Goal: Communication & Community: Participate in discussion

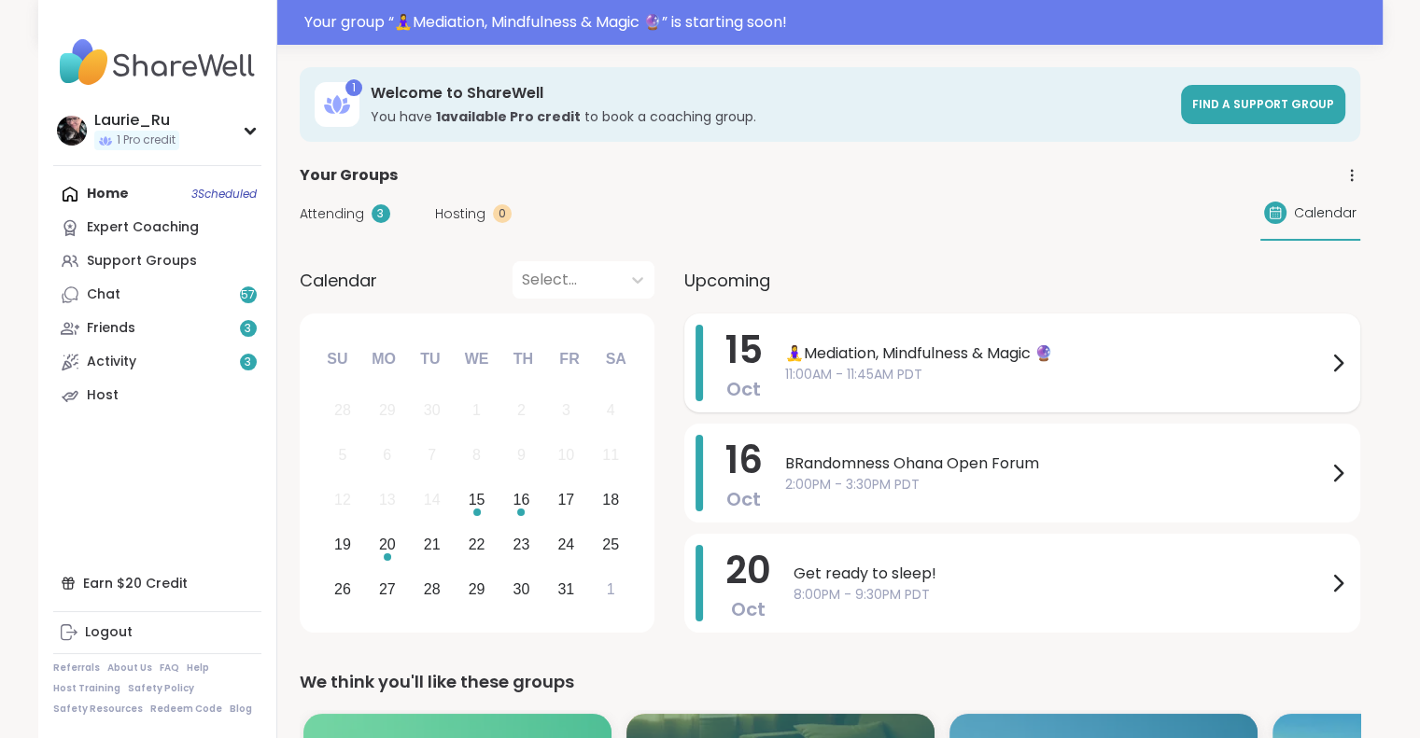
click at [985, 356] on span "🧘‍♀️Mediation, Mindfulness & Magic 🔮" at bounding box center [1055, 354] width 541 height 22
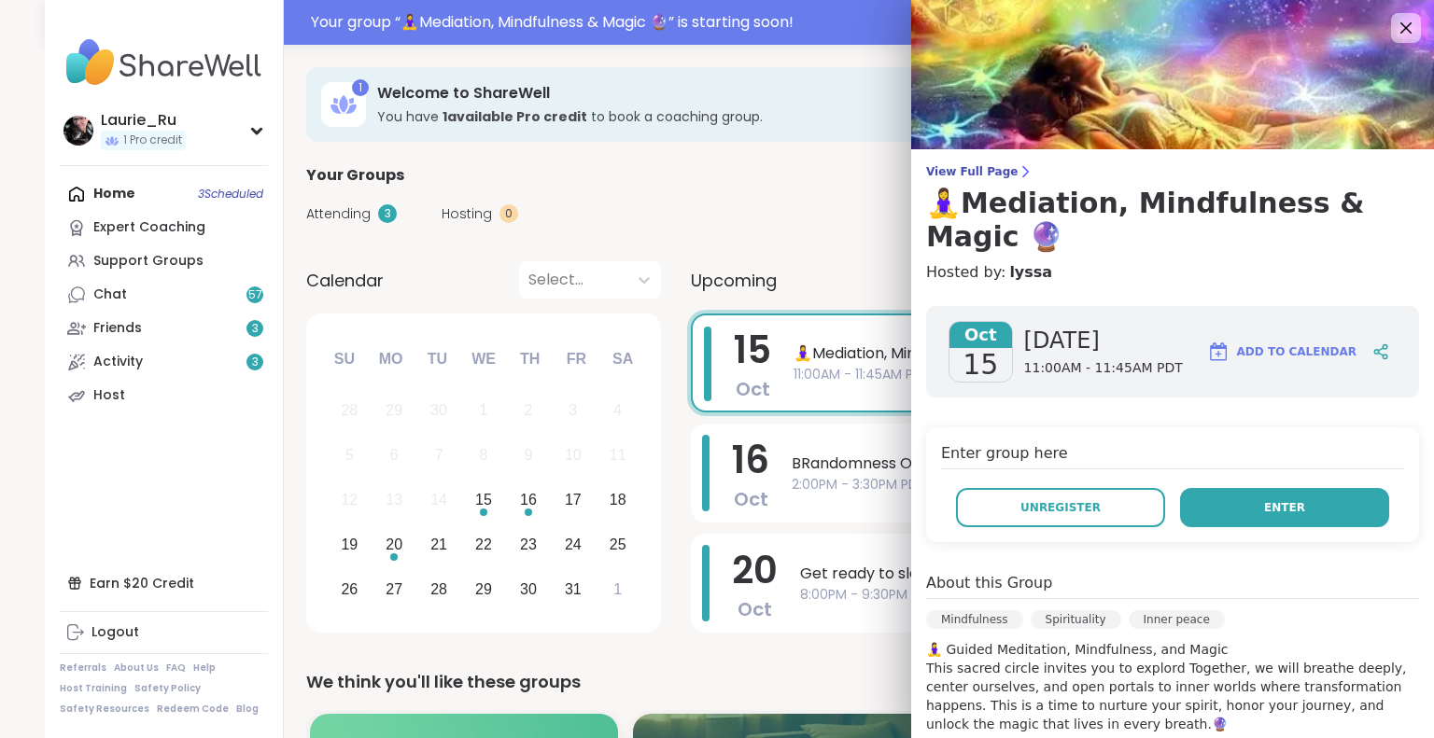
click at [1229, 512] on button "Enter" at bounding box center [1284, 507] width 209 height 39
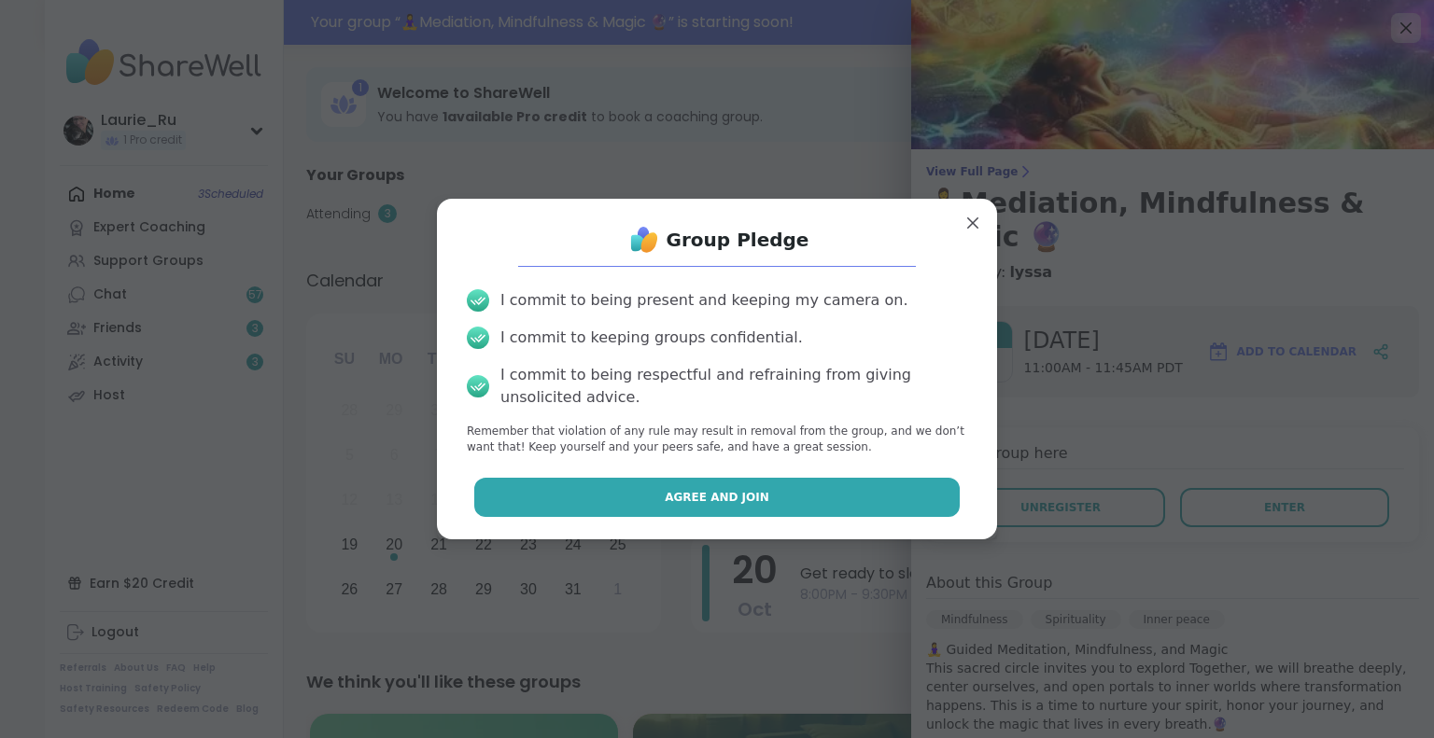
click at [854, 506] on button "Agree and Join" at bounding box center [717, 497] width 486 height 39
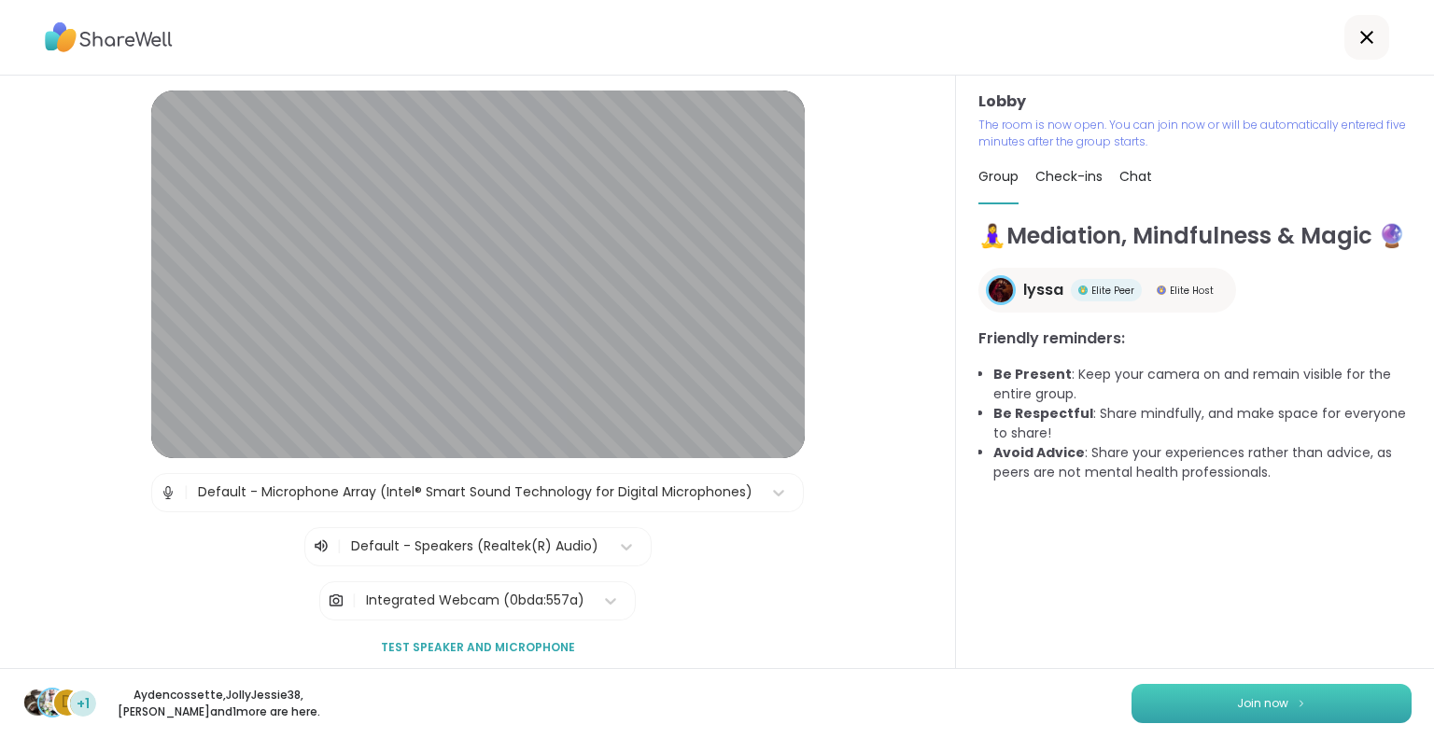
click at [1218, 712] on button "Join now" at bounding box center [1271, 703] width 280 height 39
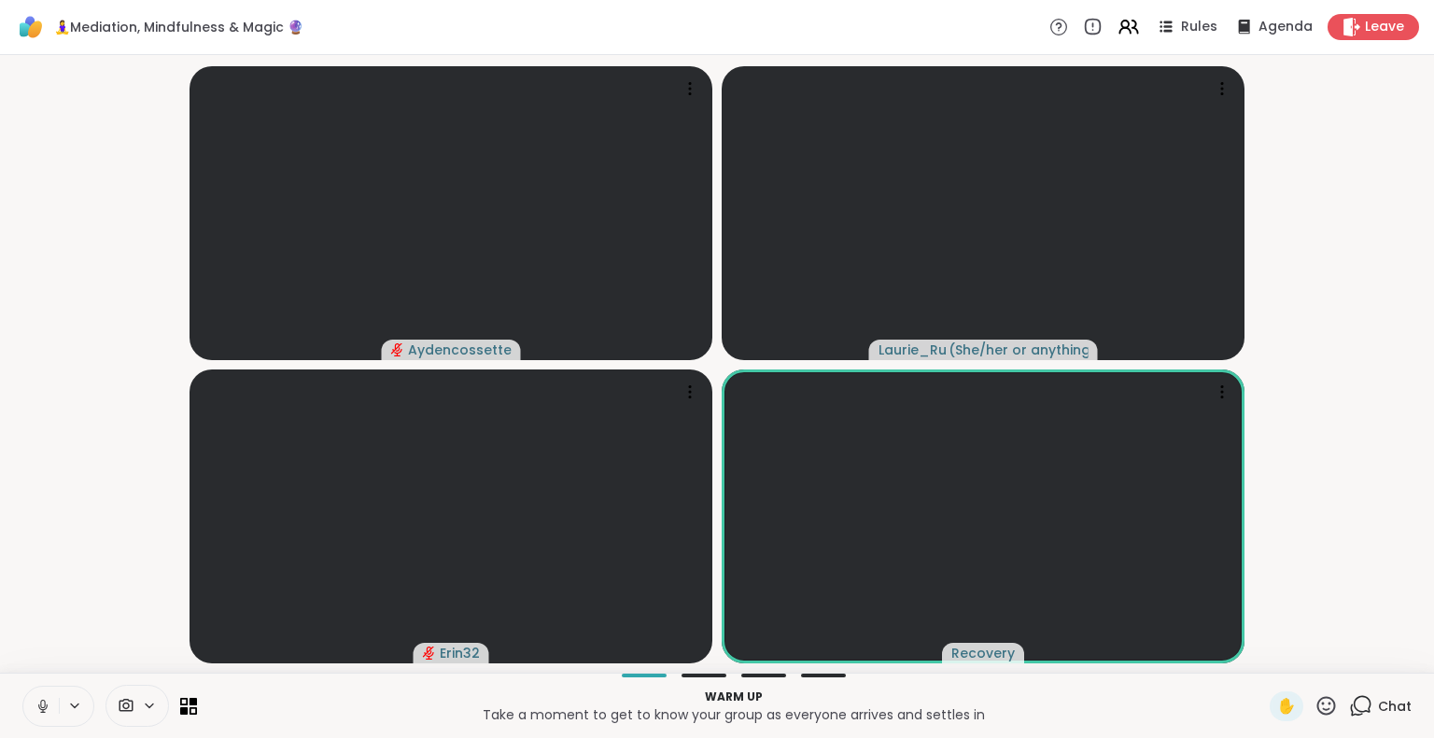
click at [42, 704] on icon at bounding box center [43, 706] width 17 height 17
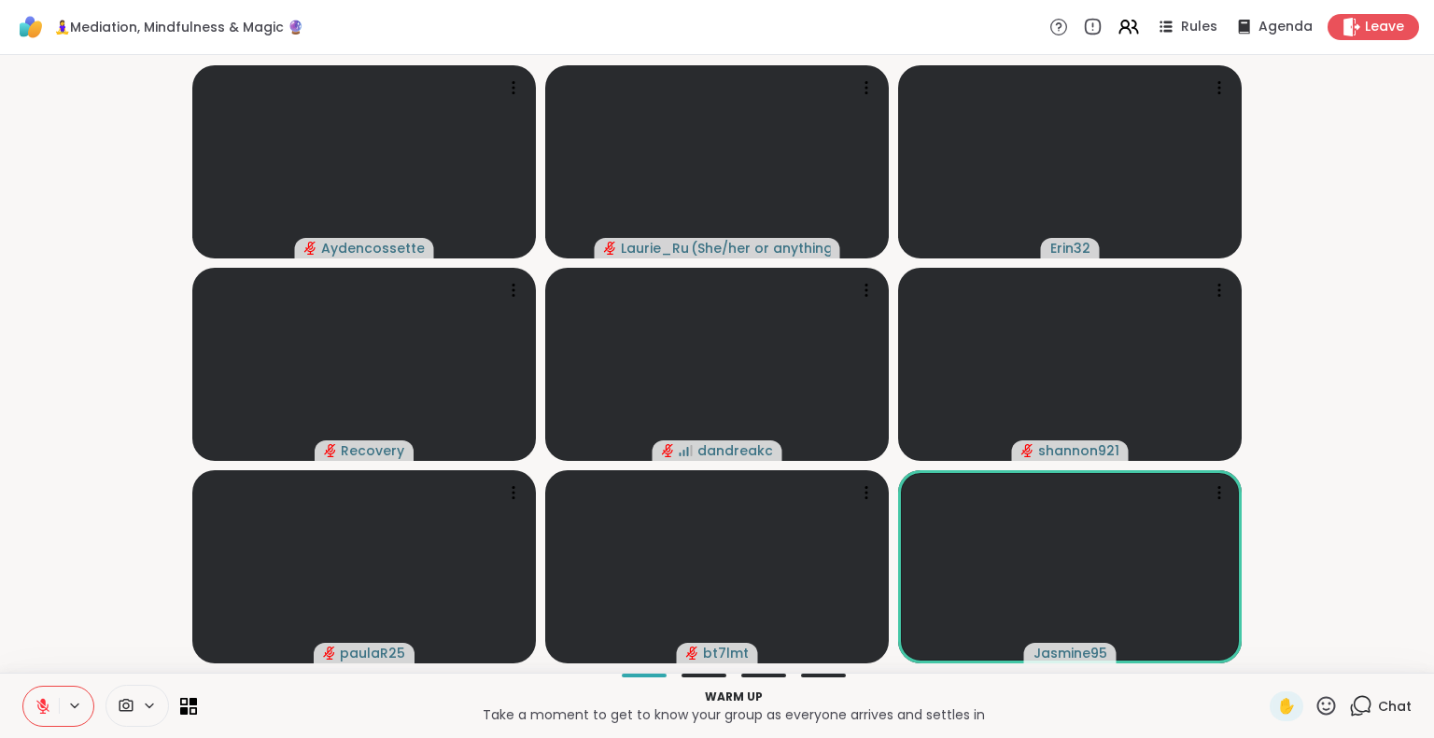
click at [1349, 702] on icon at bounding box center [1360, 706] width 23 height 23
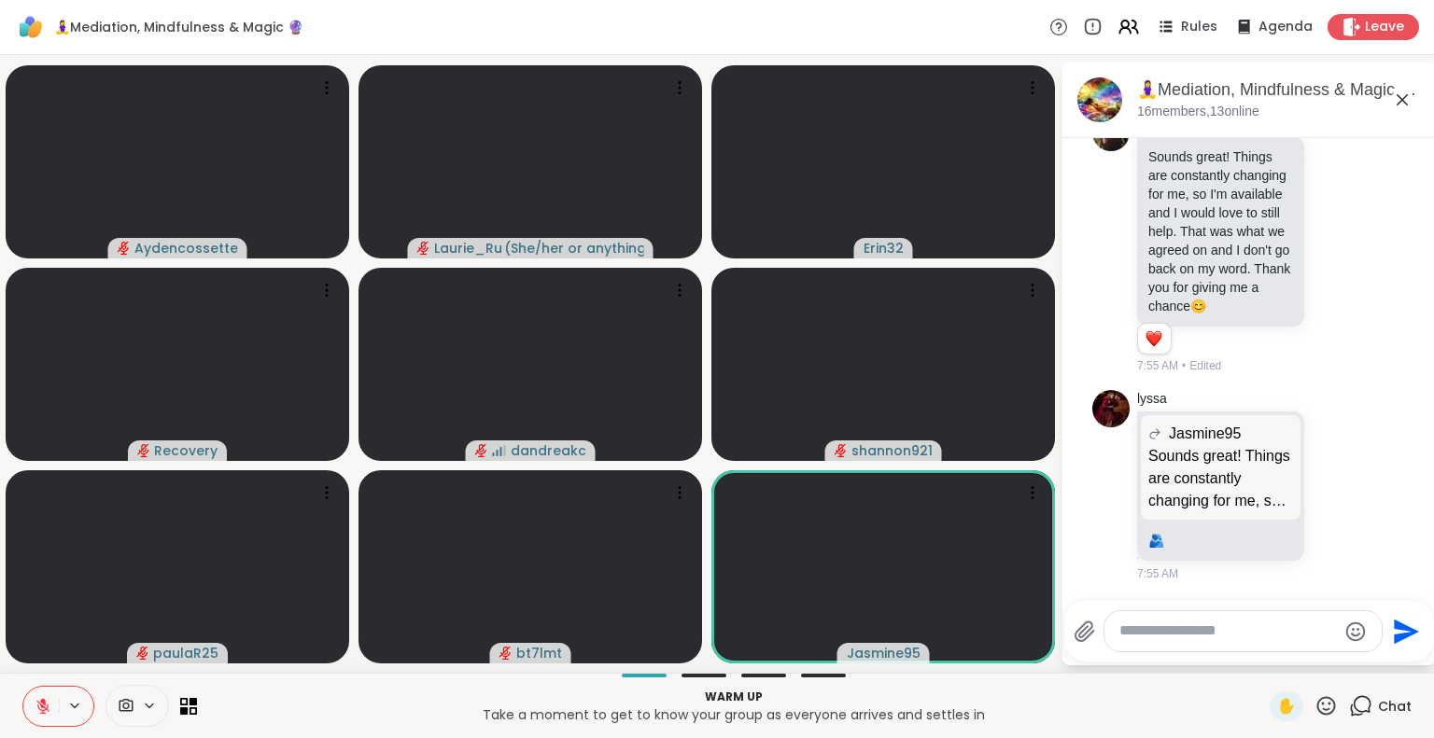
scroll to position [1493, 0]
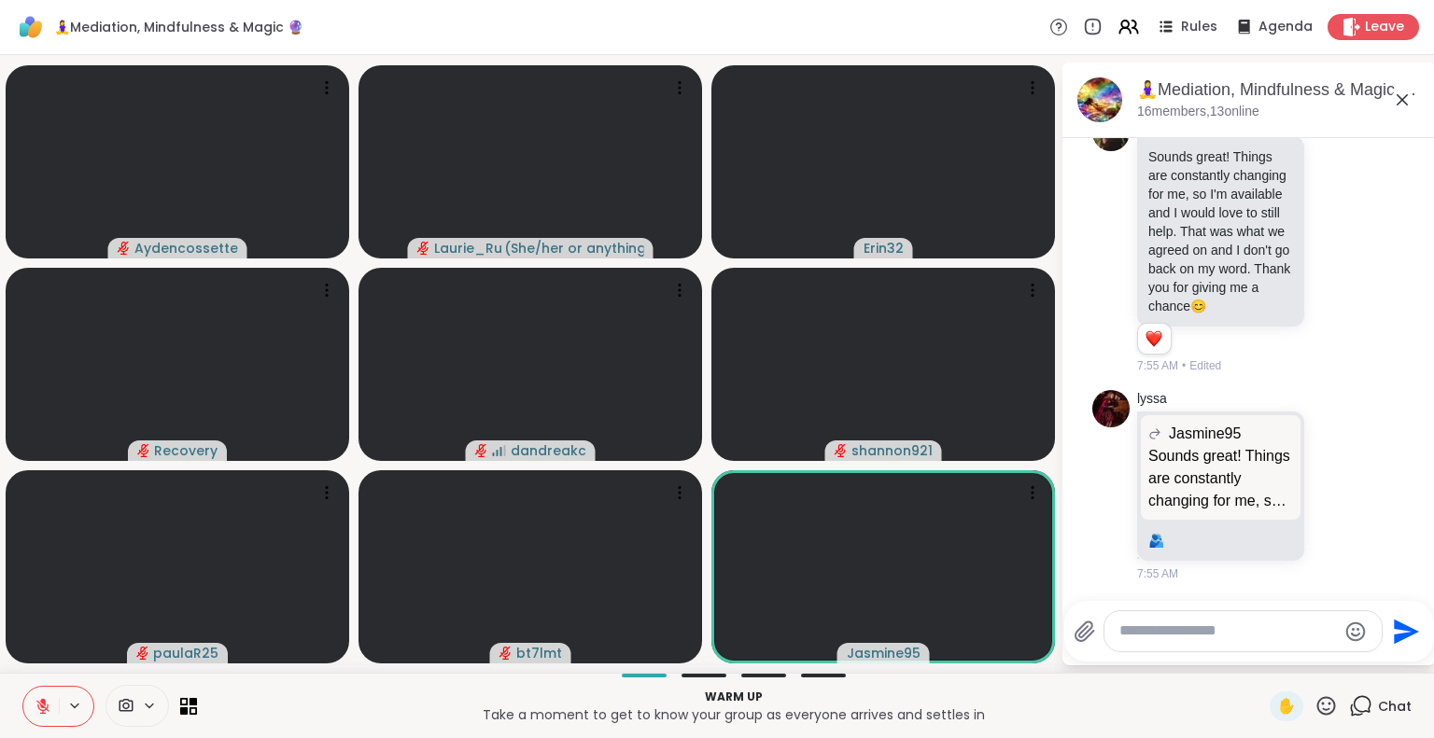
scroll to position [1567, 0]
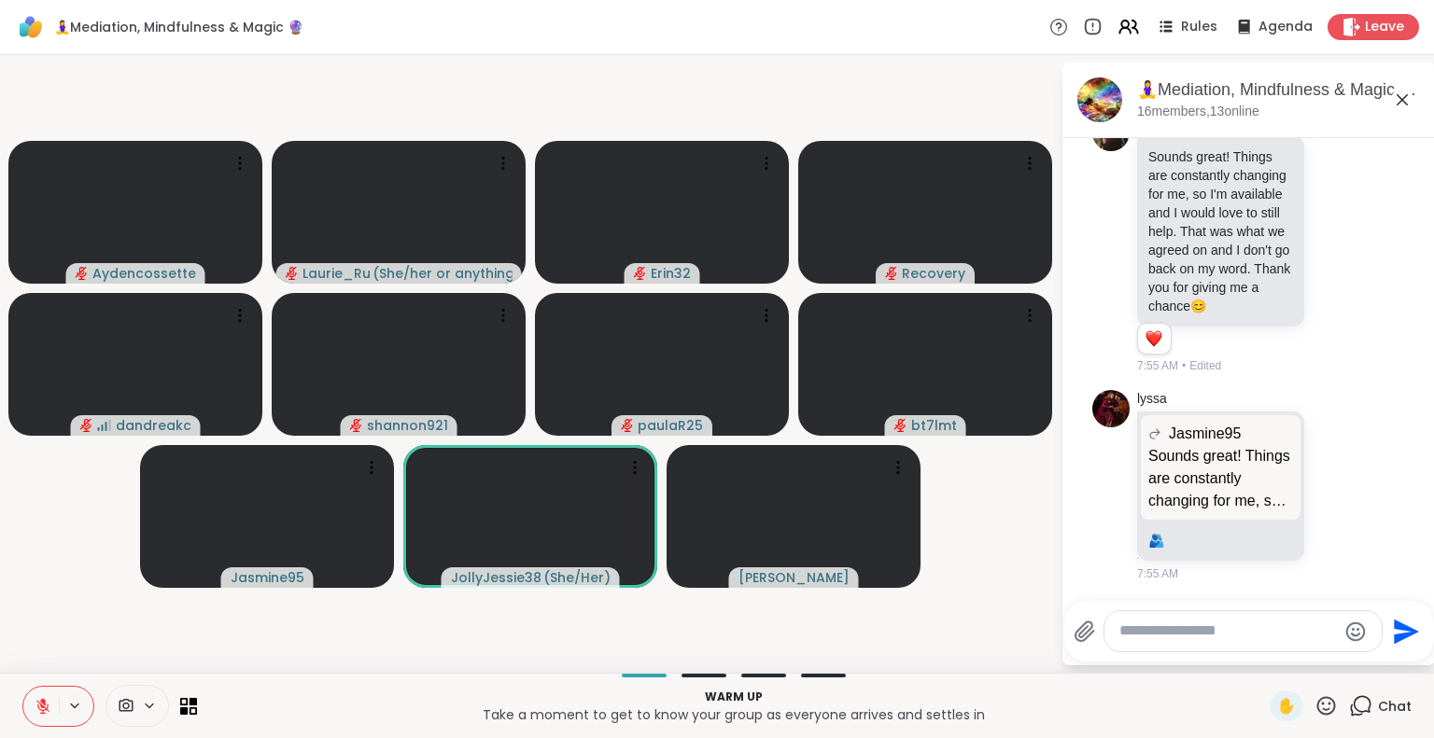
click at [45, 709] on icon at bounding box center [43, 706] width 17 height 17
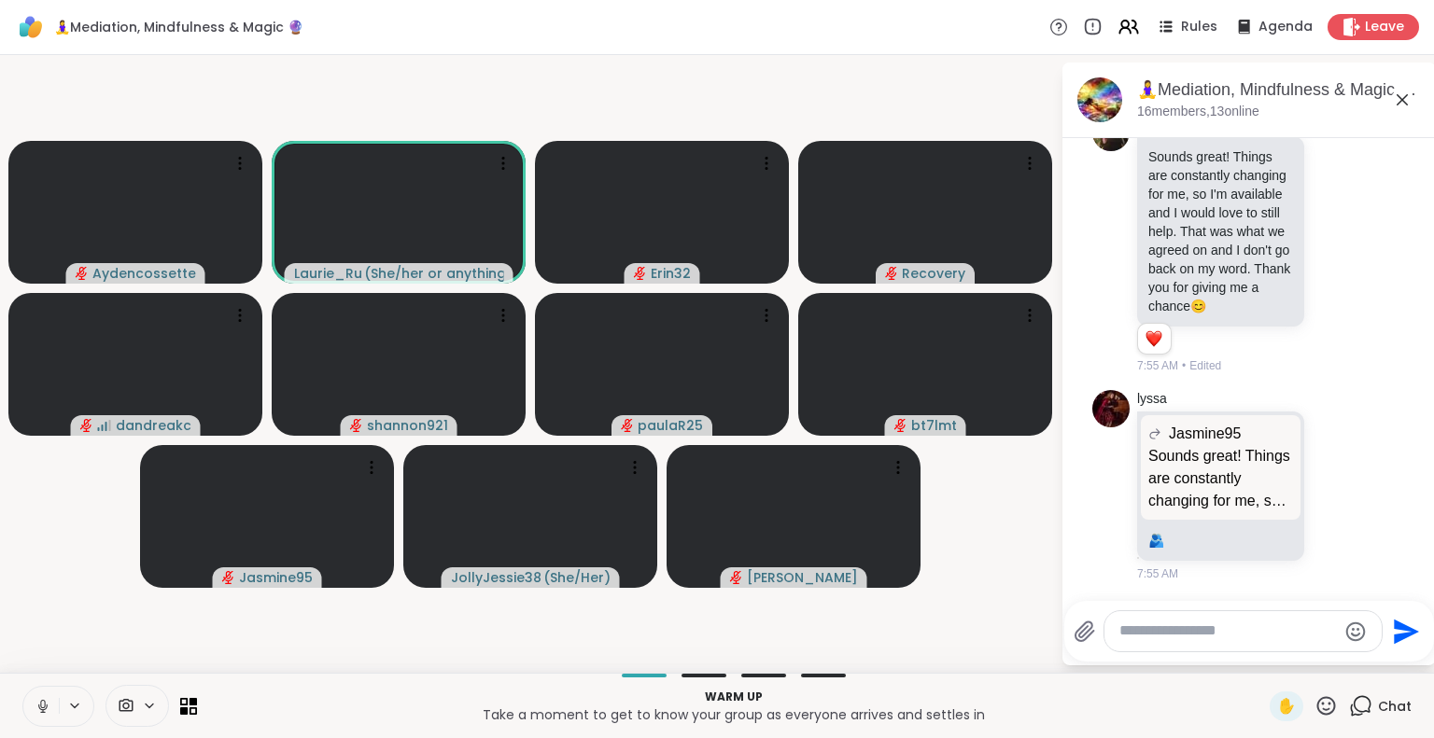
click at [1158, 637] on textarea "Type your message" at bounding box center [1228, 632] width 218 height 20
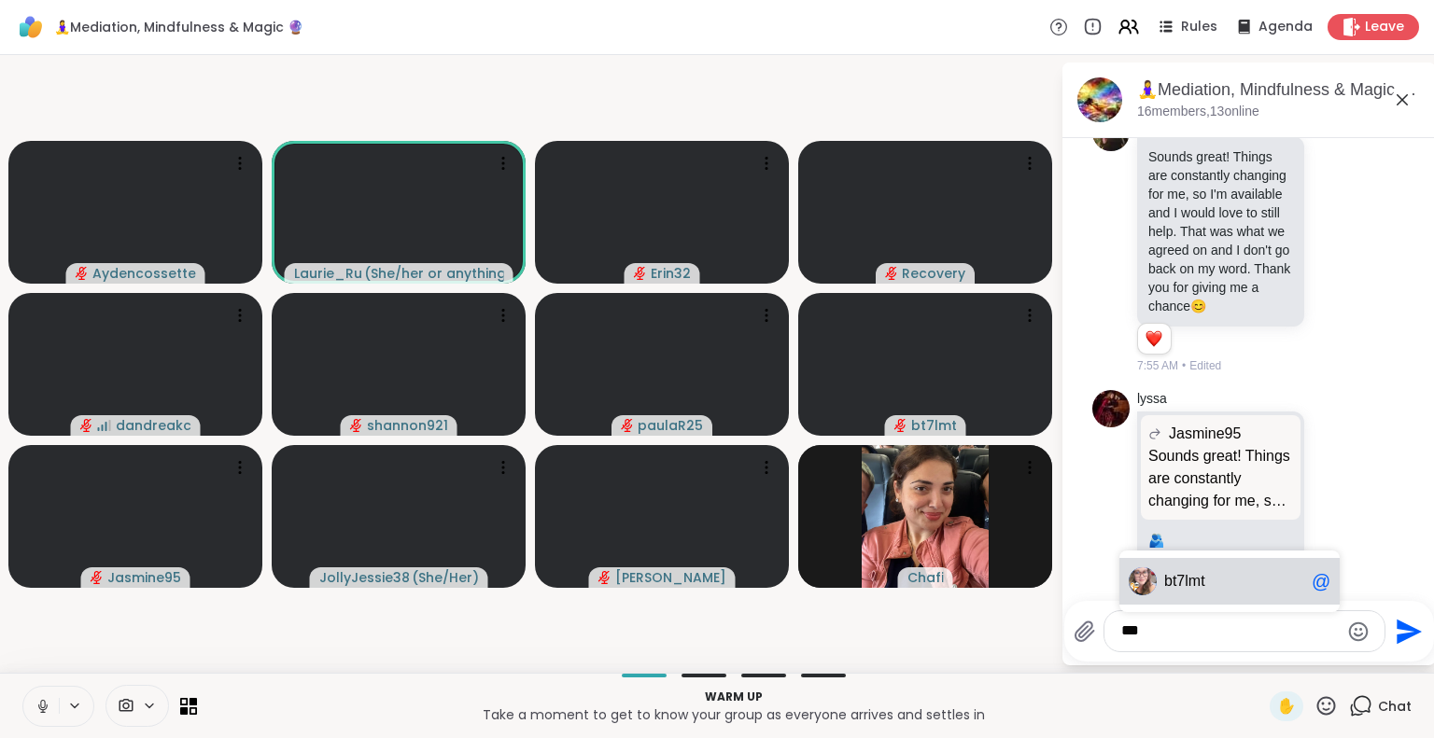
click at [1258, 587] on span "bt 7lmt" at bounding box center [1234, 581] width 140 height 19
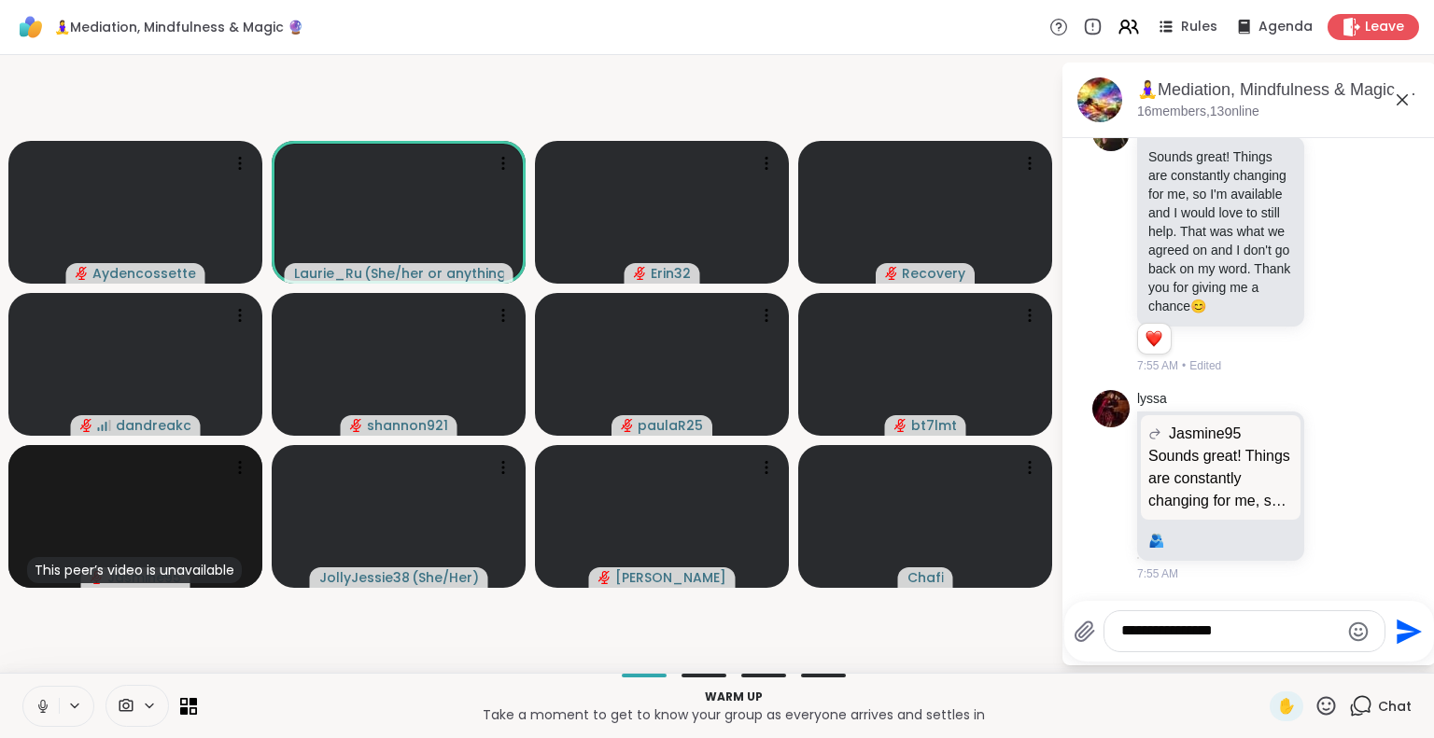
type textarea "**********"
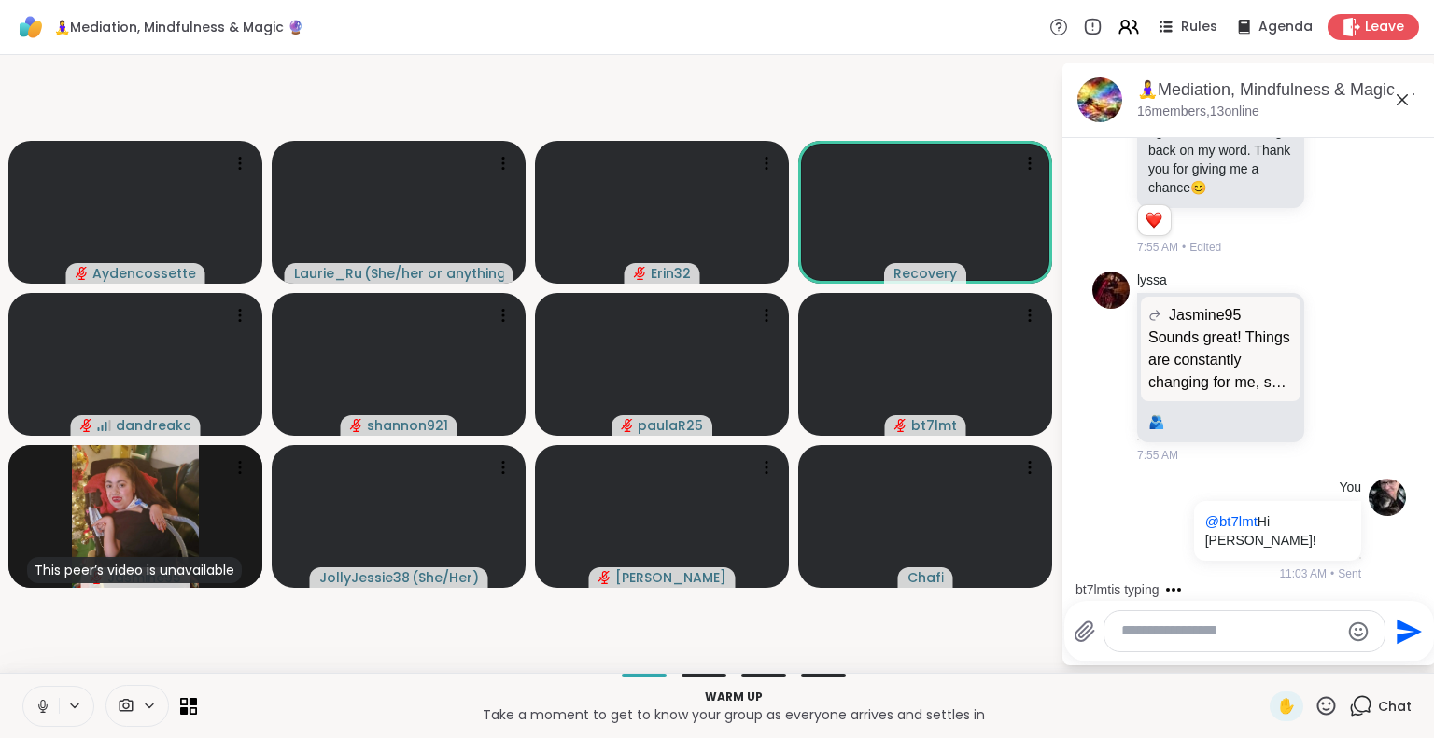
scroll to position [1848, 0]
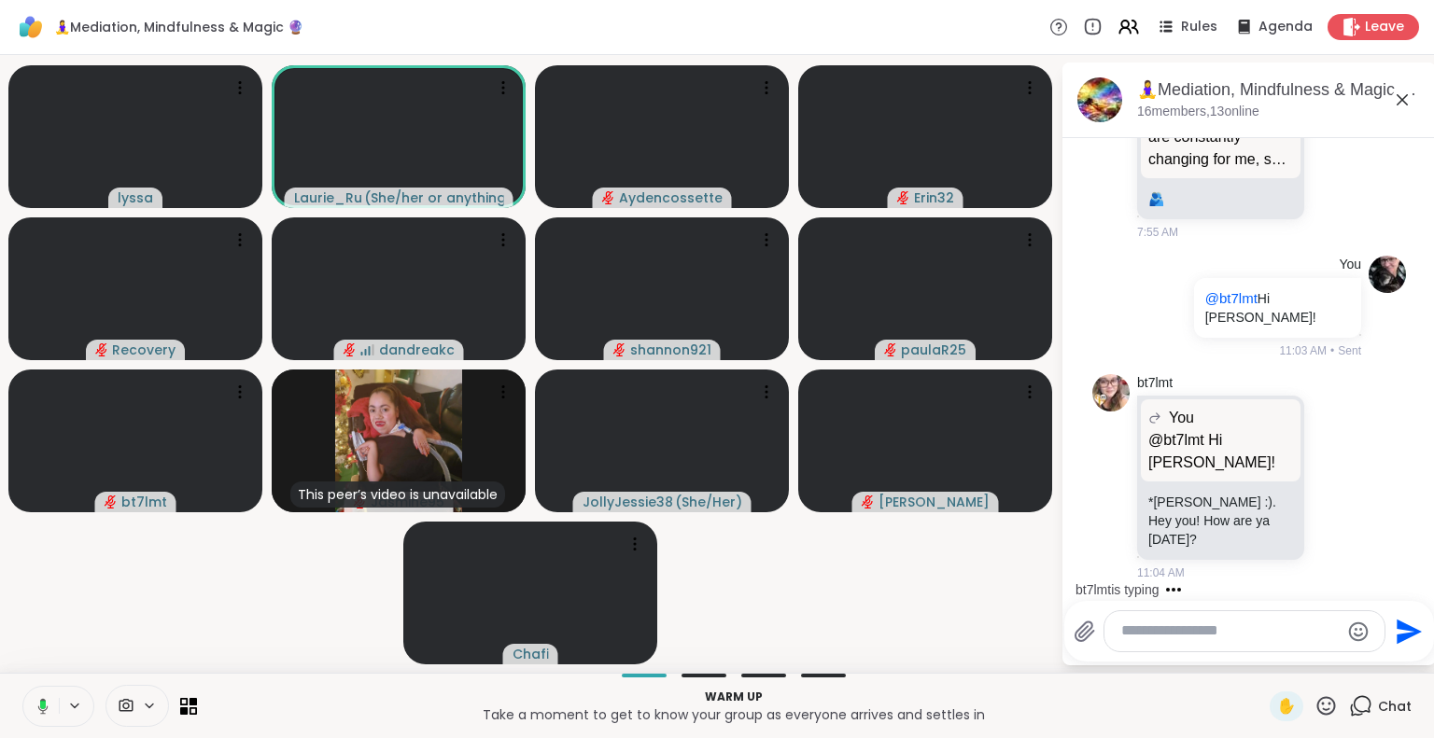
click at [46, 713] on icon at bounding box center [40, 706] width 17 height 17
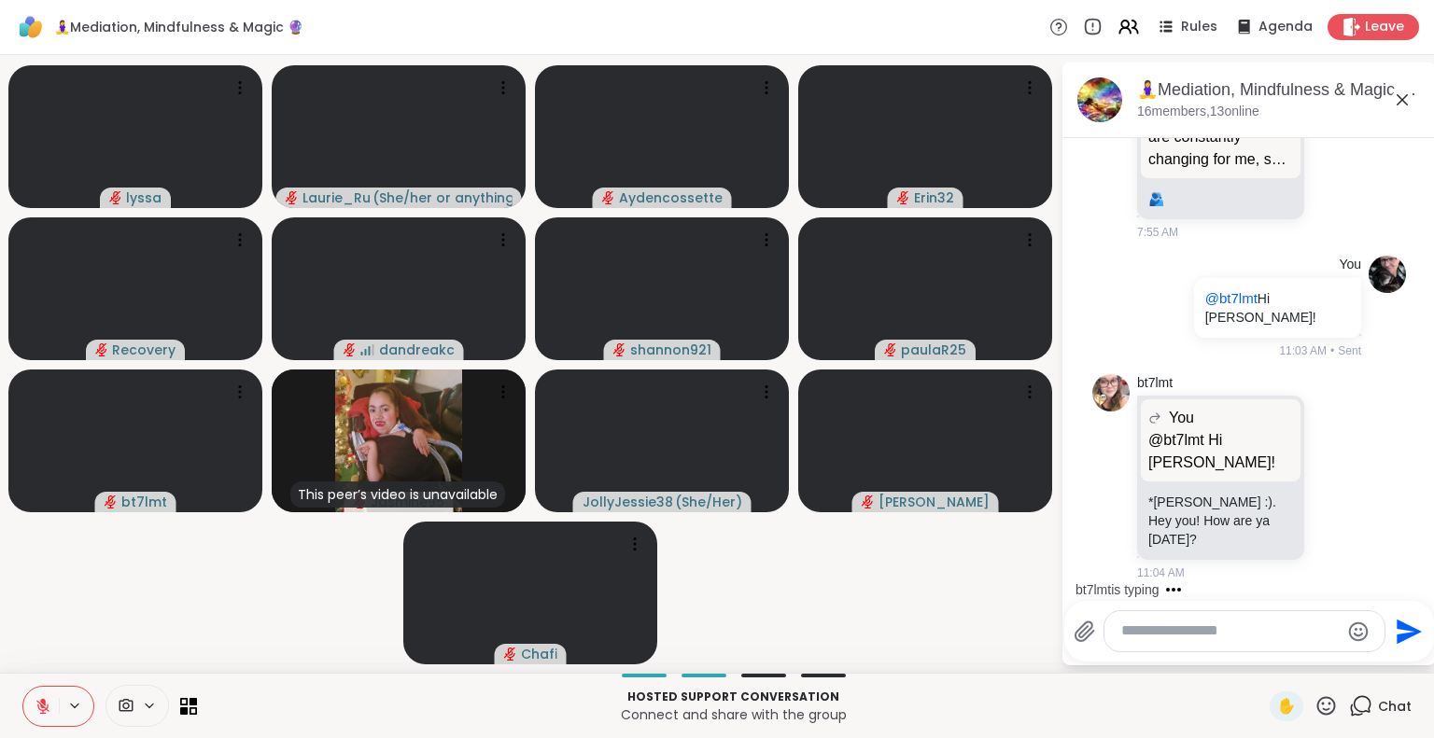
scroll to position [2040, 0]
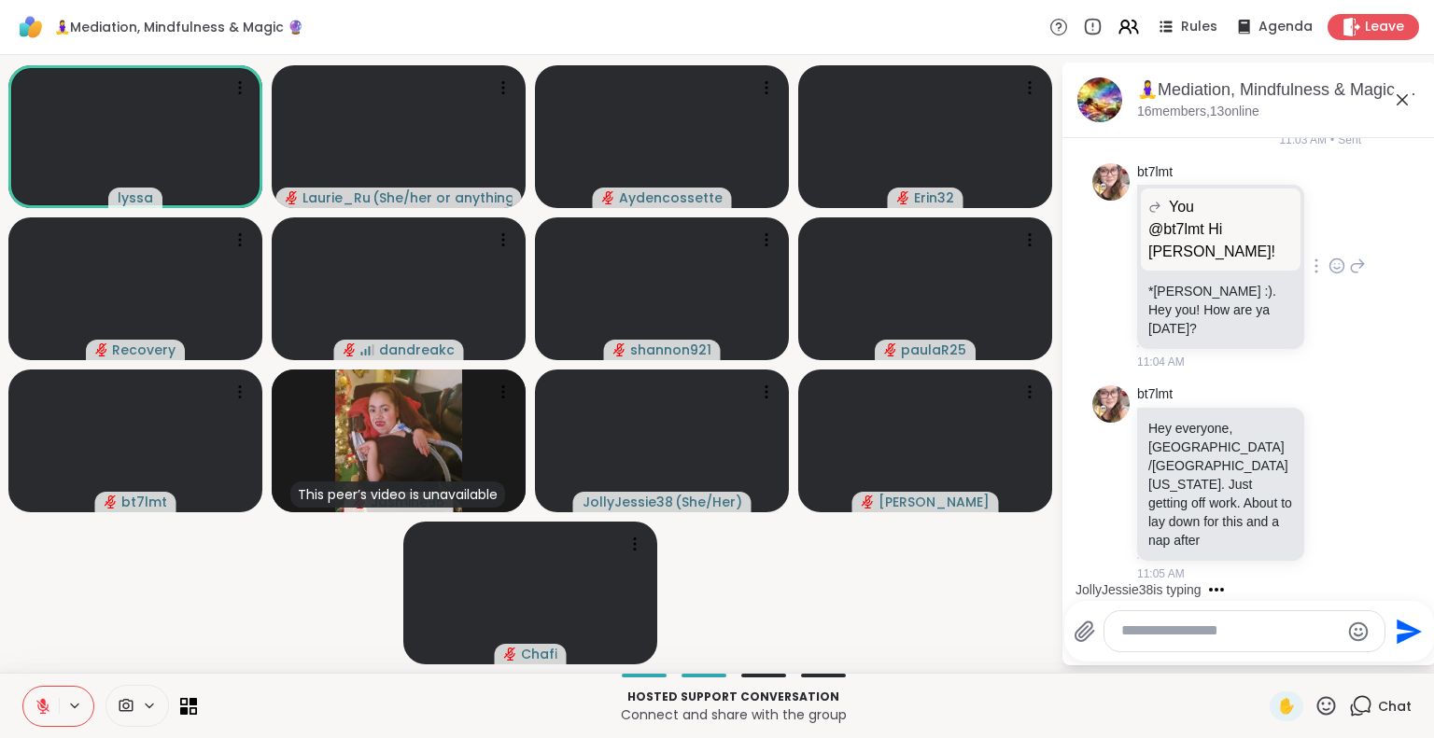
click at [1328, 275] on icon at bounding box center [1336, 266] width 17 height 19
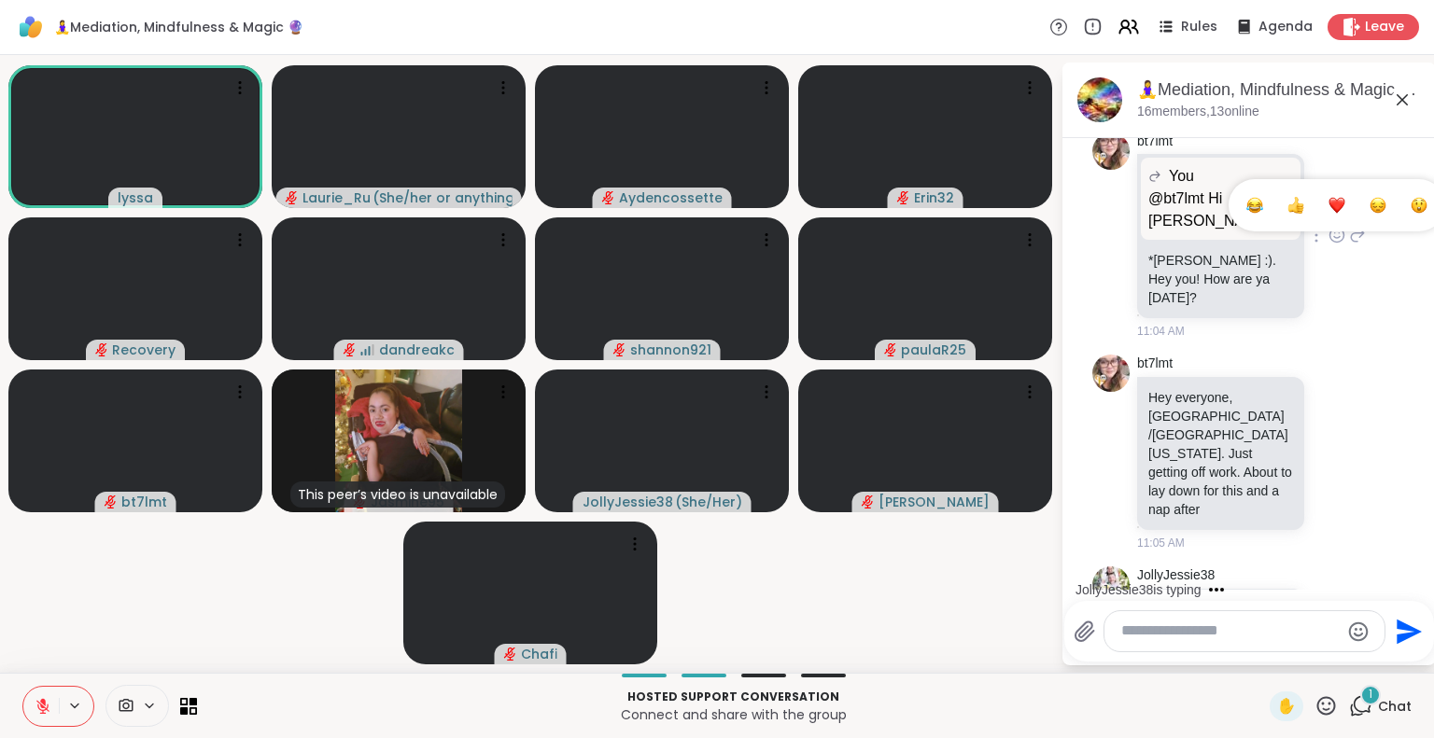
scroll to position [2140, 0]
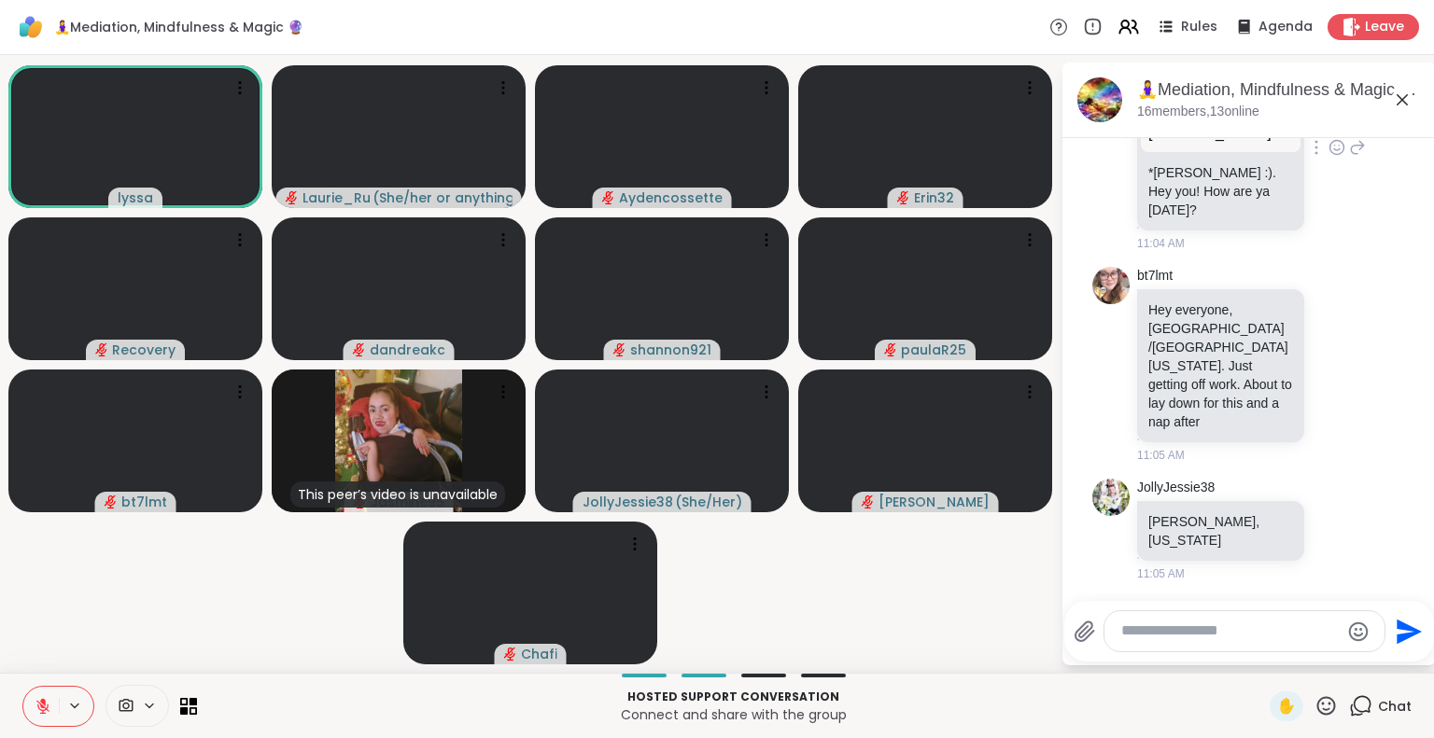
click at [1349, 159] on icon at bounding box center [1357, 147] width 17 height 22
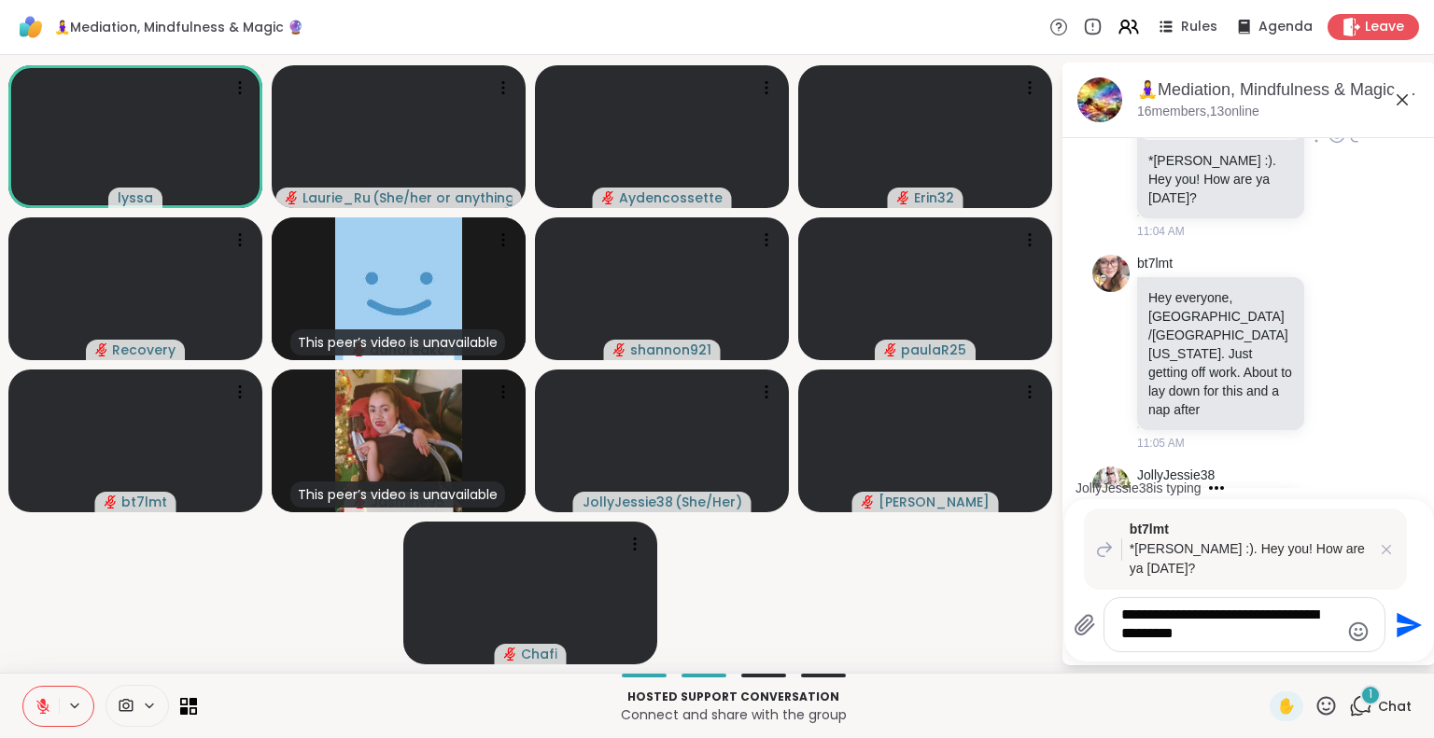
scroll to position [2376, 0]
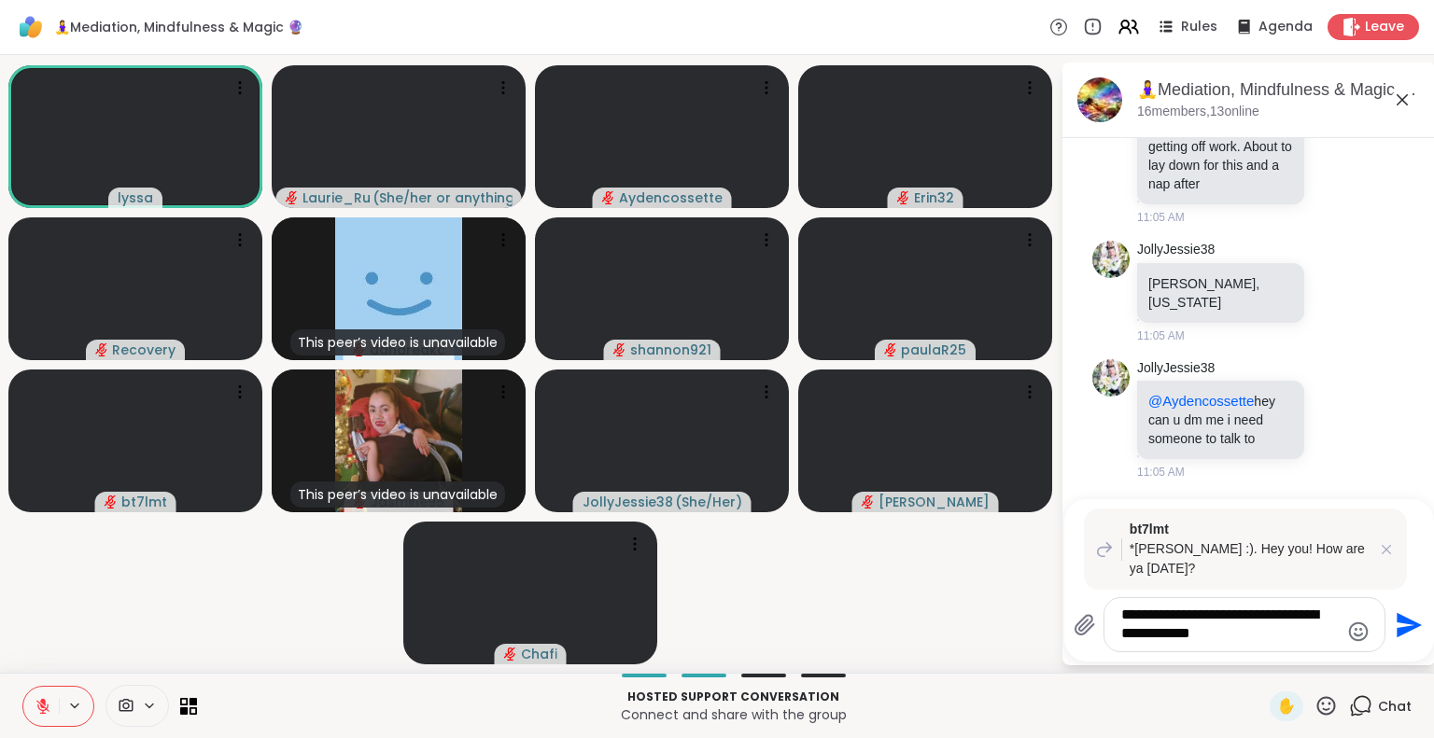
type textarea "**********"
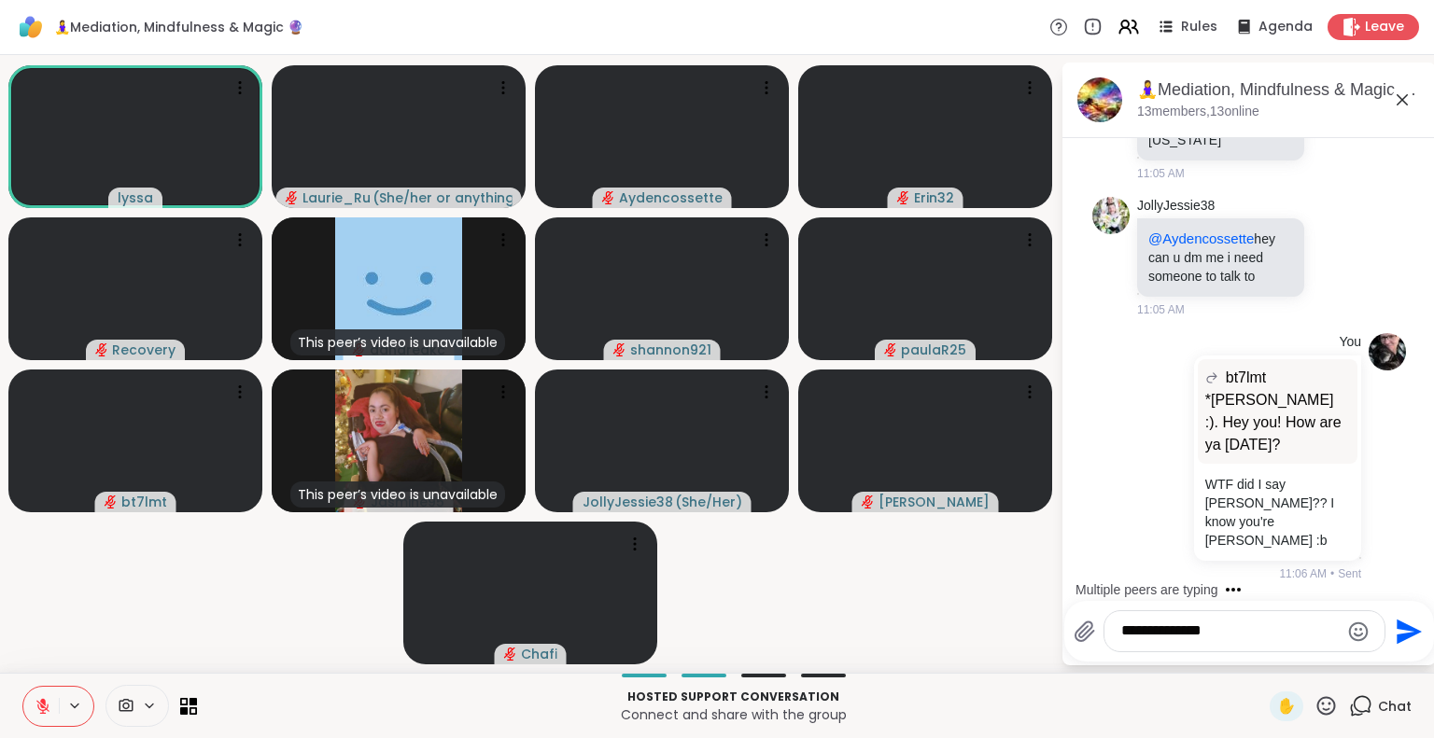
scroll to position [2565, 0]
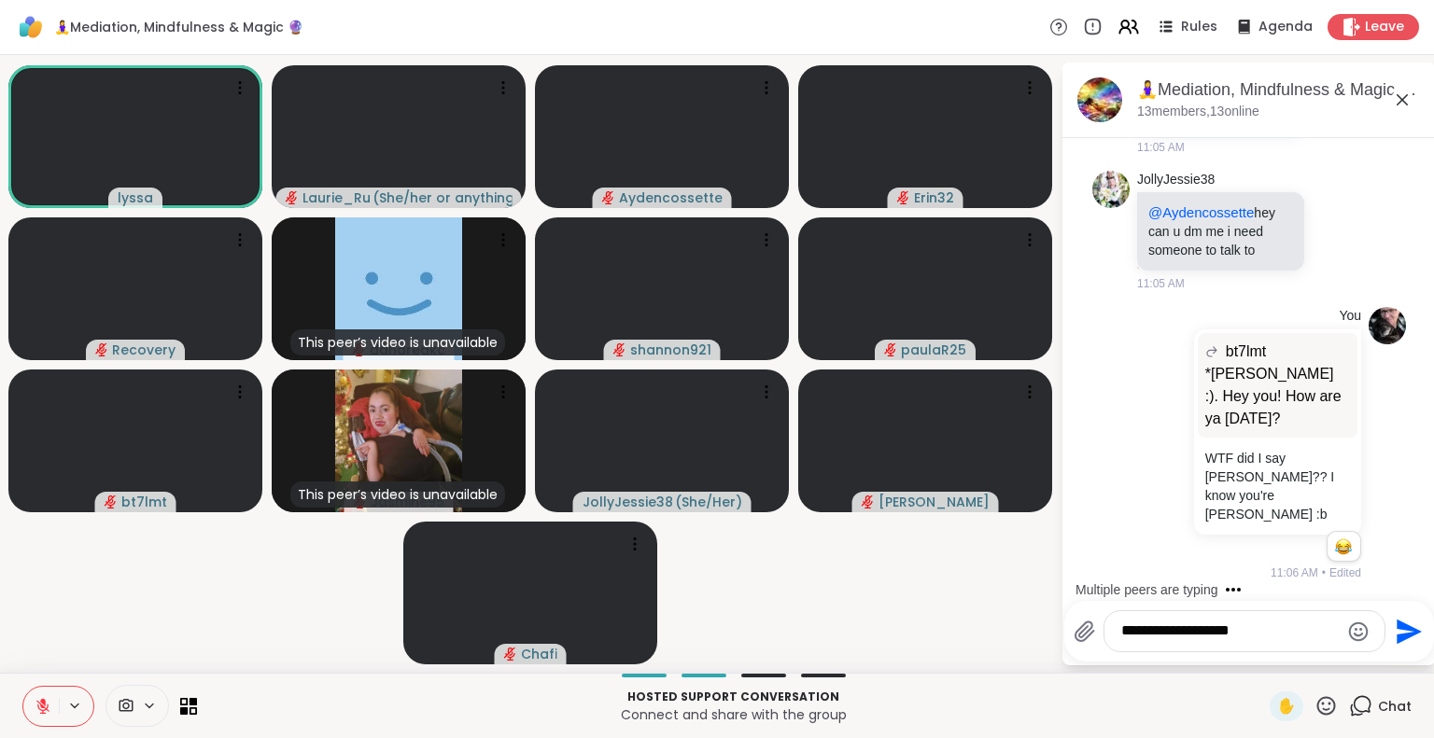
type textarea "**********"
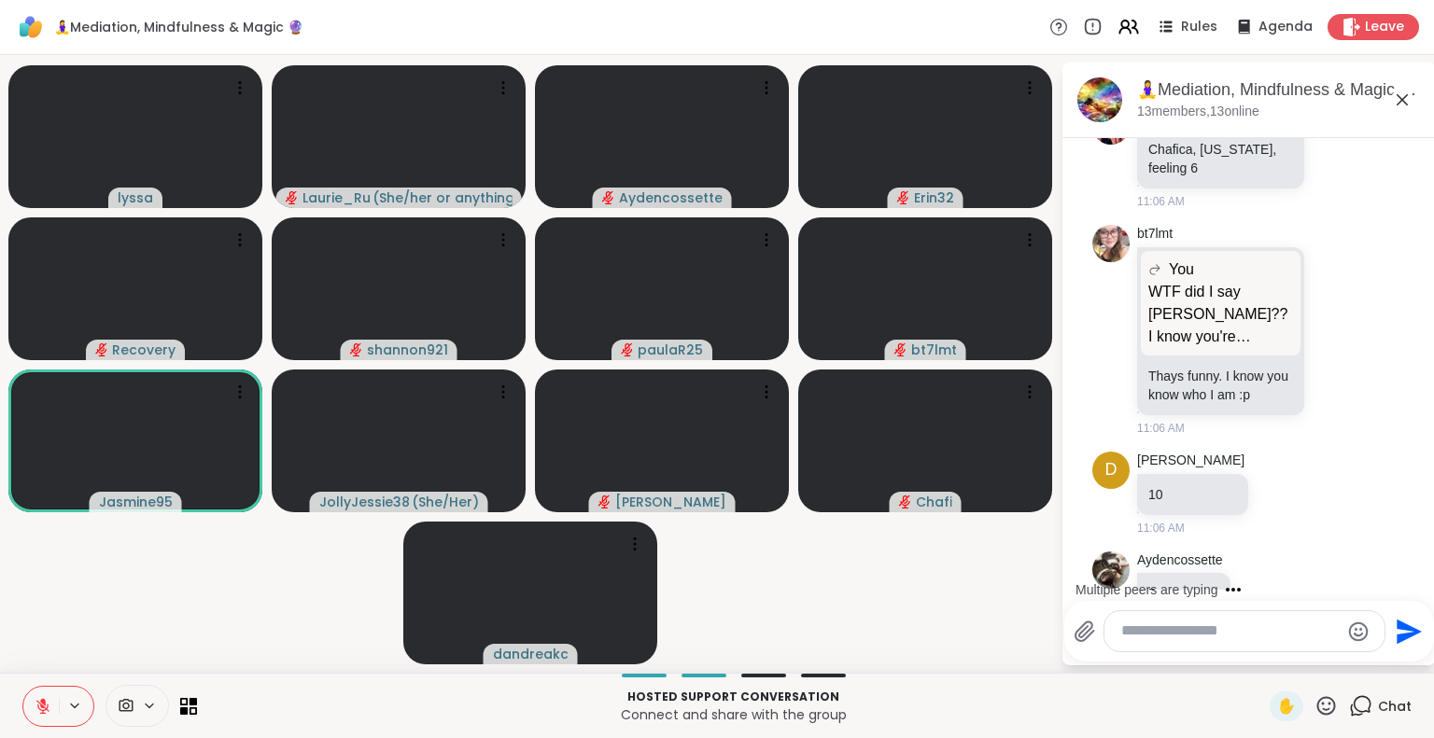
scroll to position [3716, 0]
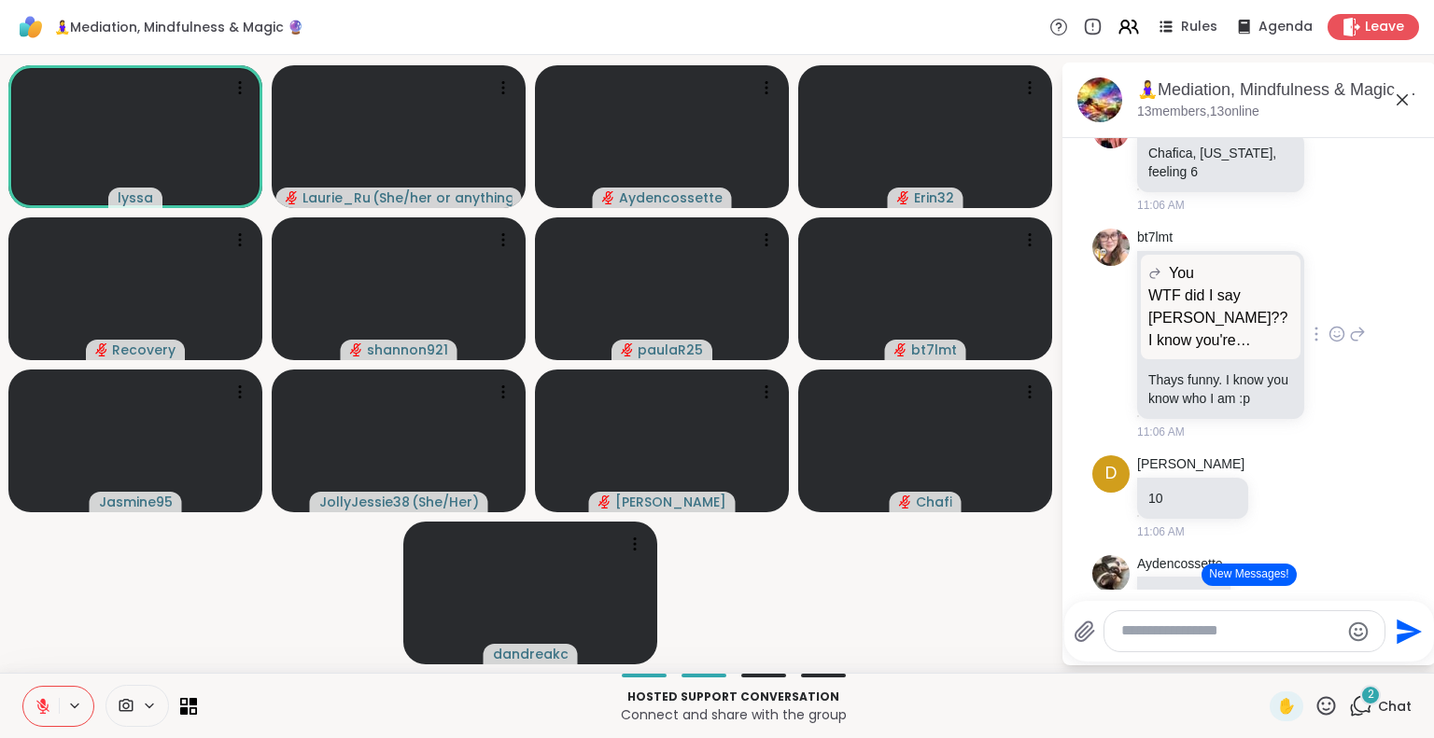
click at [1328, 325] on icon at bounding box center [1336, 334] width 17 height 19
click at [1411, 296] on div "Select Reaction: Astonished" at bounding box center [1419, 304] width 17 height 17
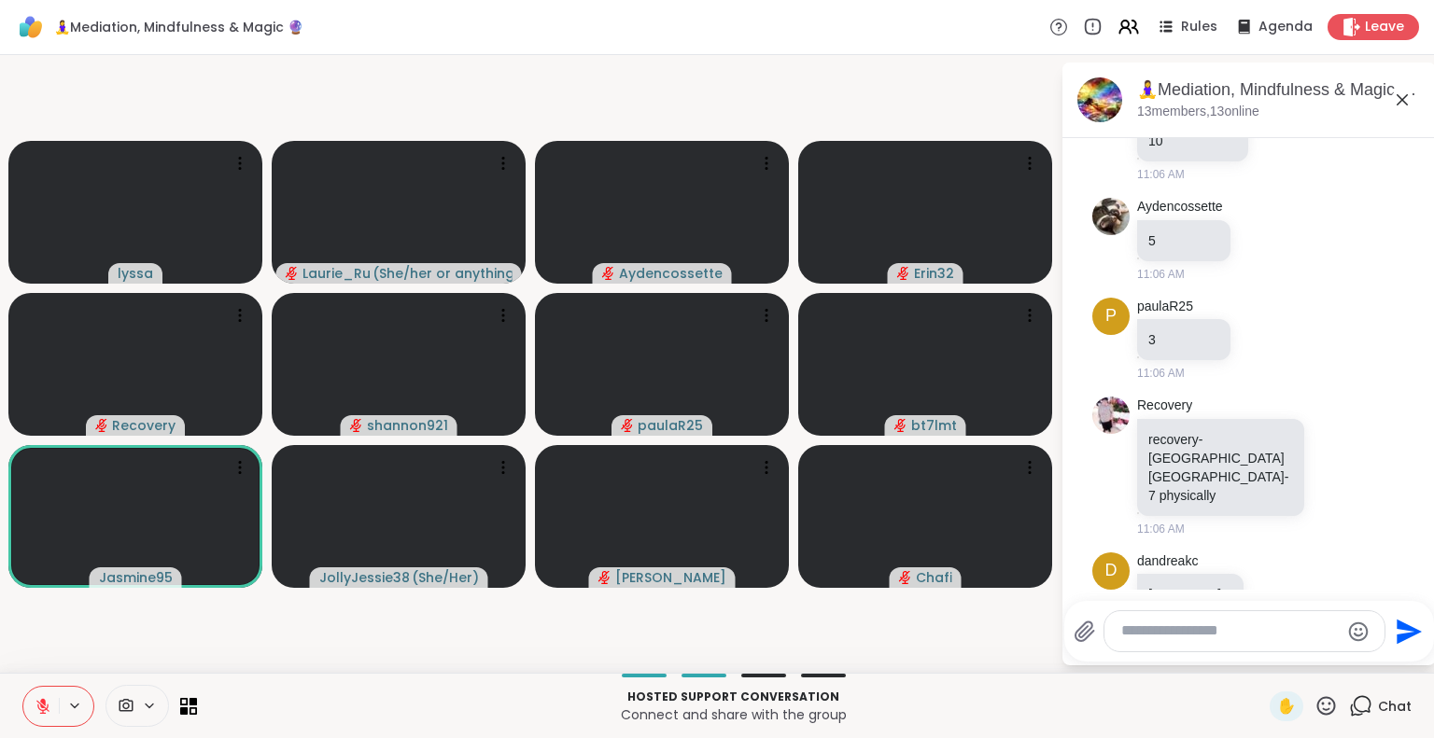
scroll to position [4138, 0]
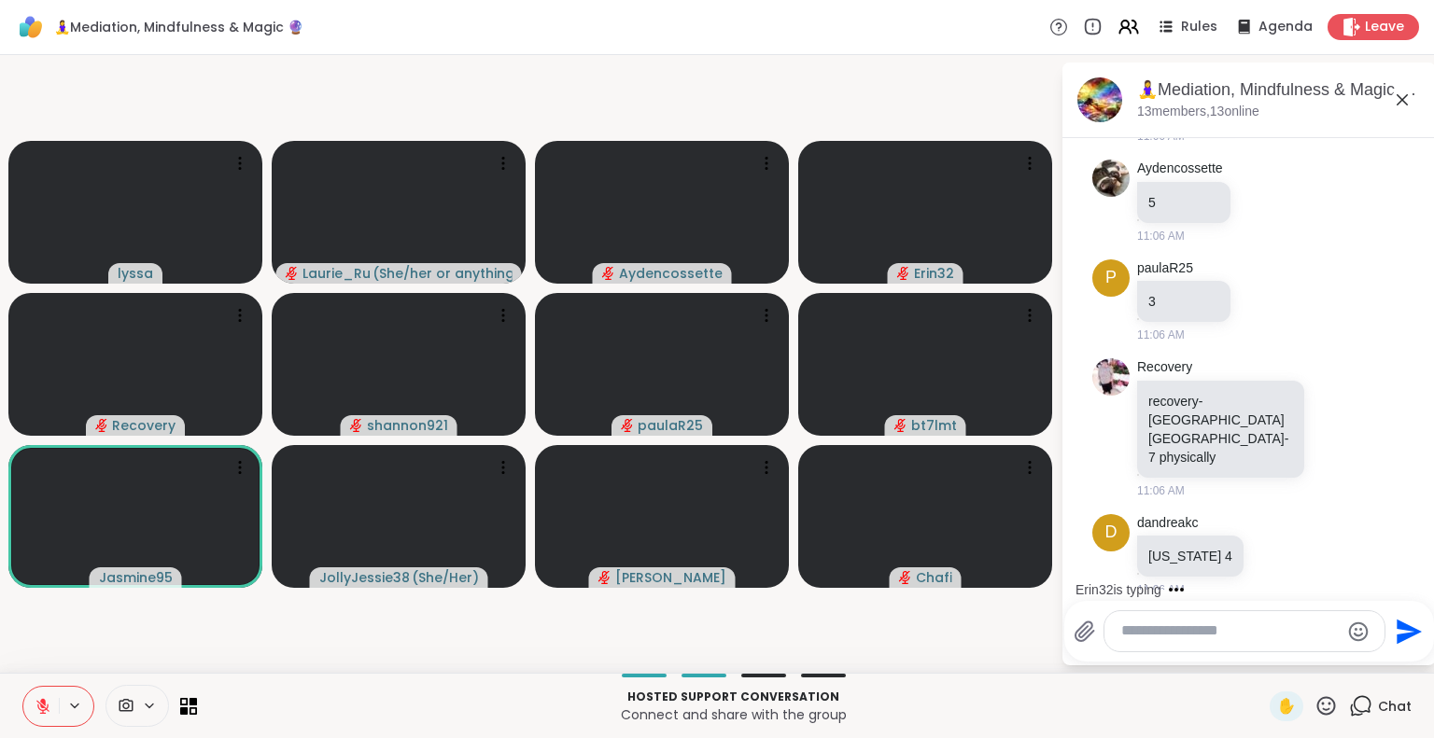
click at [1415, 584] on div "Erin32 is typing" at bounding box center [1253, 590] width 366 height 30
click at [1415, 584] on div "[DATE] Recovery Hi, this group is now 30 minutes right? 6:06 AM lyssa Recovery …" at bounding box center [1248, 364] width 373 height 452
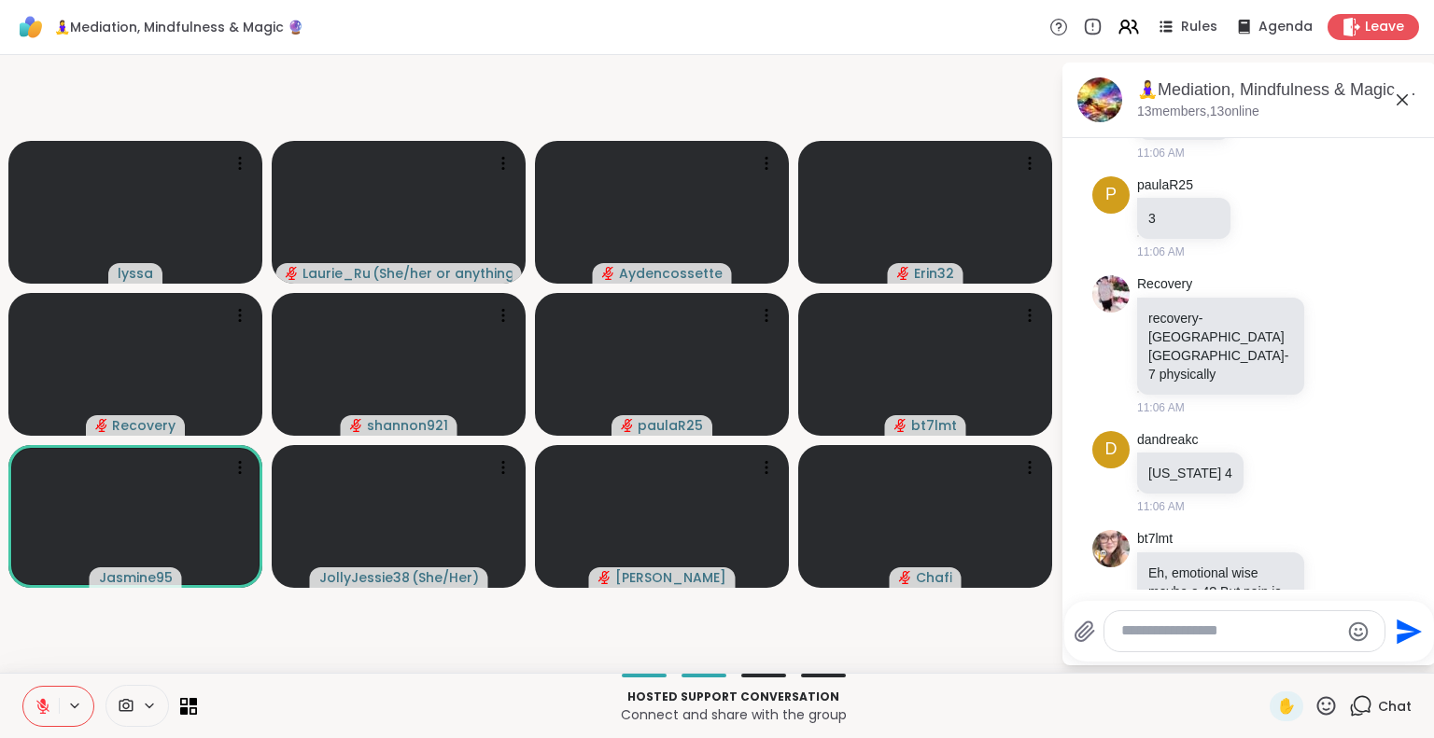
scroll to position [4223, 0]
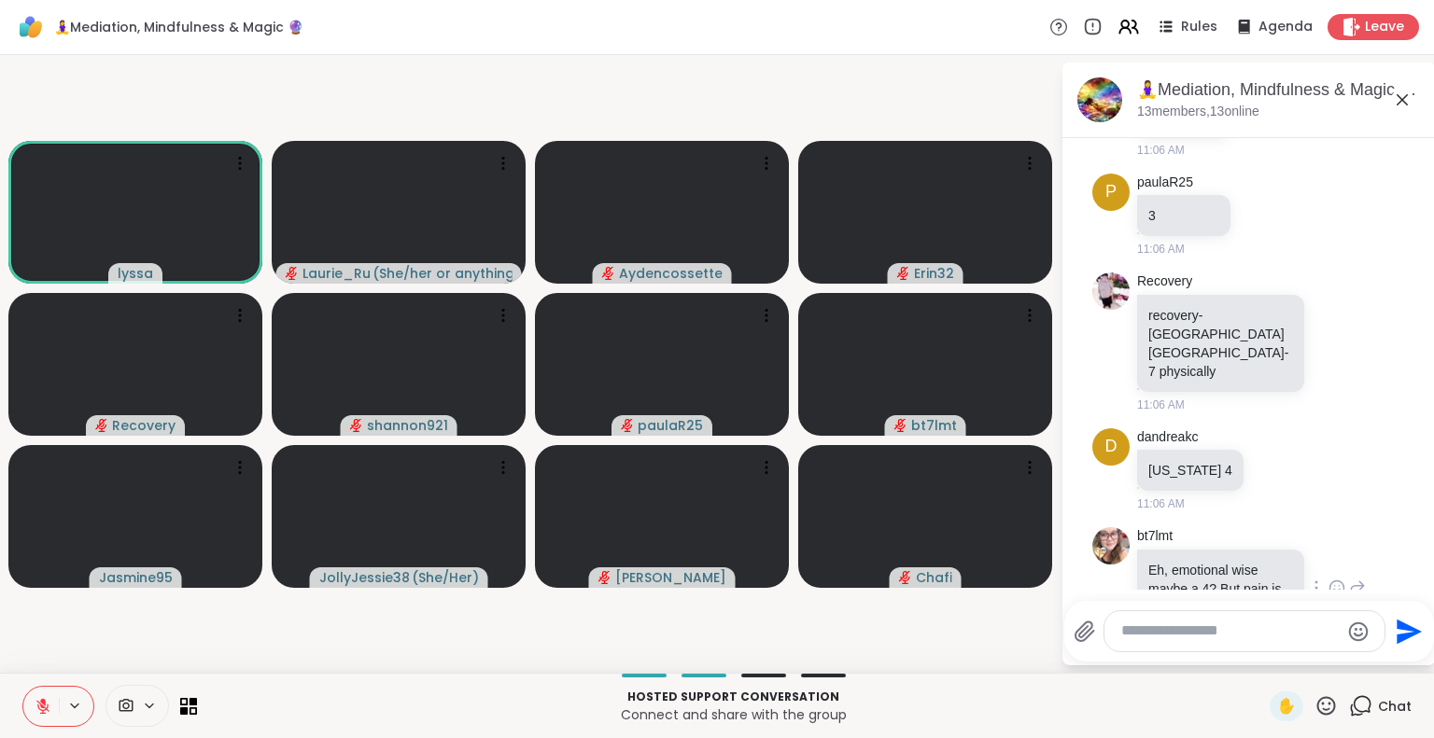
click at [1328, 579] on icon at bounding box center [1336, 588] width 17 height 19
click at [1370, 550] on div "Select Reaction: Sad" at bounding box center [1378, 558] width 17 height 17
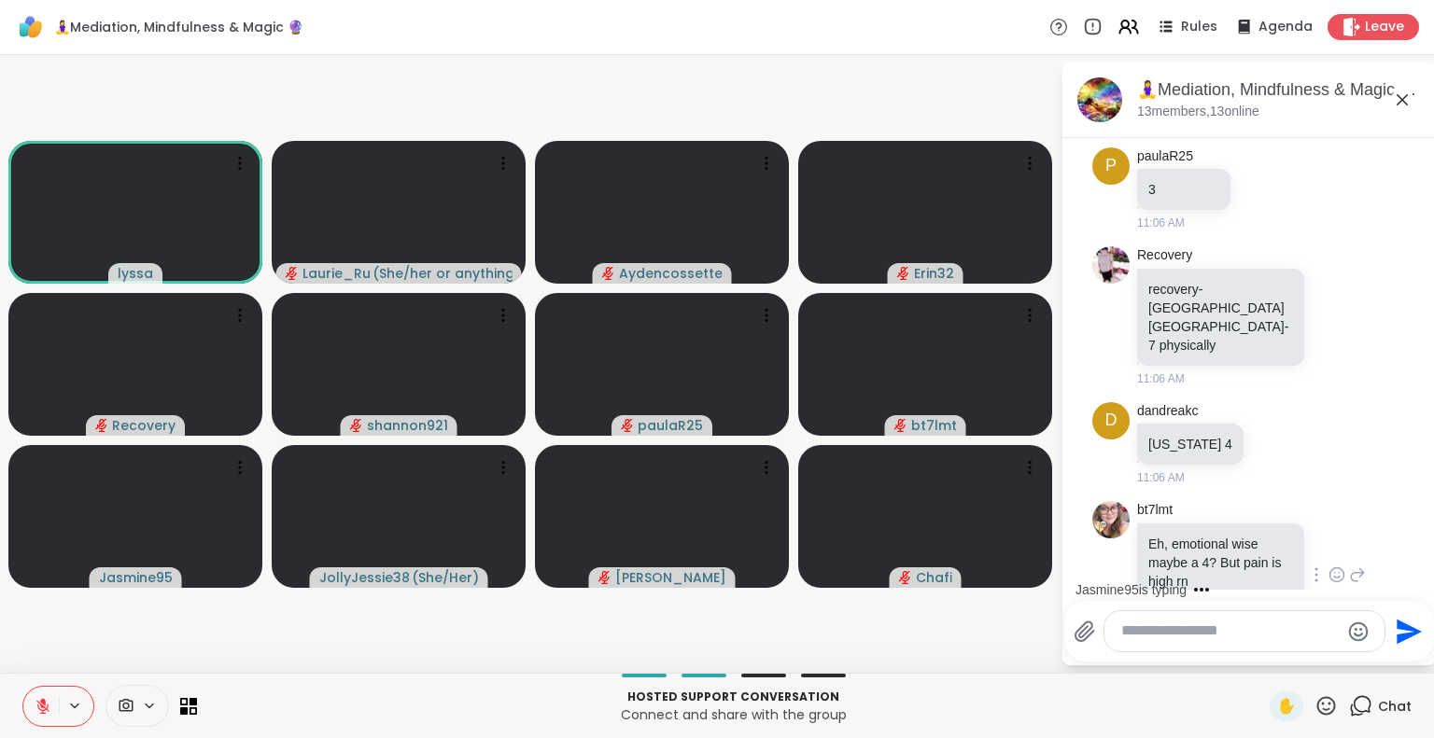
click at [1349, 564] on icon at bounding box center [1357, 575] width 17 height 22
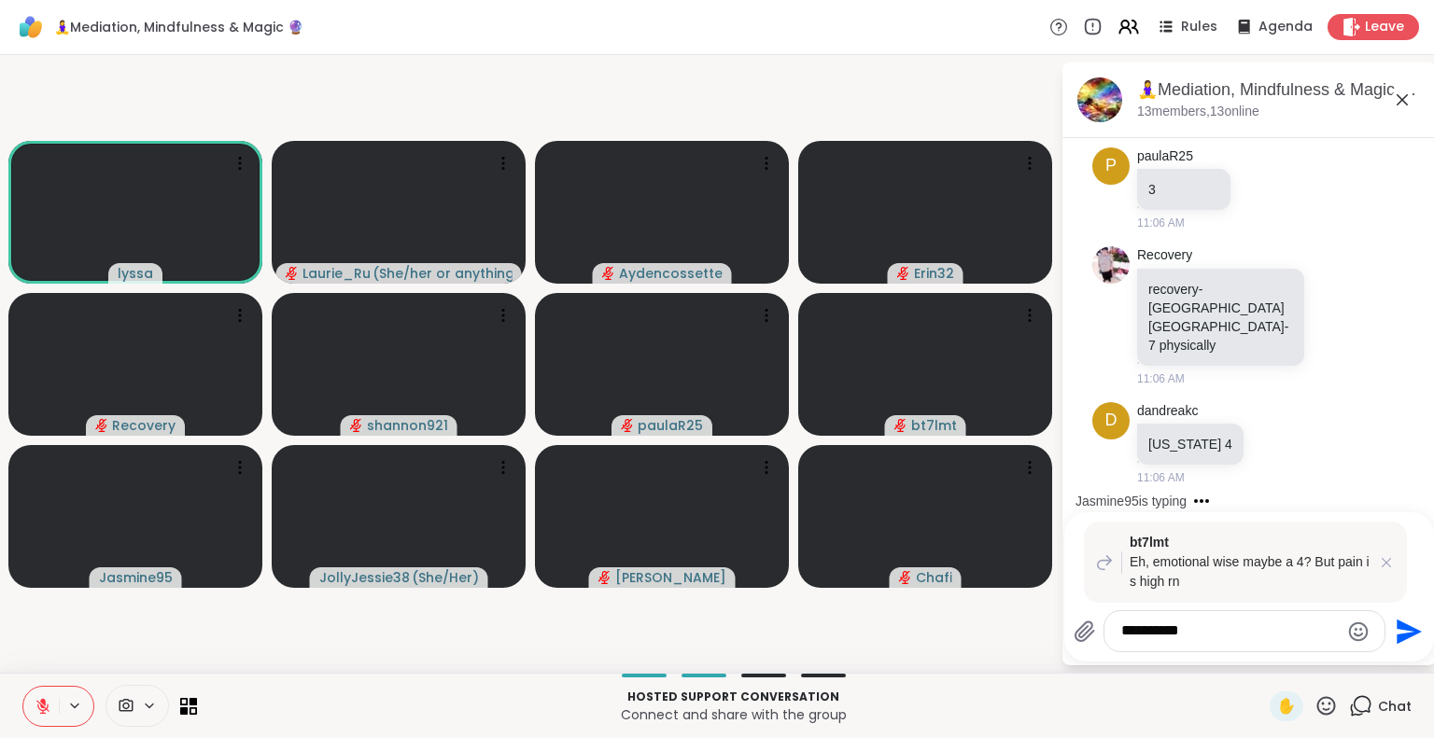
type textarea "**********"
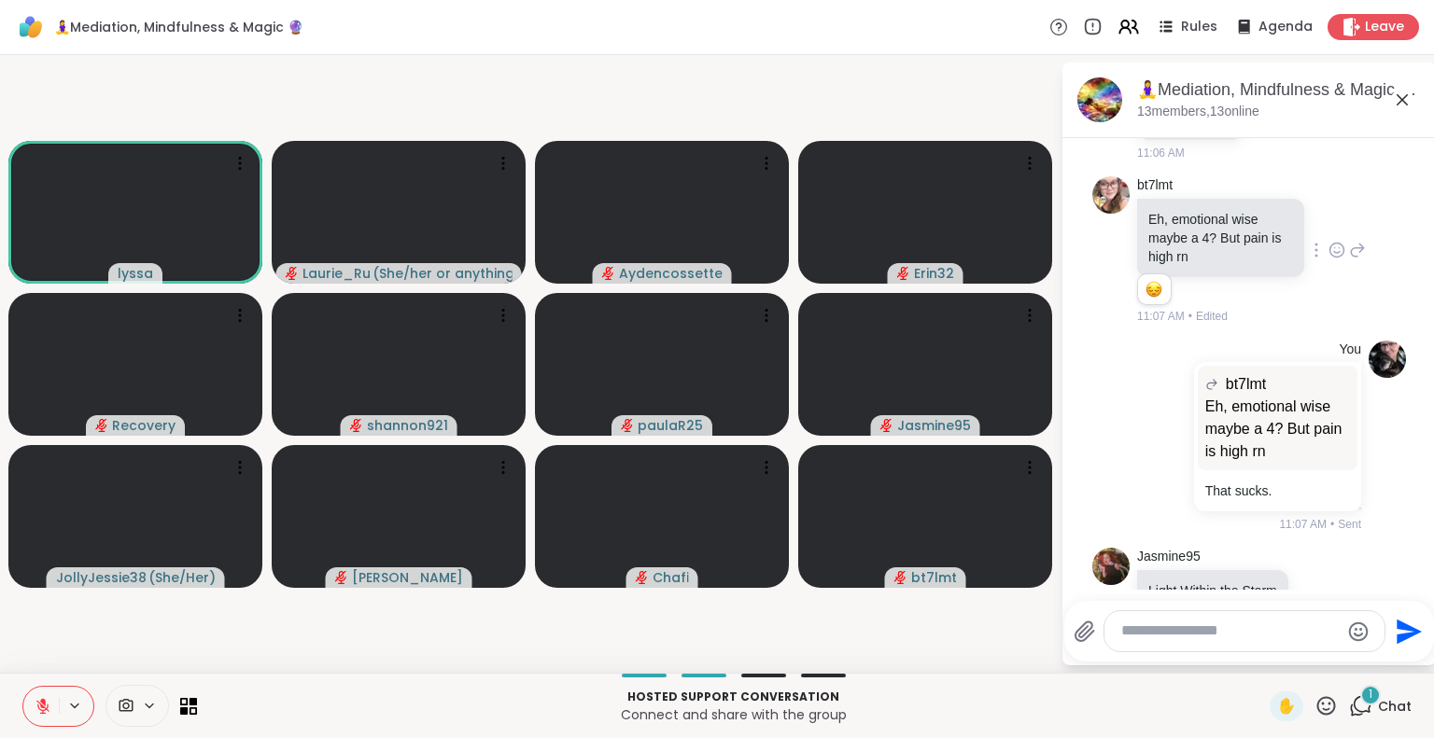
scroll to position [4730, 0]
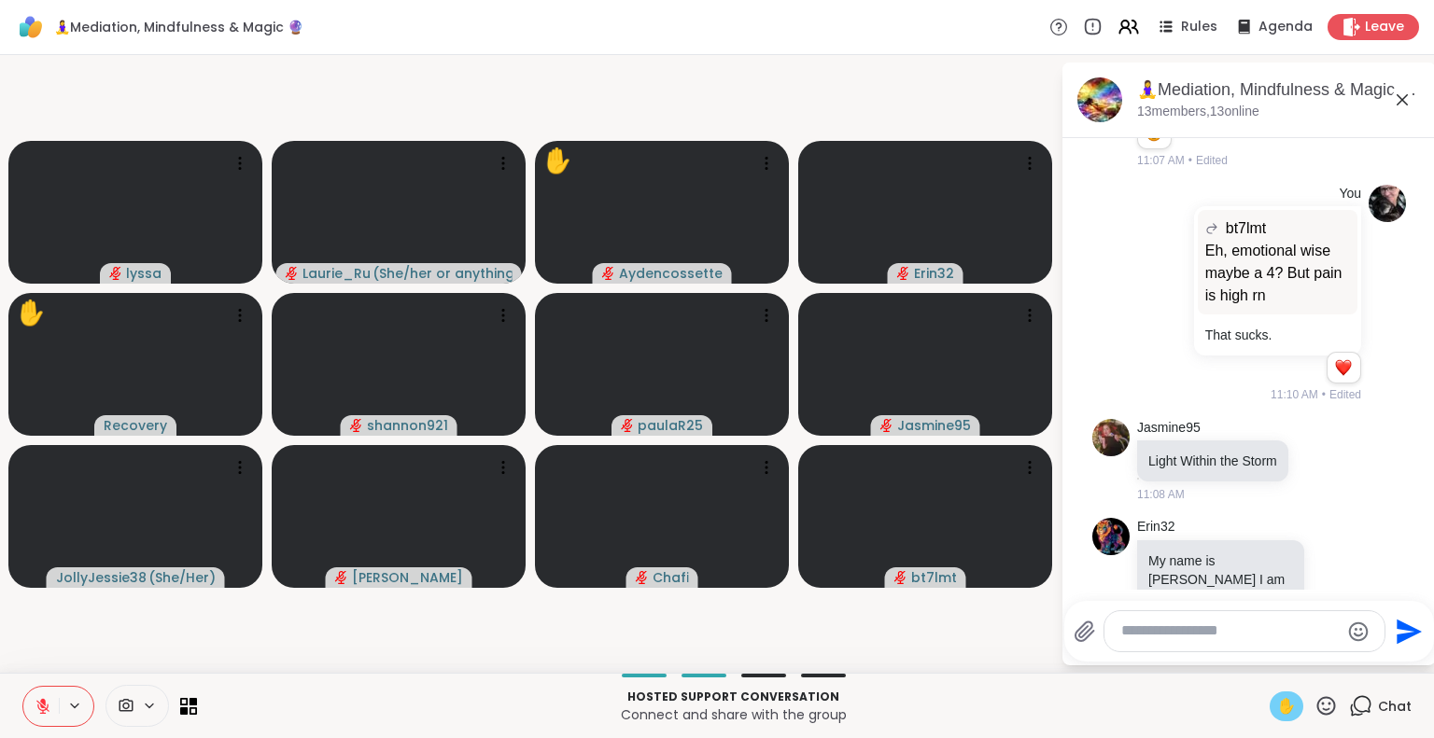
click at [1277, 710] on span "✋" at bounding box center [1286, 707] width 19 height 22
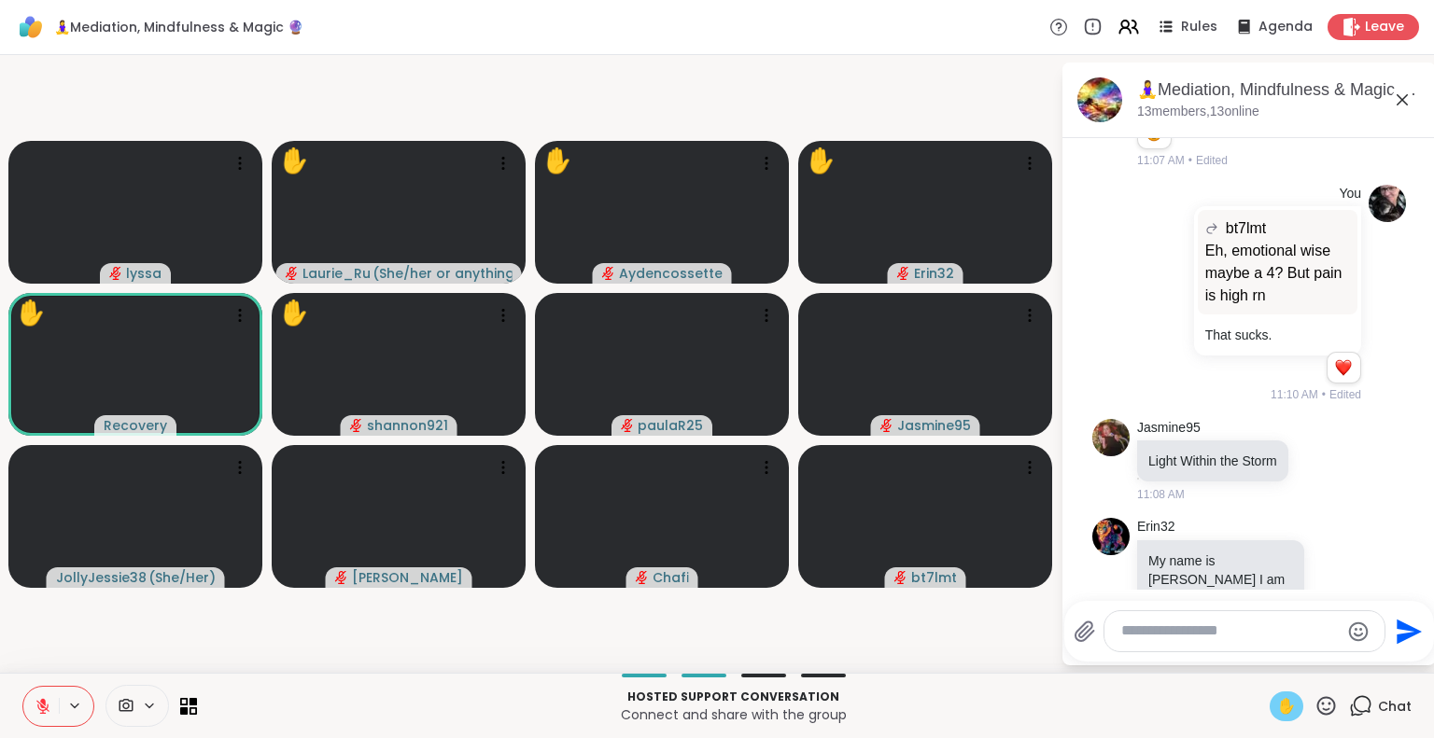
click at [41, 701] on icon at bounding box center [43, 701] width 6 height 7
click at [41, 701] on icon at bounding box center [42, 704] width 5 height 8
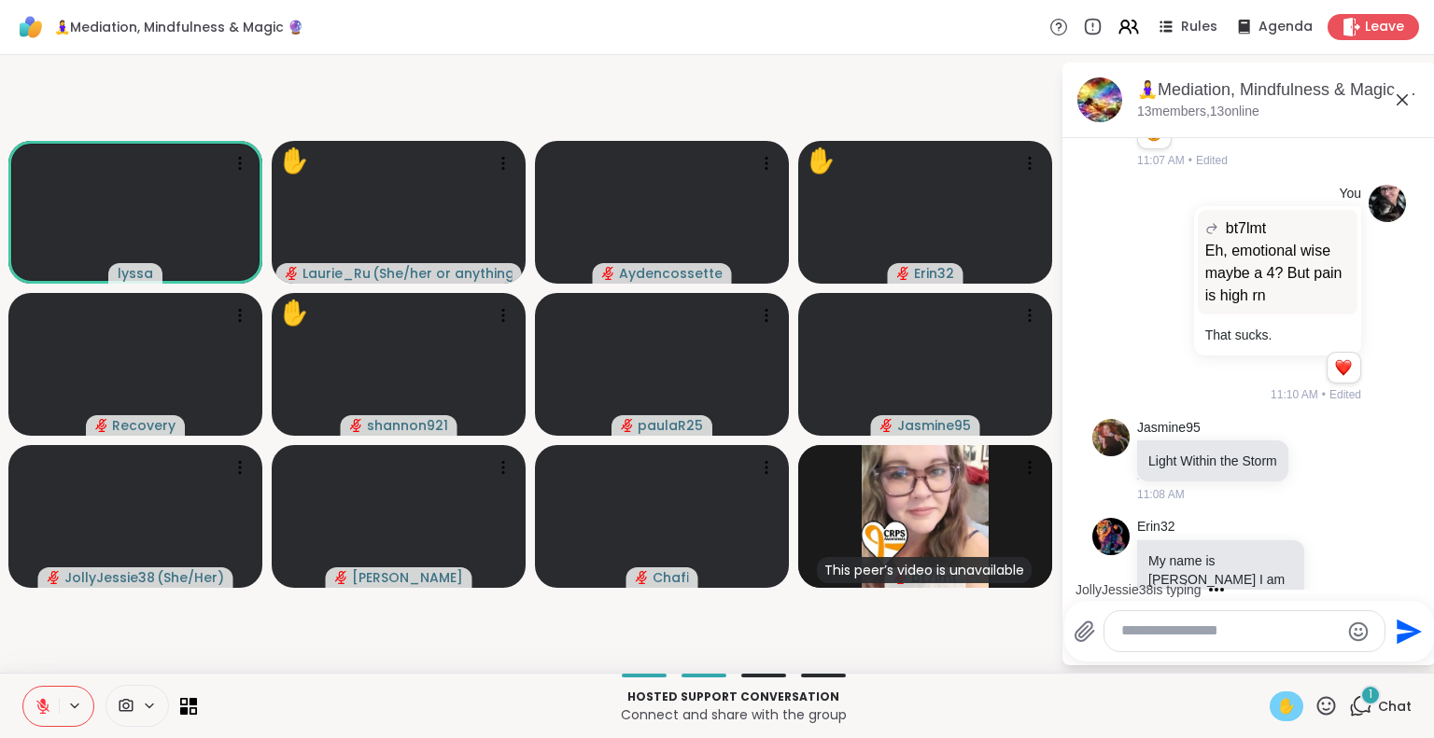
scroll to position [4874, 0]
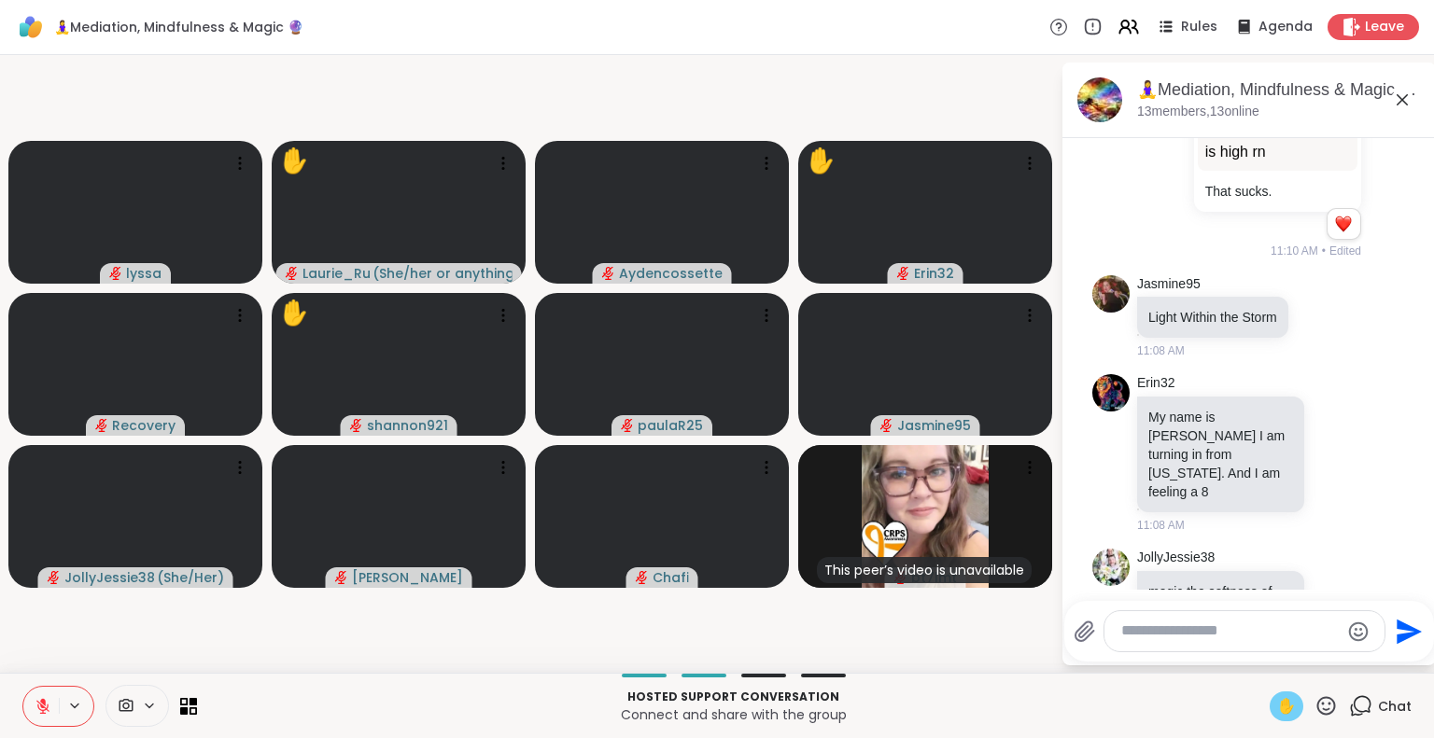
click at [45, 712] on icon at bounding box center [43, 706] width 17 height 17
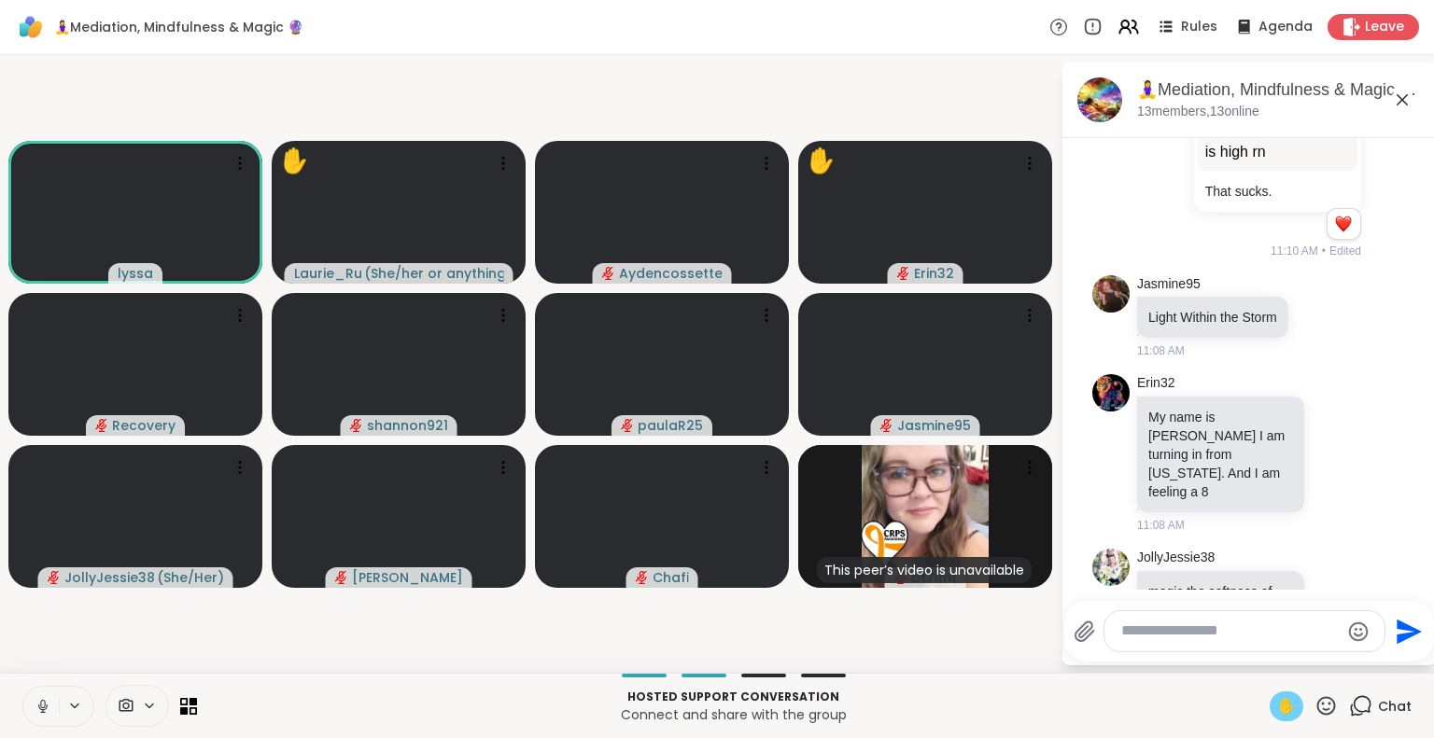
click at [35, 707] on icon at bounding box center [43, 706] width 17 height 17
click at [1277, 709] on span "✋" at bounding box center [1286, 707] width 19 height 22
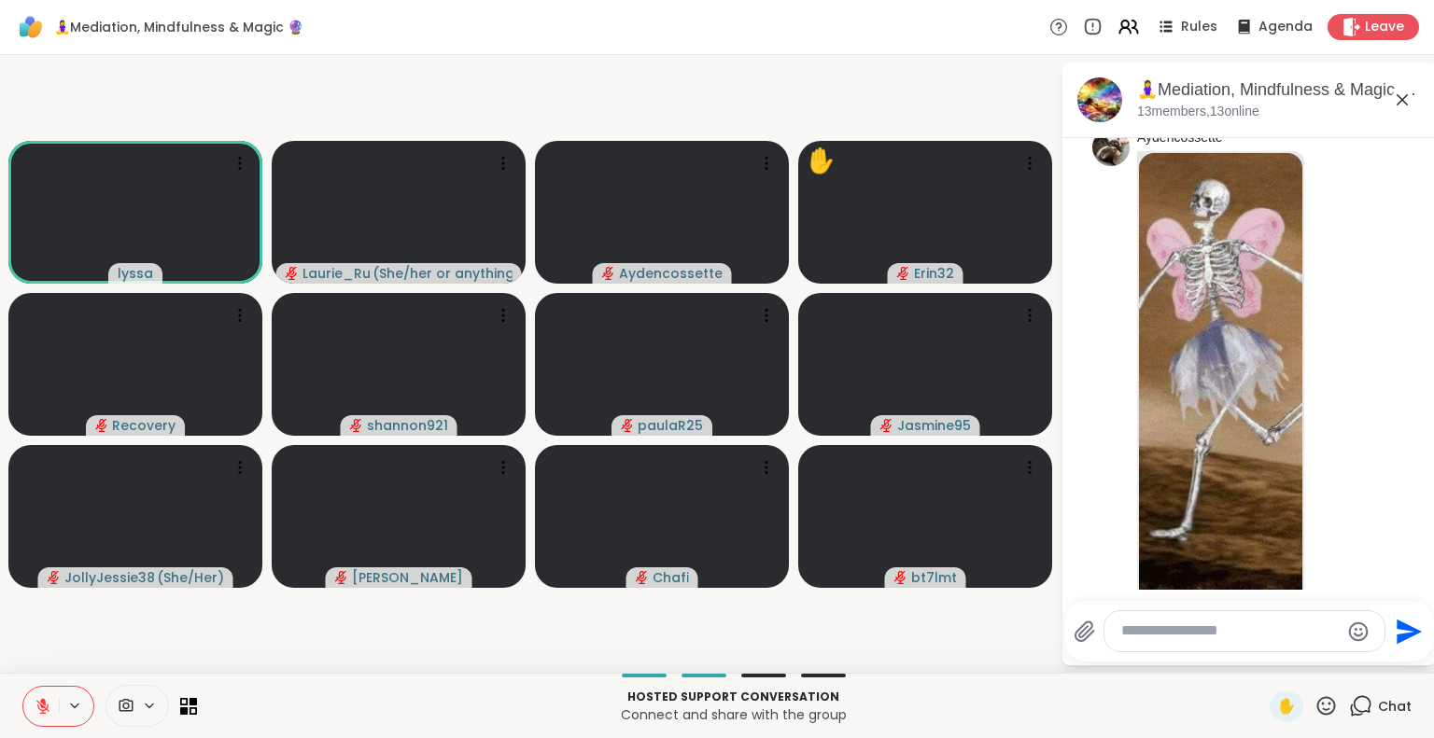
scroll to position [5853, 0]
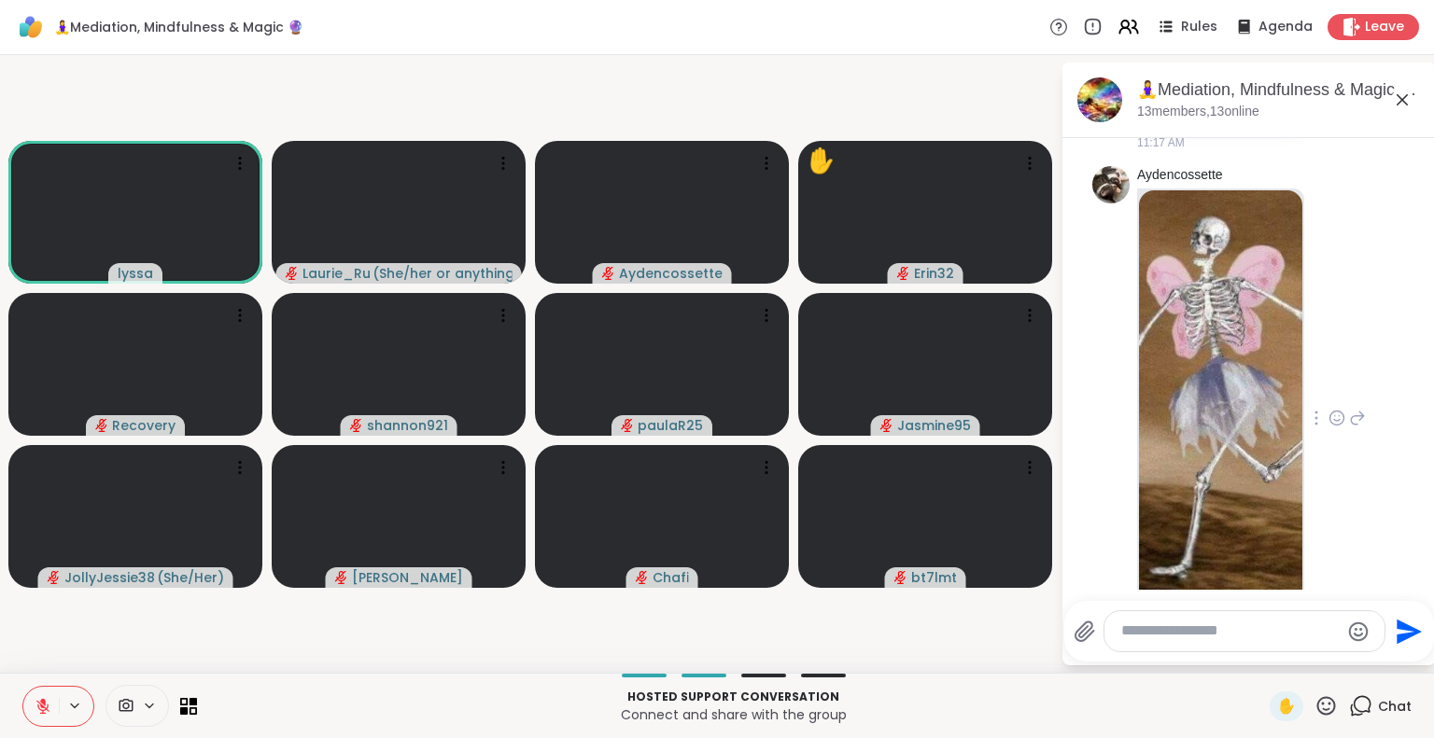
click at [1328, 409] on icon at bounding box center [1336, 418] width 17 height 19
click at [1328, 380] on div "Select Reaction: Heart" at bounding box center [1336, 388] width 17 height 17
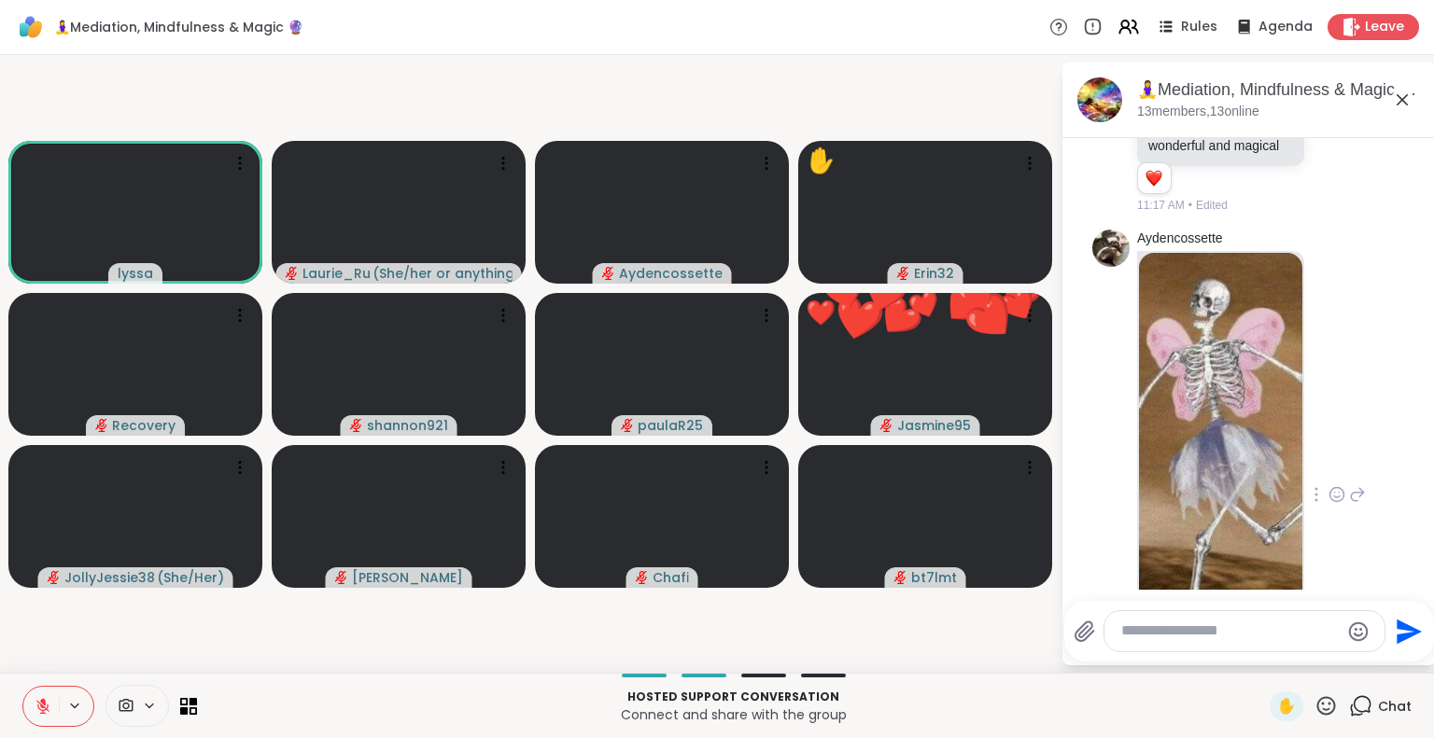
scroll to position [5821, 0]
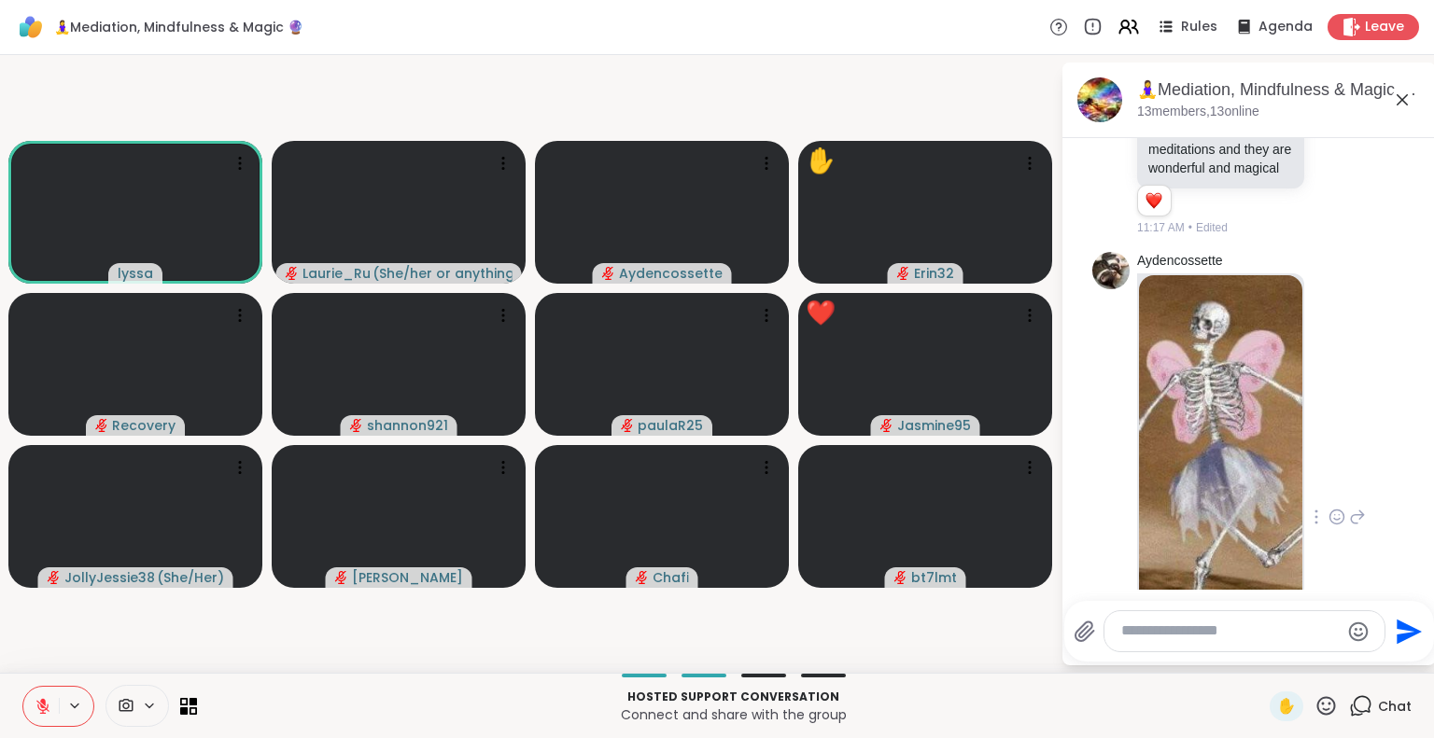
click at [1419, 146] on html "🧘‍♀️Mediation, Mindfulness & Magic 🔮 Rules Agenda Leave [PERSON_NAME] ( She/her…" at bounding box center [717, 369] width 1434 height 738
click at [1415, 146] on html "🧘‍♀️Mediation, Mindfulness & Magic 🔮 Rules Agenda Leave [PERSON_NAME] ( She/her…" at bounding box center [717, 369] width 1434 height 738
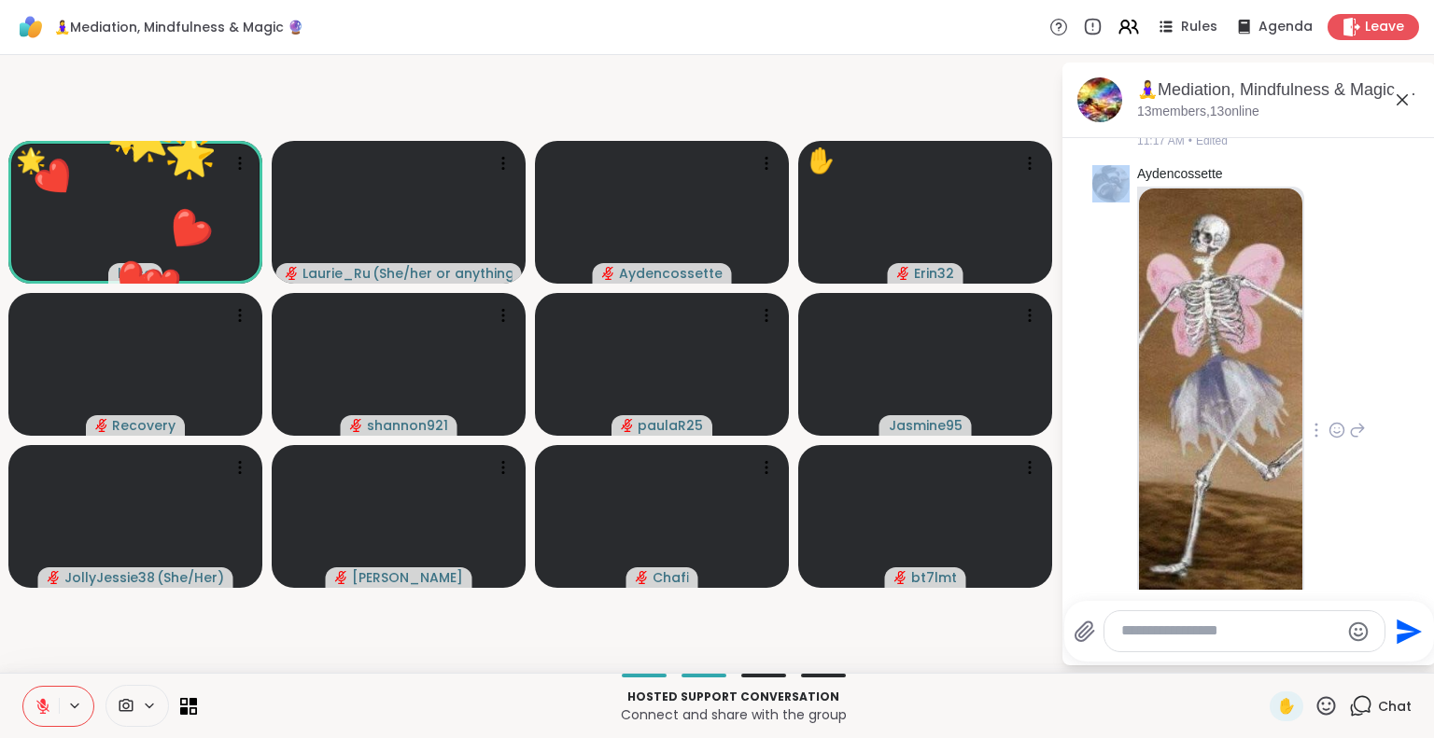
scroll to position [6008, 0]
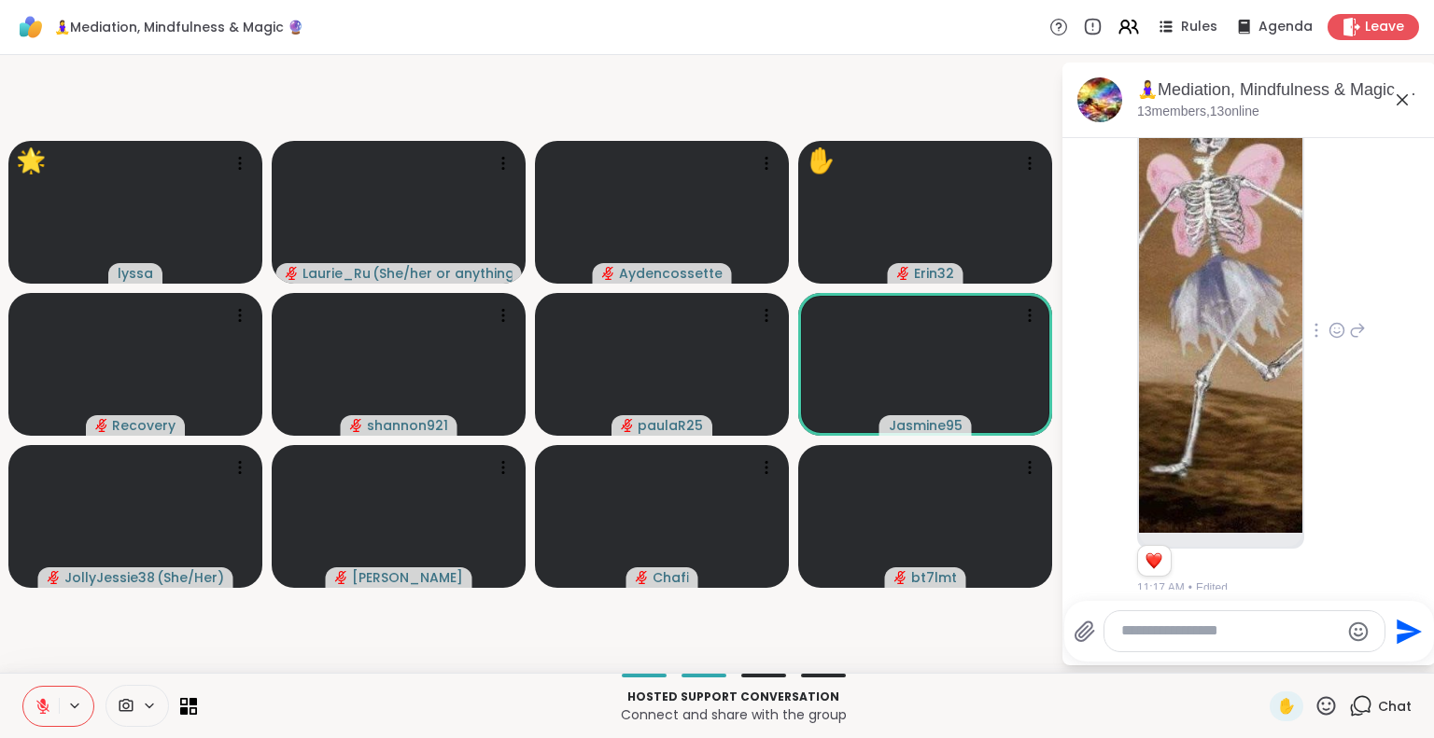
click at [1314, 700] on icon at bounding box center [1325, 706] width 23 height 23
click at [1262, 651] on span "❤️" at bounding box center [1271, 657] width 19 height 22
click at [1314, 708] on icon at bounding box center [1325, 706] width 23 height 23
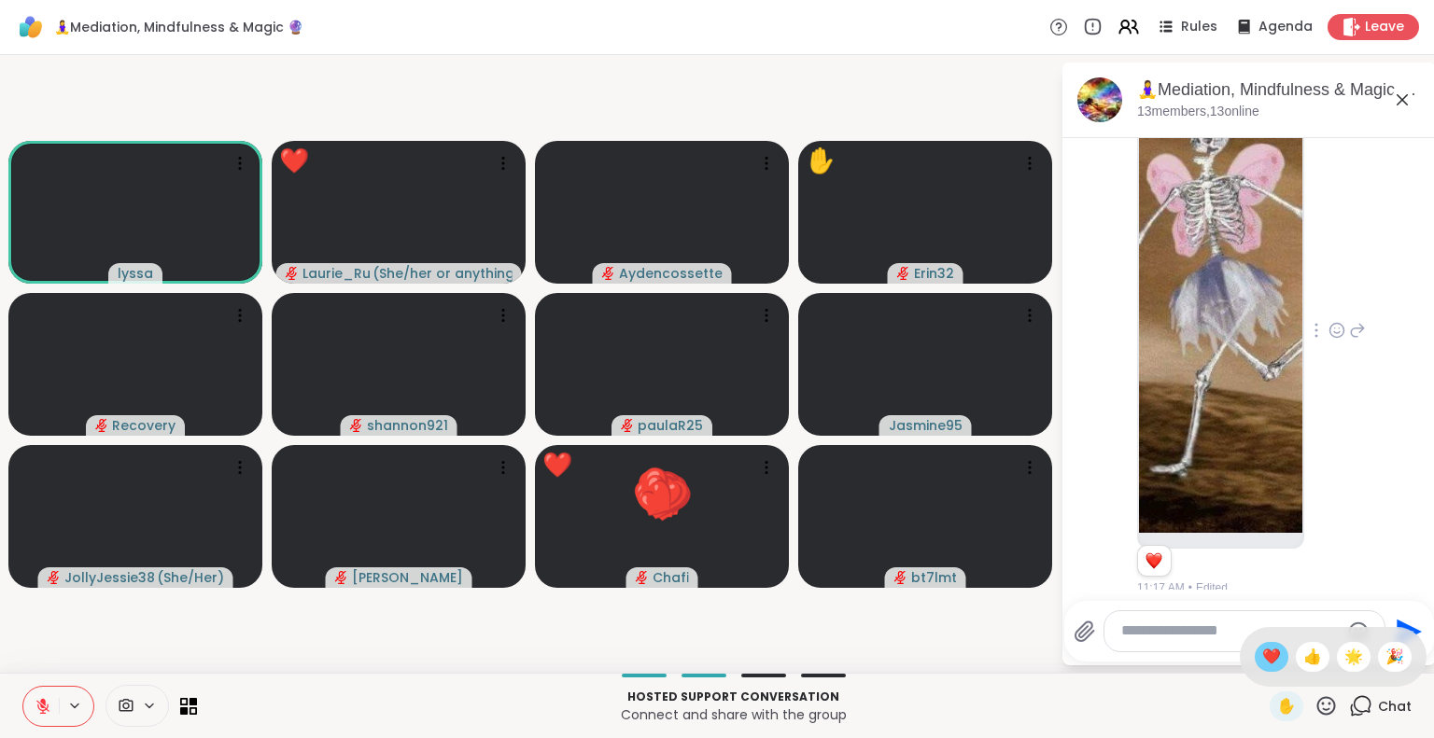
click at [1262, 657] on span "❤️" at bounding box center [1271, 657] width 19 height 22
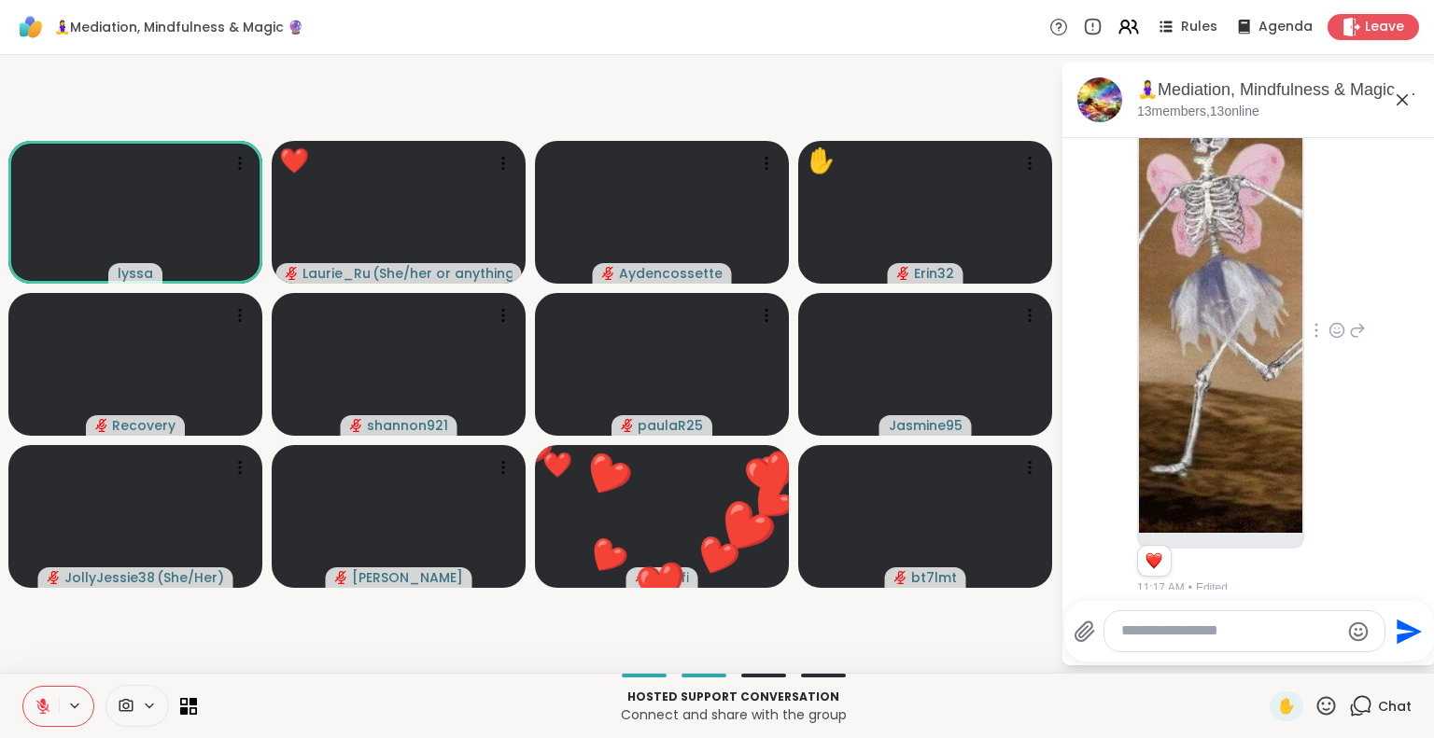
click at [1314, 703] on icon at bounding box center [1325, 706] width 23 height 23
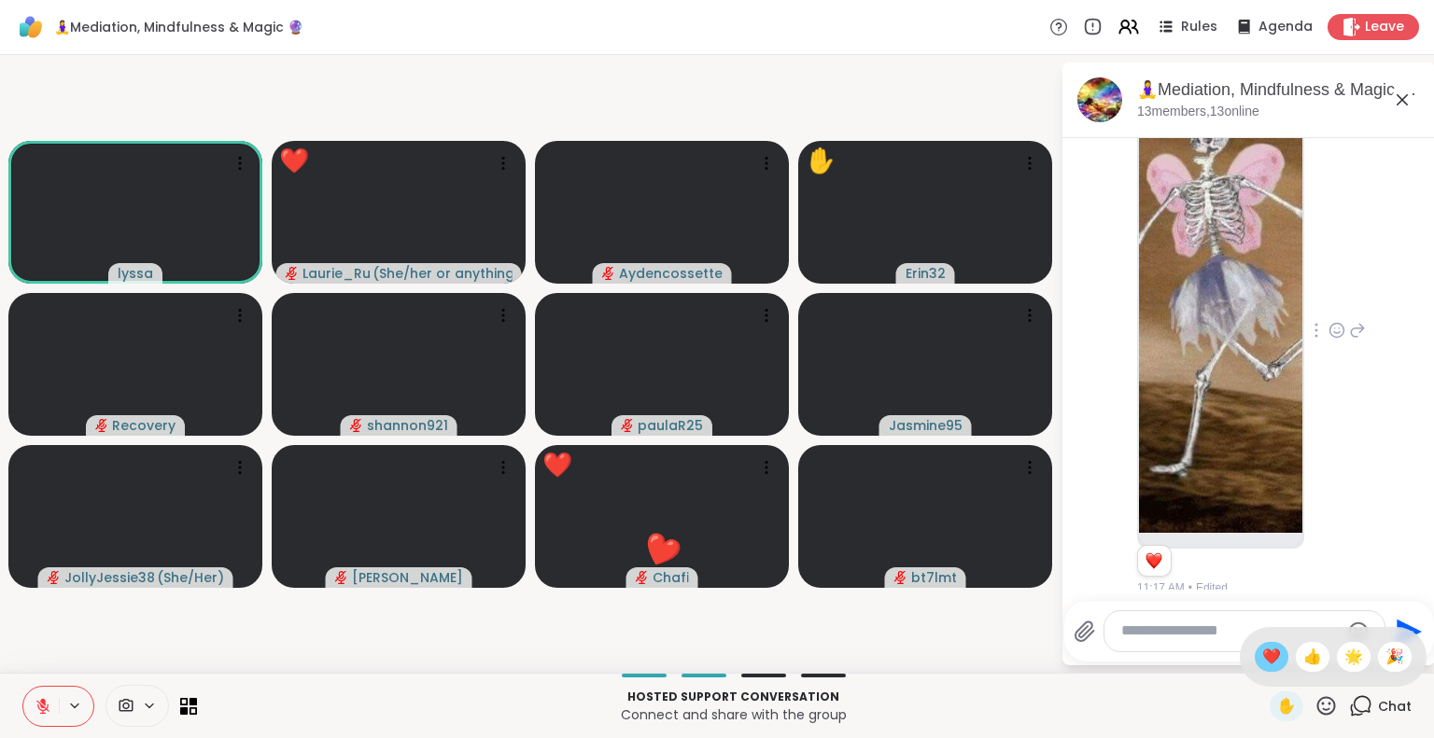
click at [1262, 656] on span "❤️" at bounding box center [1271, 657] width 19 height 22
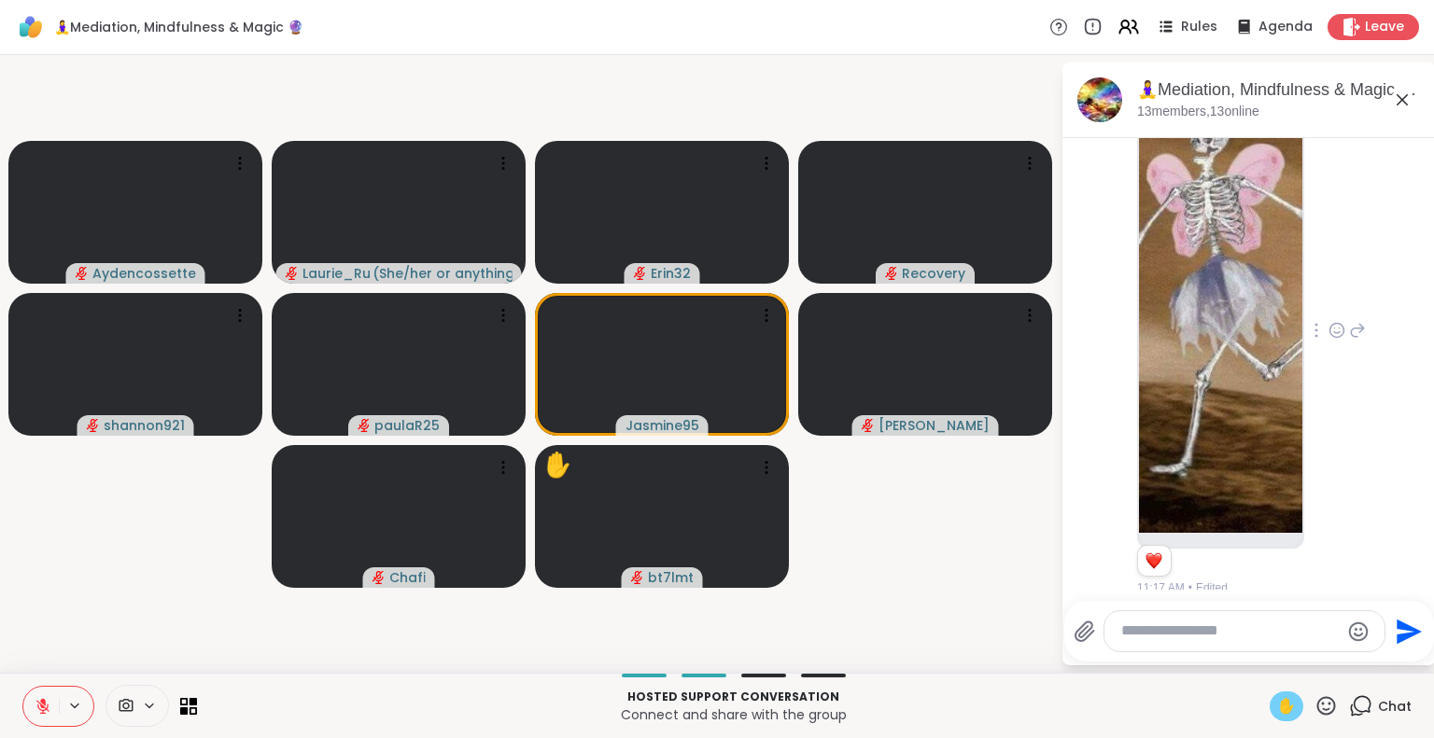
click at [1277, 707] on span "✋" at bounding box center [1286, 707] width 19 height 22
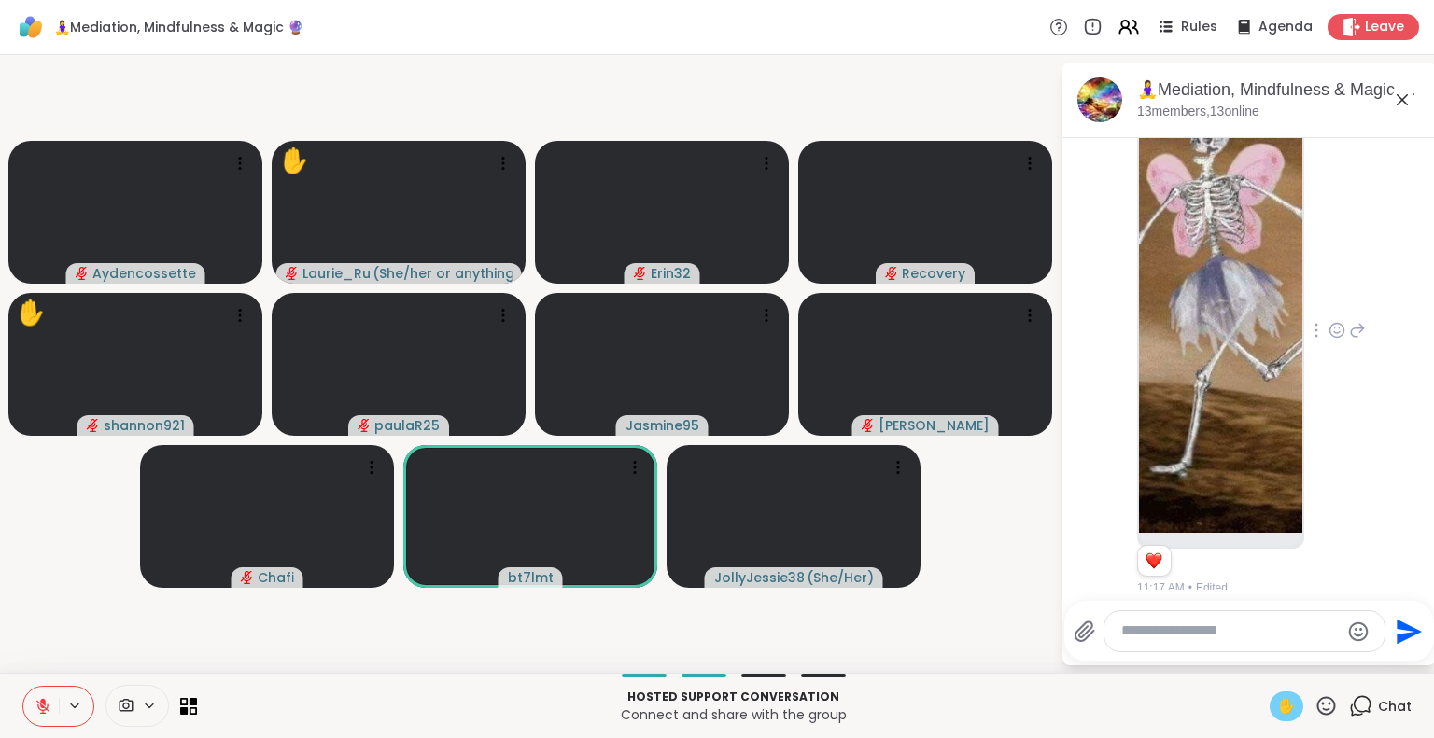
click at [1318, 709] on icon at bounding box center [1325, 706] width 23 height 23
click at [1262, 656] on span "❤️" at bounding box center [1271, 657] width 19 height 22
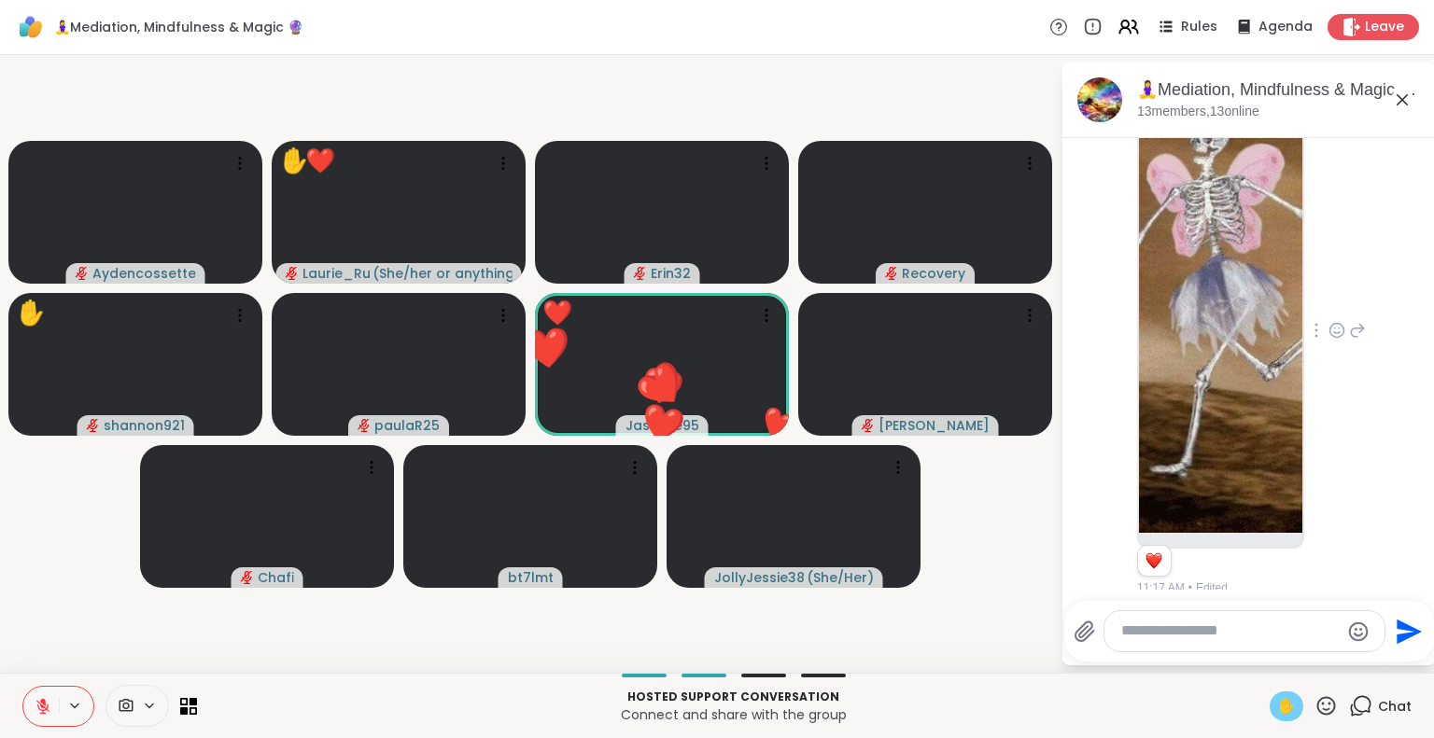
click at [1317, 710] on icon at bounding box center [1326, 705] width 19 height 19
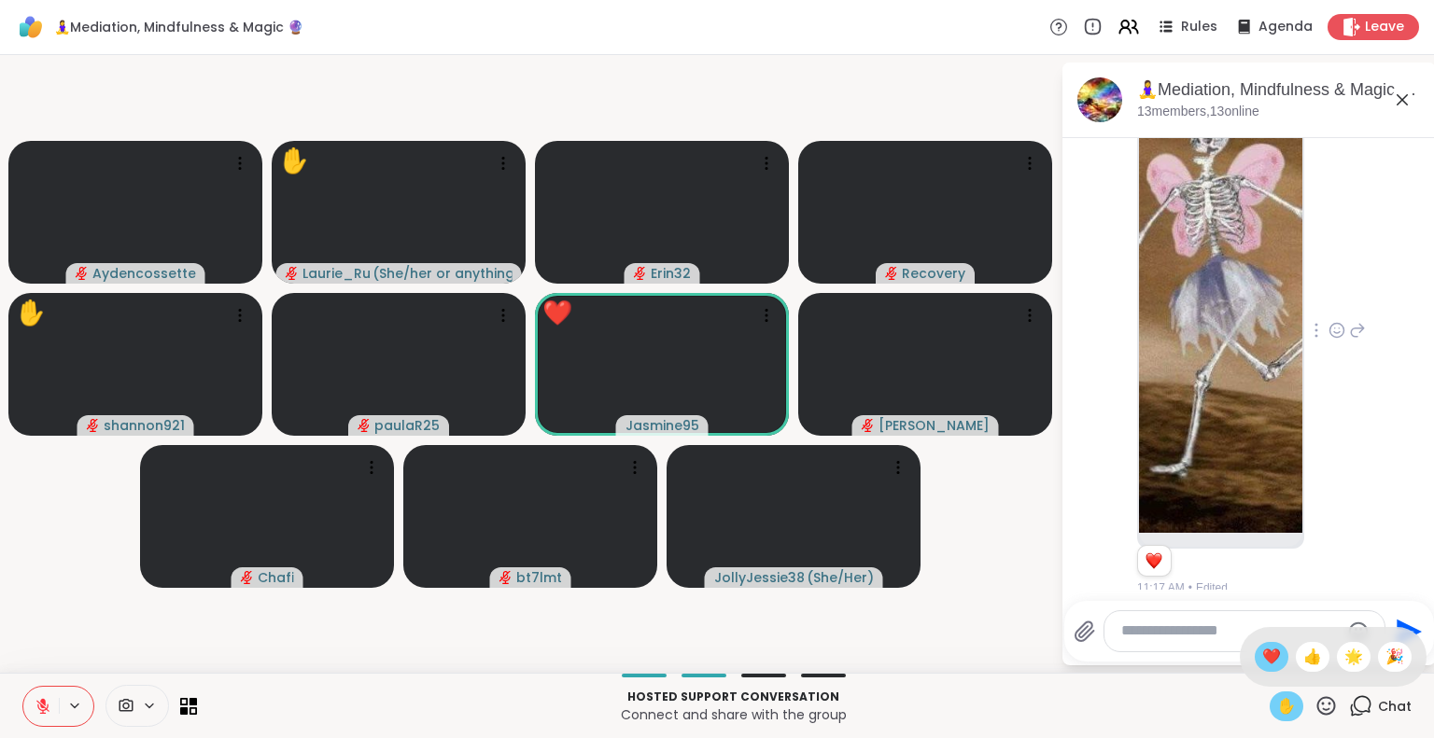
click at [1262, 660] on span "❤️" at bounding box center [1271, 657] width 19 height 22
click at [48, 706] on icon at bounding box center [42, 706] width 13 height 13
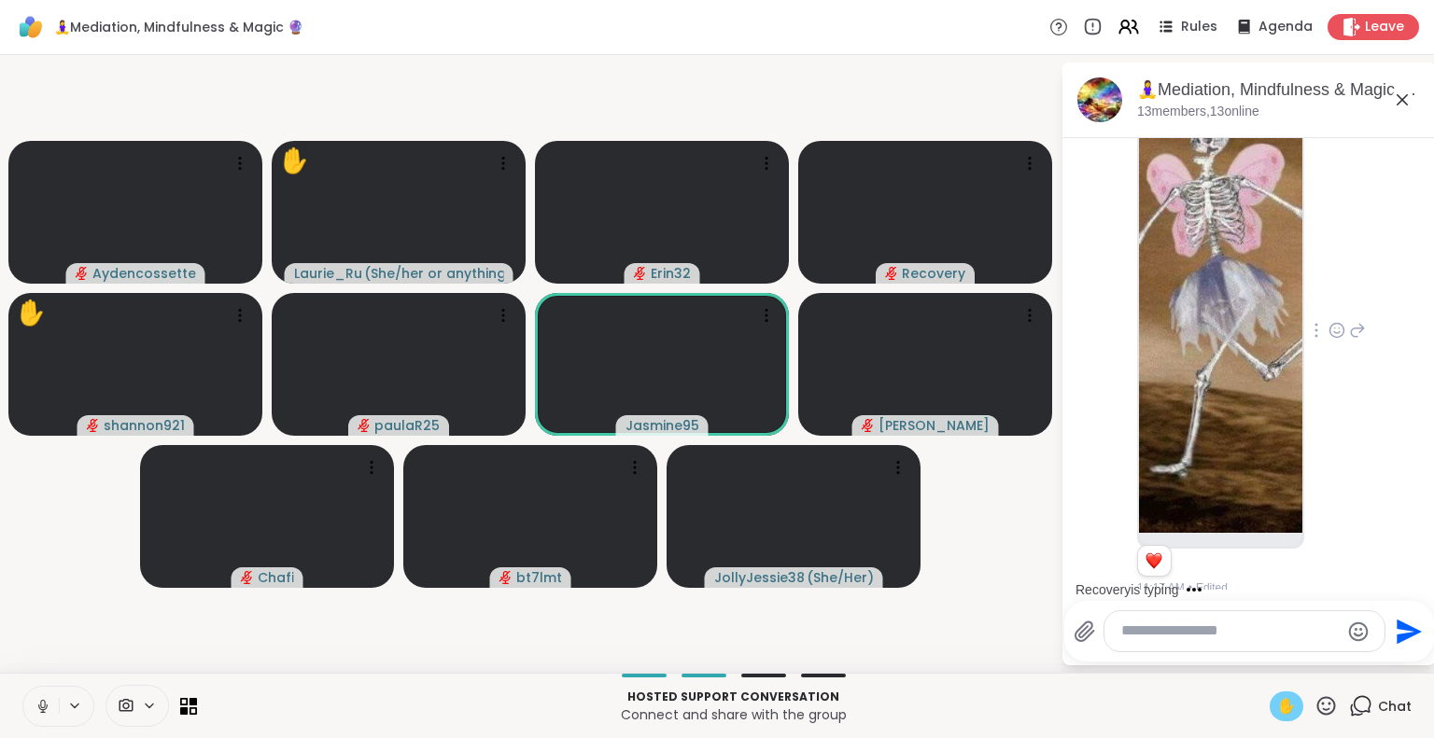
click at [1277, 705] on span "✋" at bounding box center [1286, 707] width 19 height 22
click at [42, 707] on icon at bounding box center [43, 706] width 17 height 17
click at [48, 710] on icon at bounding box center [43, 706] width 17 height 17
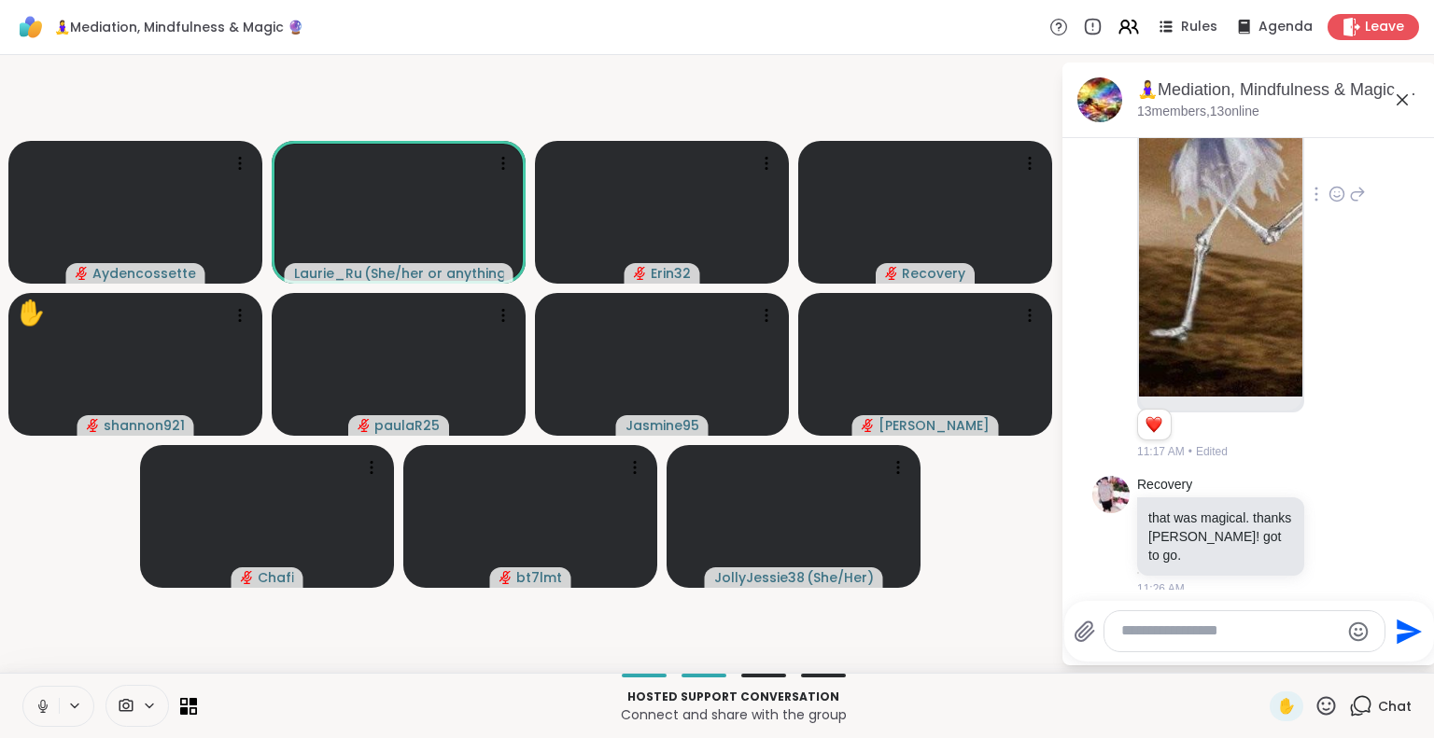
click at [44, 707] on icon at bounding box center [42, 704] width 5 height 8
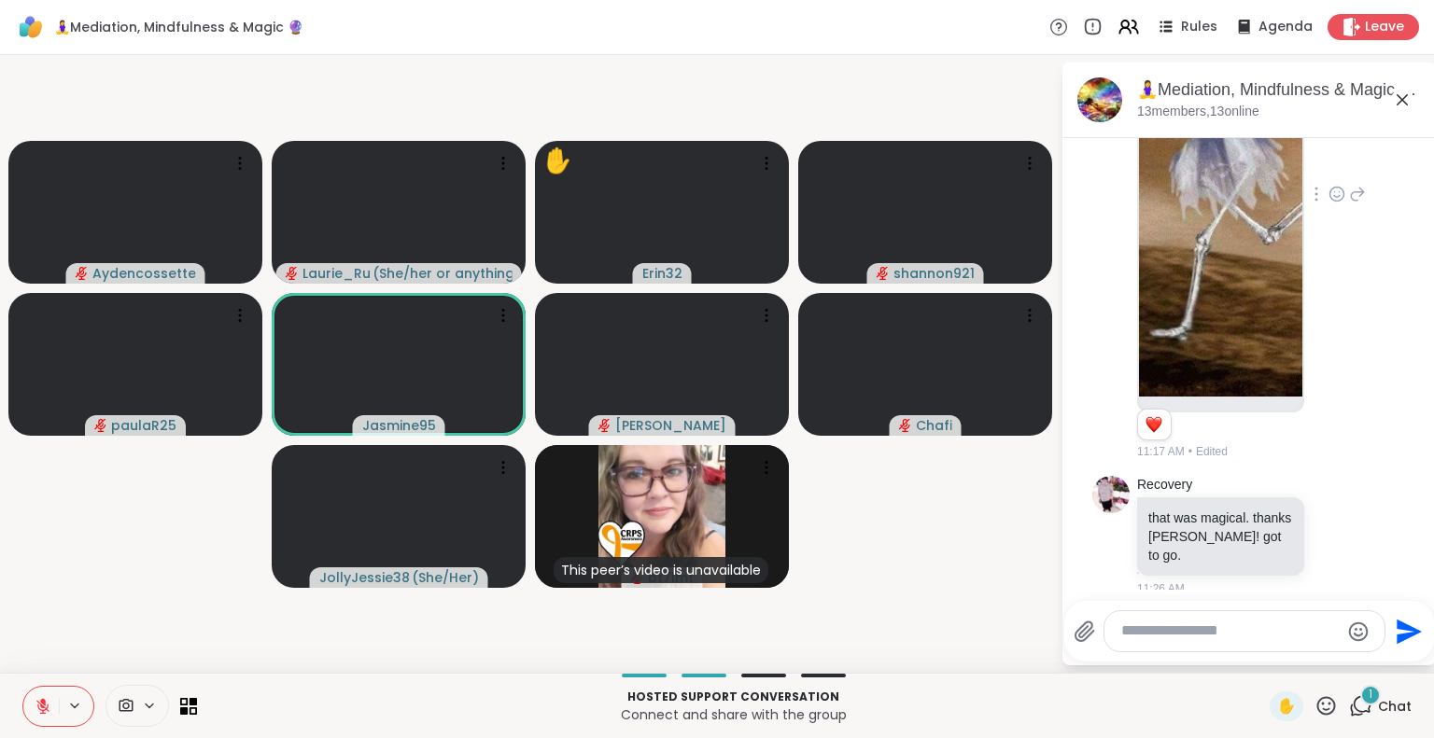
scroll to position [6281, 0]
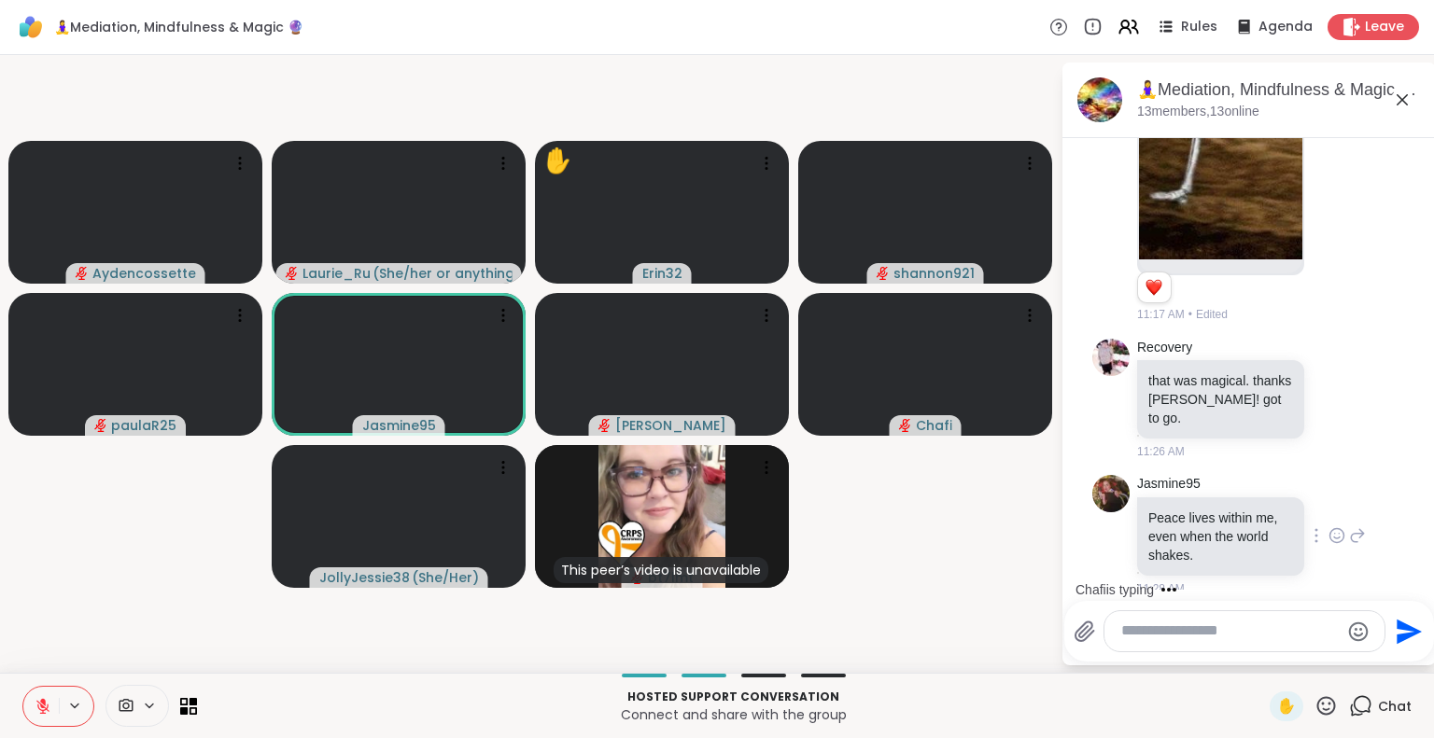
click at [1328, 527] on icon at bounding box center [1336, 536] width 17 height 19
click at [1328, 498] on div "Select Reaction: Heart" at bounding box center [1336, 506] width 17 height 17
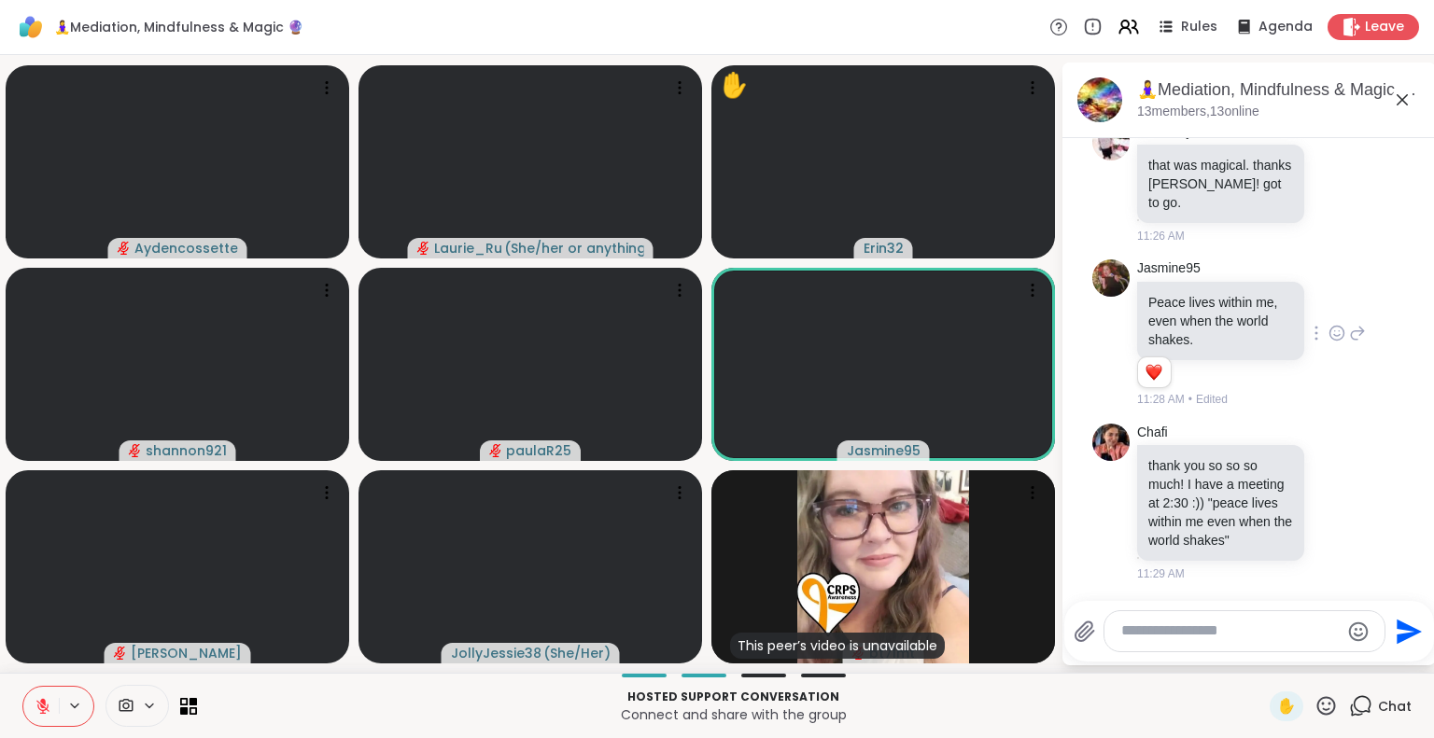
scroll to position [6527, 0]
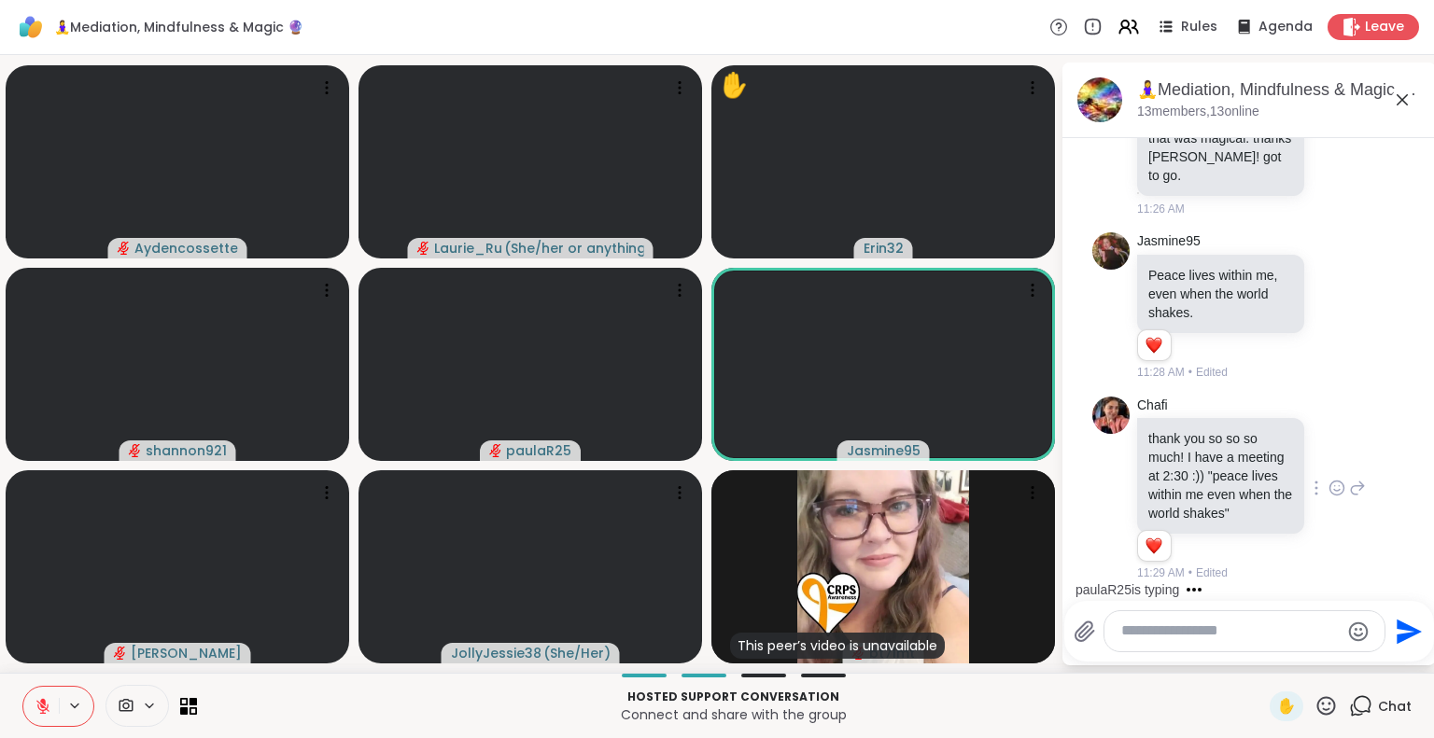
click at [1330, 482] on icon at bounding box center [1337, 489] width 14 height 14
click at [1328, 450] on div "Select Reaction: Heart" at bounding box center [1336, 458] width 17 height 17
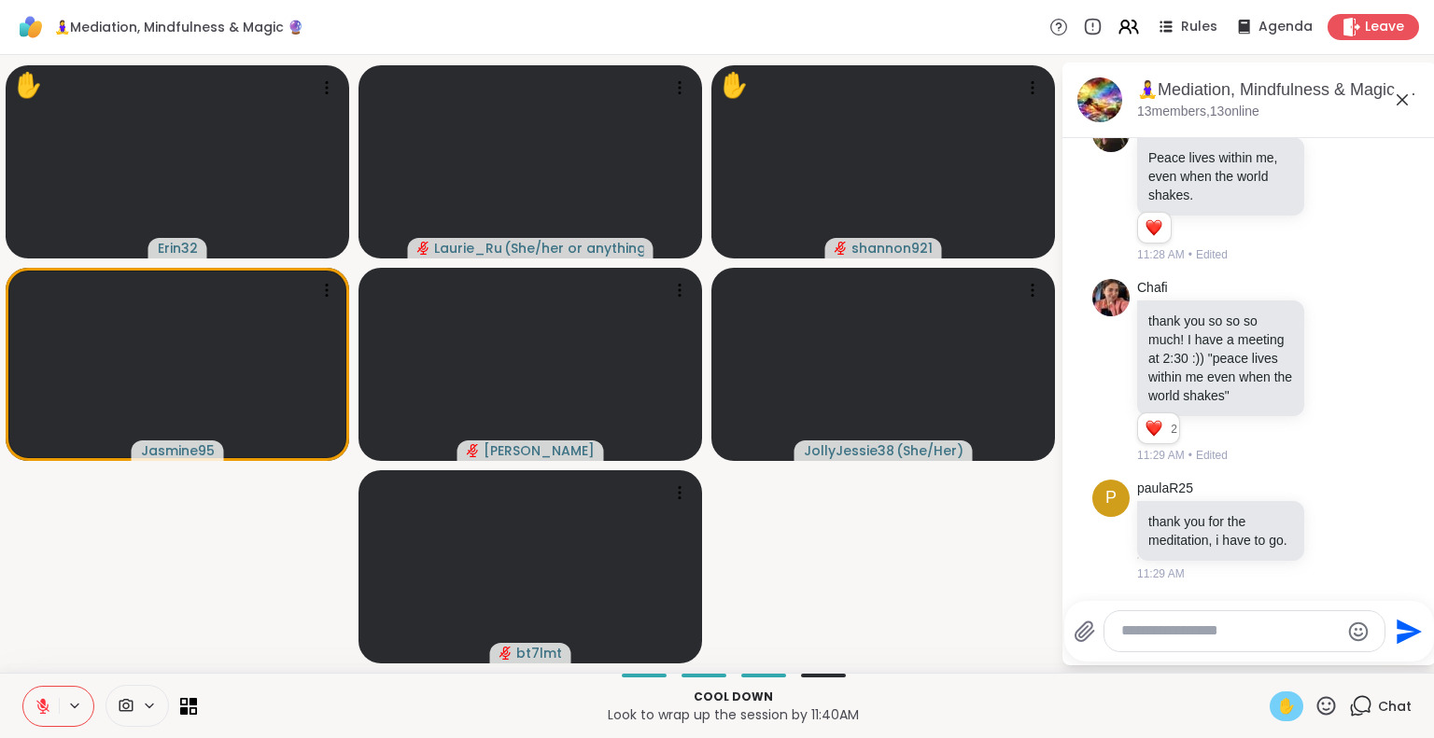
click at [1277, 698] on span "✋" at bounding box center [1286, 707] width 19 height 22
click at [45, 703] on icon at bounding box center [43, 701] width 6 height 7
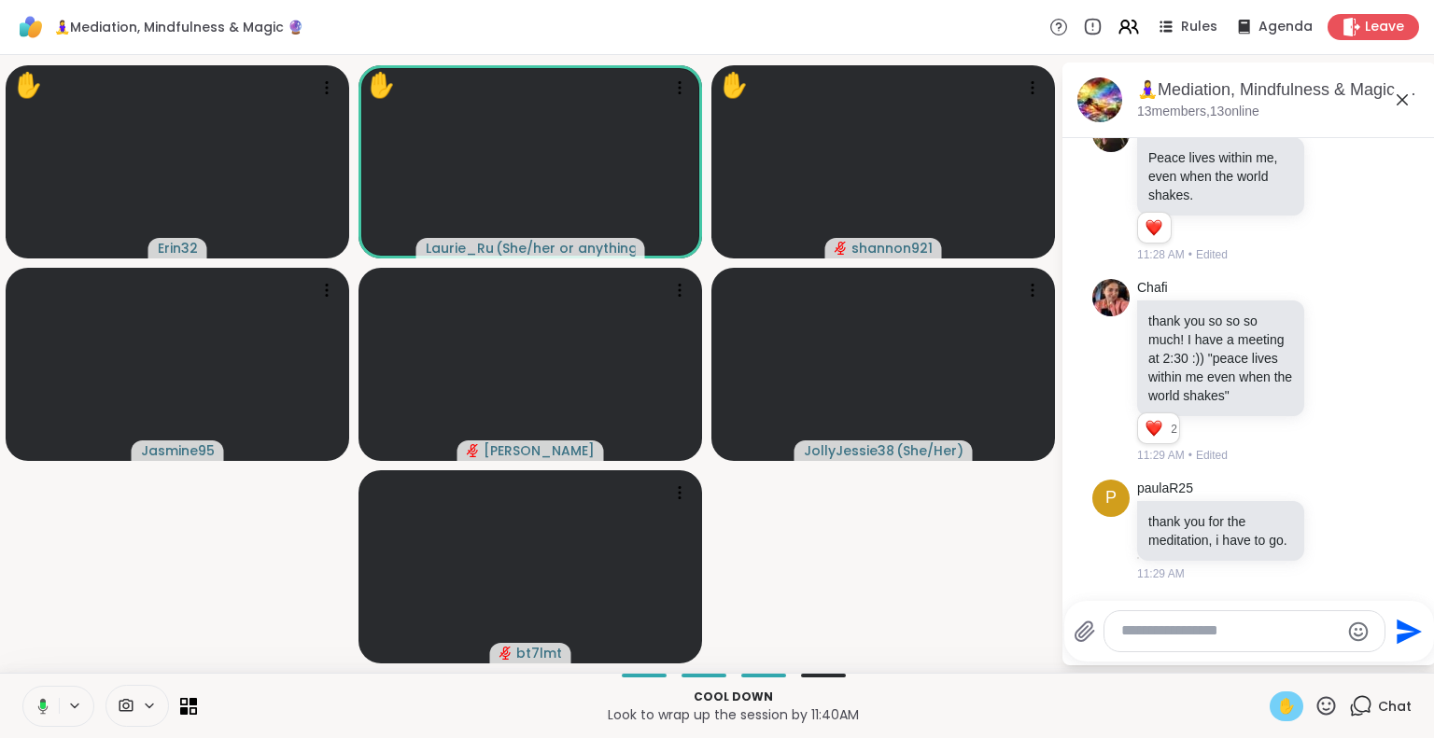
scroll to position [6799, 0]
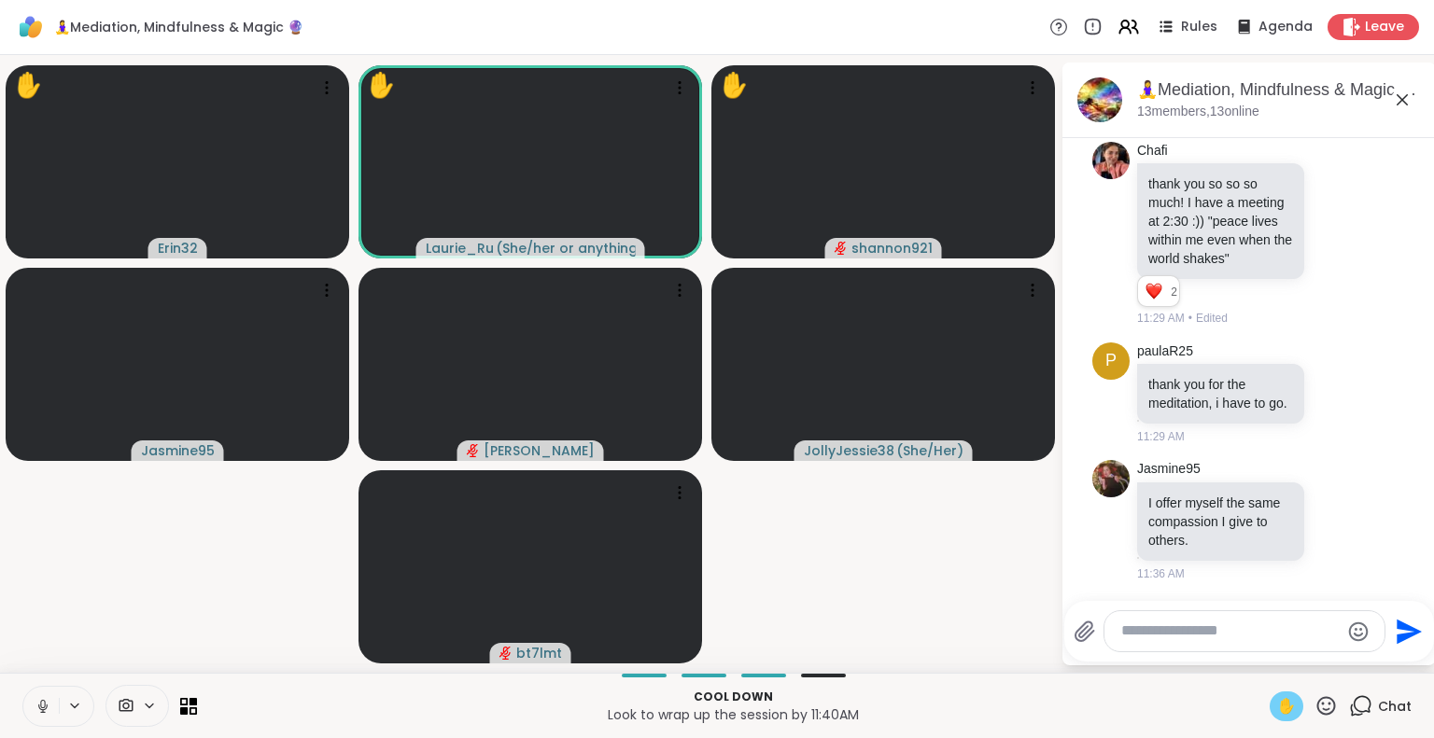
click at [45, 703] on icon at bounding box center [42, 704] width 5 height 8
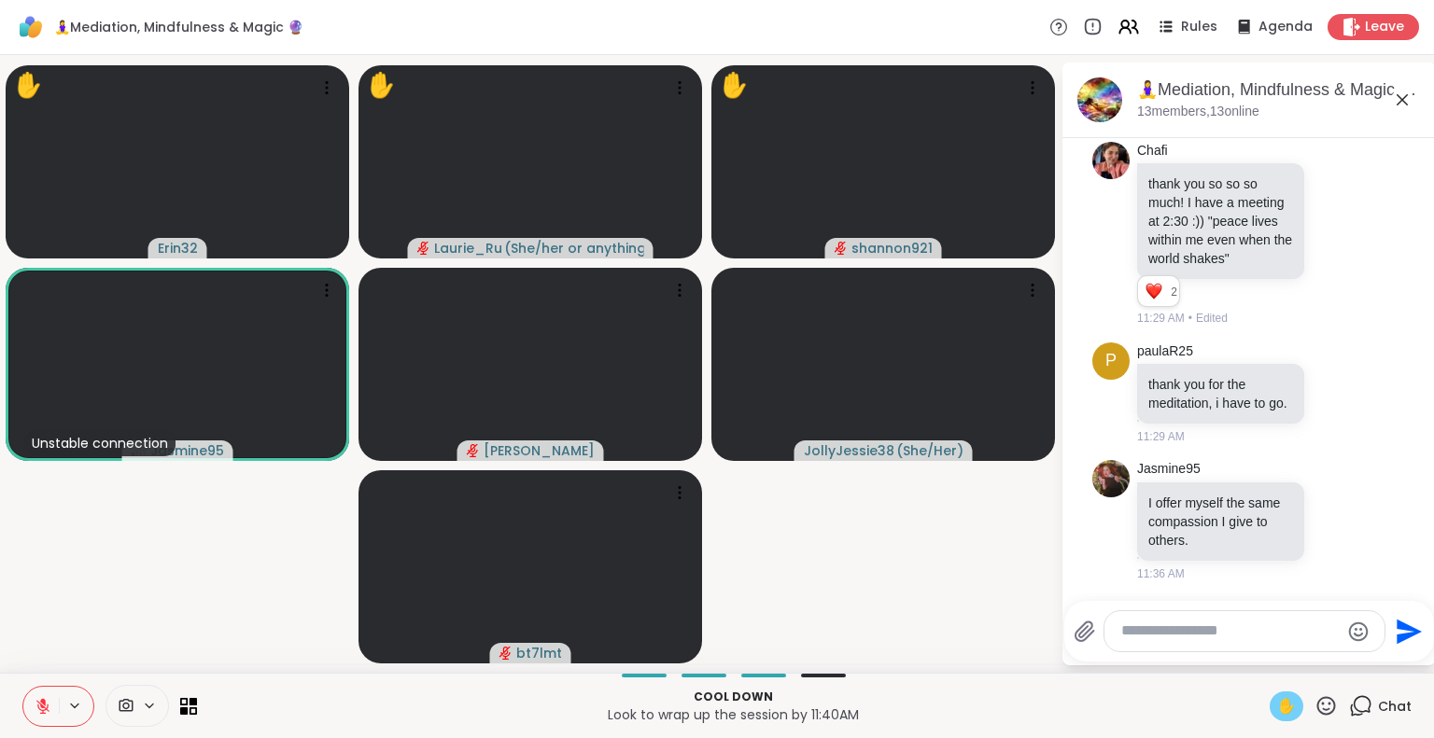
click at [1317, 705] on icon at bounding box center [1326, 705] width 19 height 19
click at [1262, 657] on span "❤️" at bounding box center [1271, 657] width 19 height 22
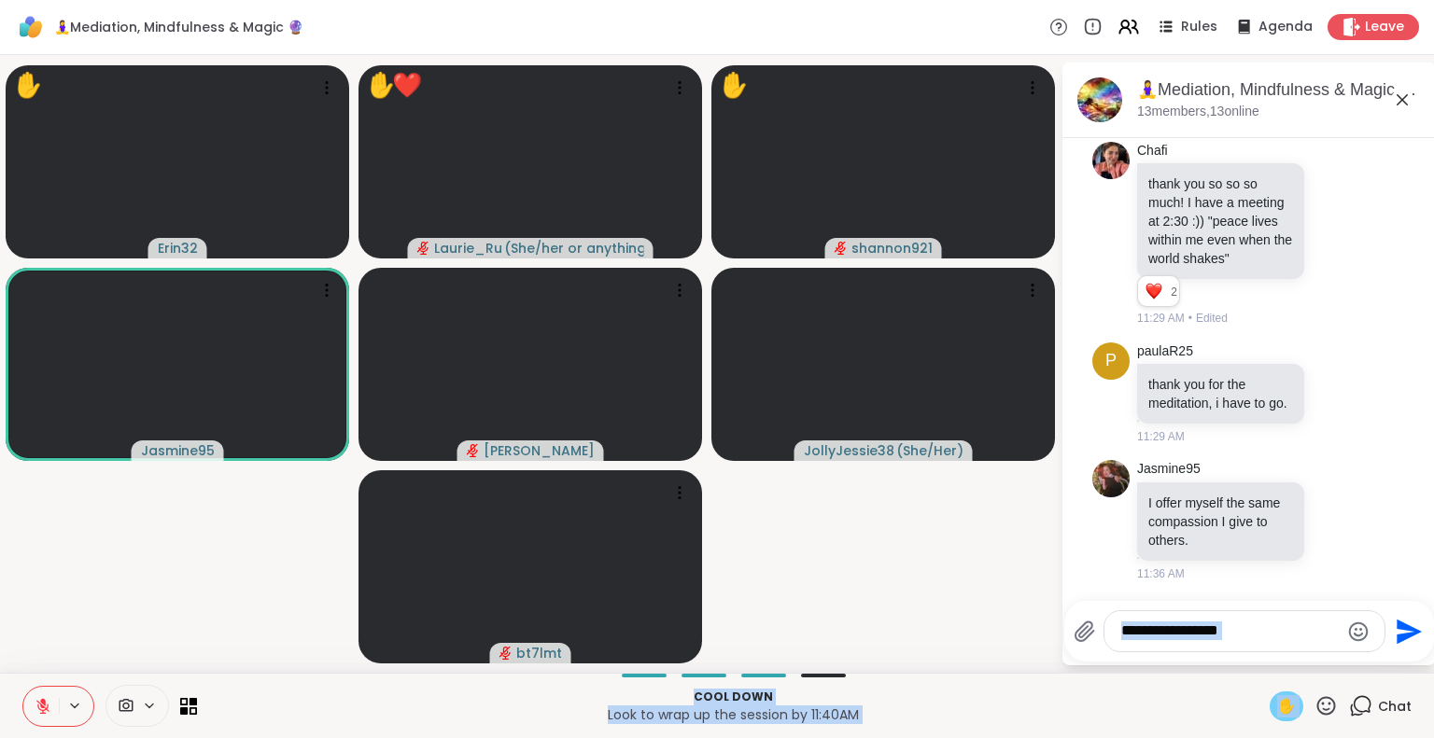
drag, startPoint x: 1254, startPoint y: 657, endPoint x: 1312, endPoint y: 702, distance: 73.2
click at [1312, 702] on div "🧘‍♀️Mediation, Mindfulness & Magic 🔮 Rules Agenda Leave ✋ Erin32 ✋ ❤️ [PERSON_N…" at bounding box center [717, 369] width 1434 height 738
click at [1228, 701] on p "Cool down" at bounding box center [733, 697] width 1050 height 17
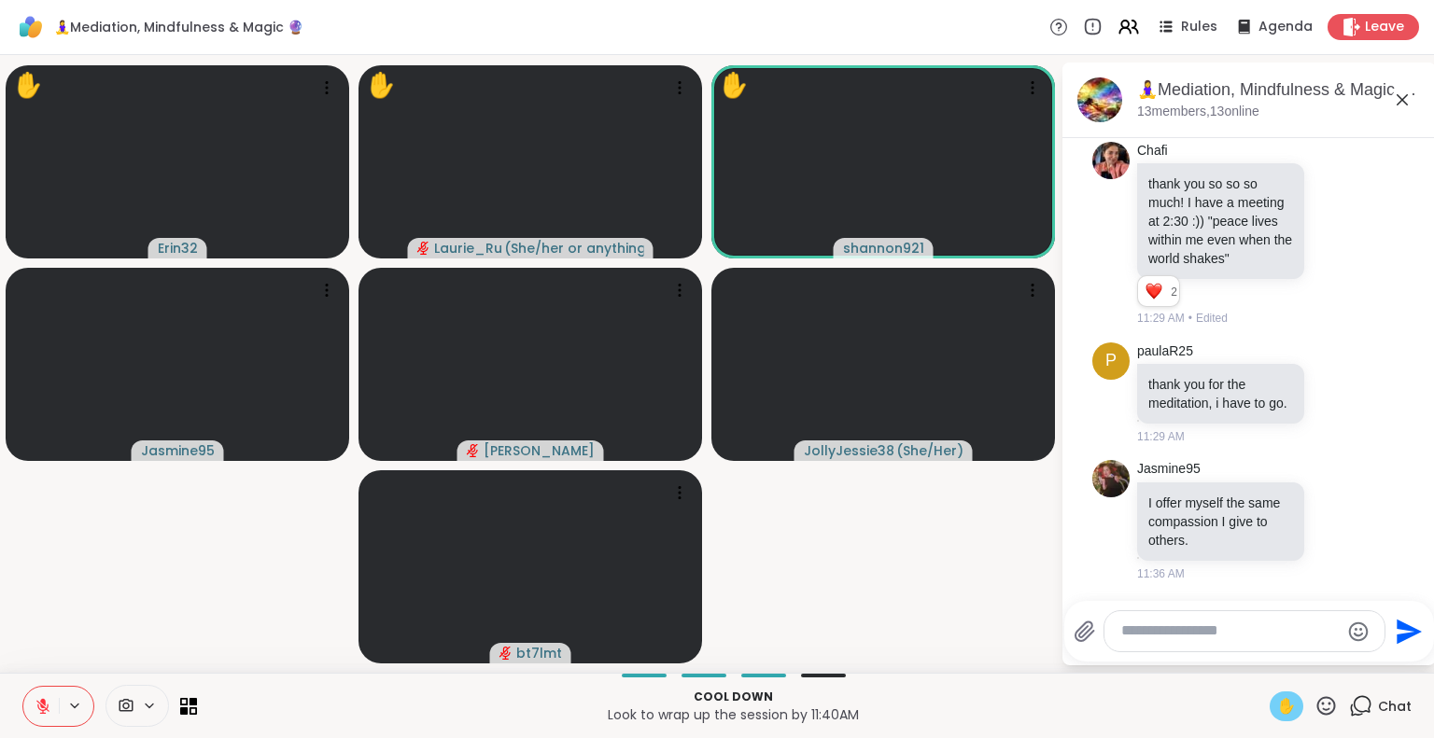
click at [1317, 710] on icon at bounding box center [1326, 705] width 19 height 19
click at [1344, 661] on span "🌟" at bounding box center [1353, 657] width 19 height 22
click at [1314, 708] on icon at bounding box center [1325, 706] width 23 height 23
click at [1262, 653] on span "❤️" at bounding box center [1271, 657] width 19 height 22
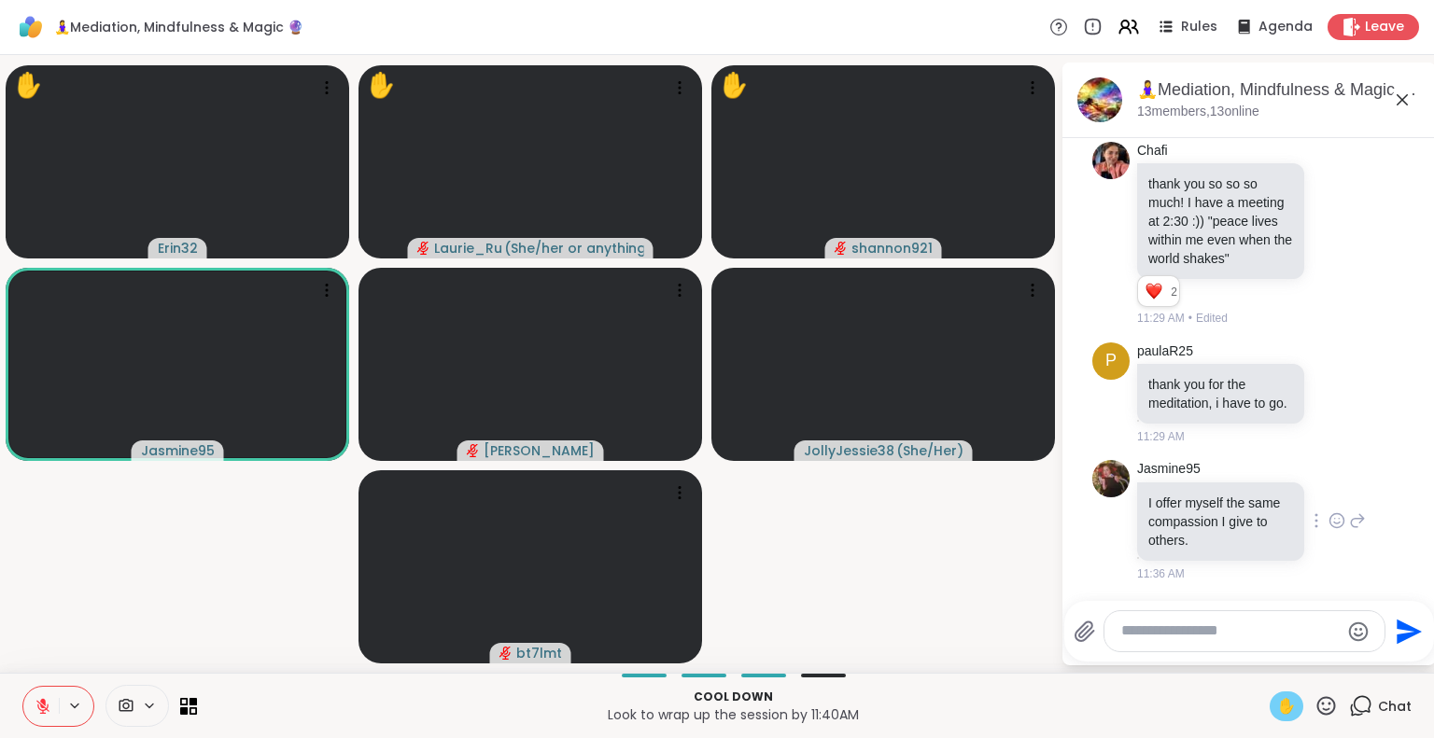
click at [1328, 523] on icon at bounding box center [1336, 521] width 17 height 19
click at [1328, 483] on div "Select Reaction: Heart" at bounding box center [1336, 491] width 17 height 17
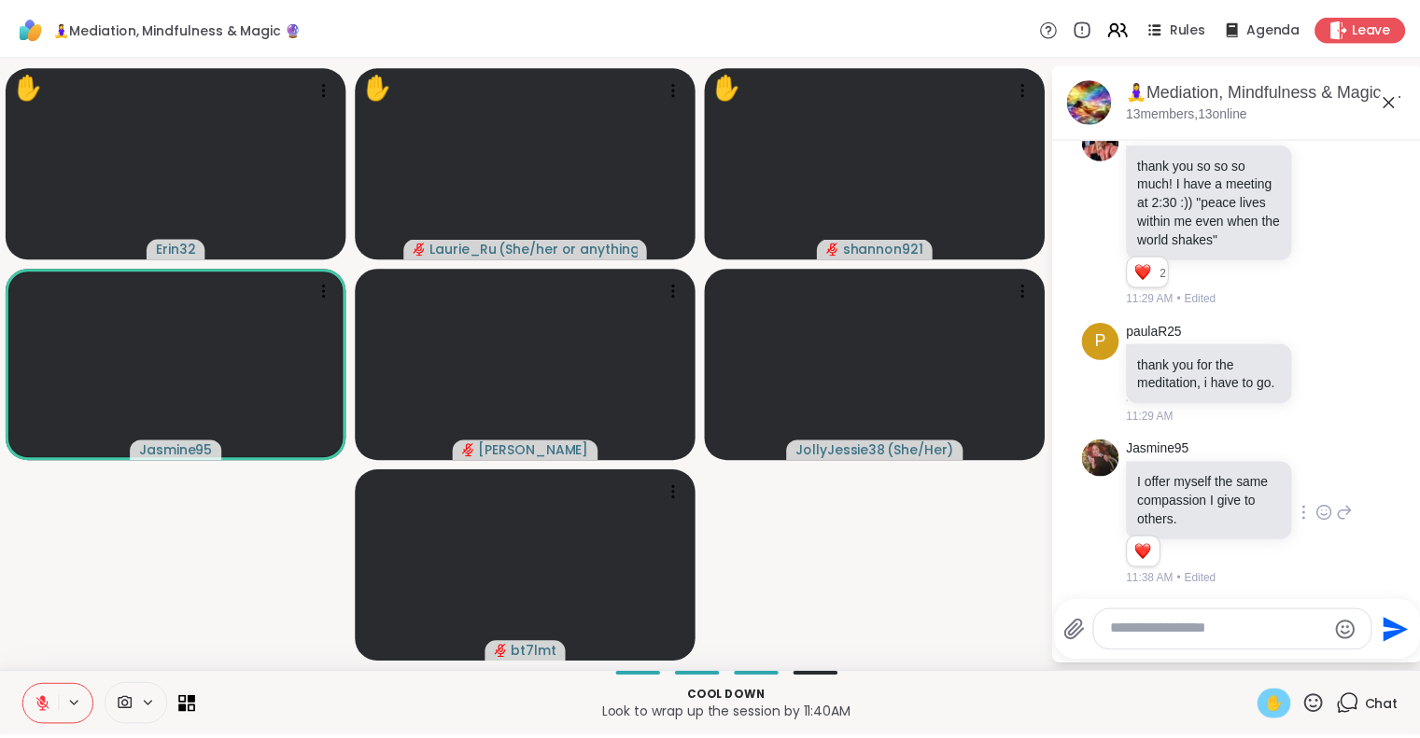
scroll to position [6826, 0]
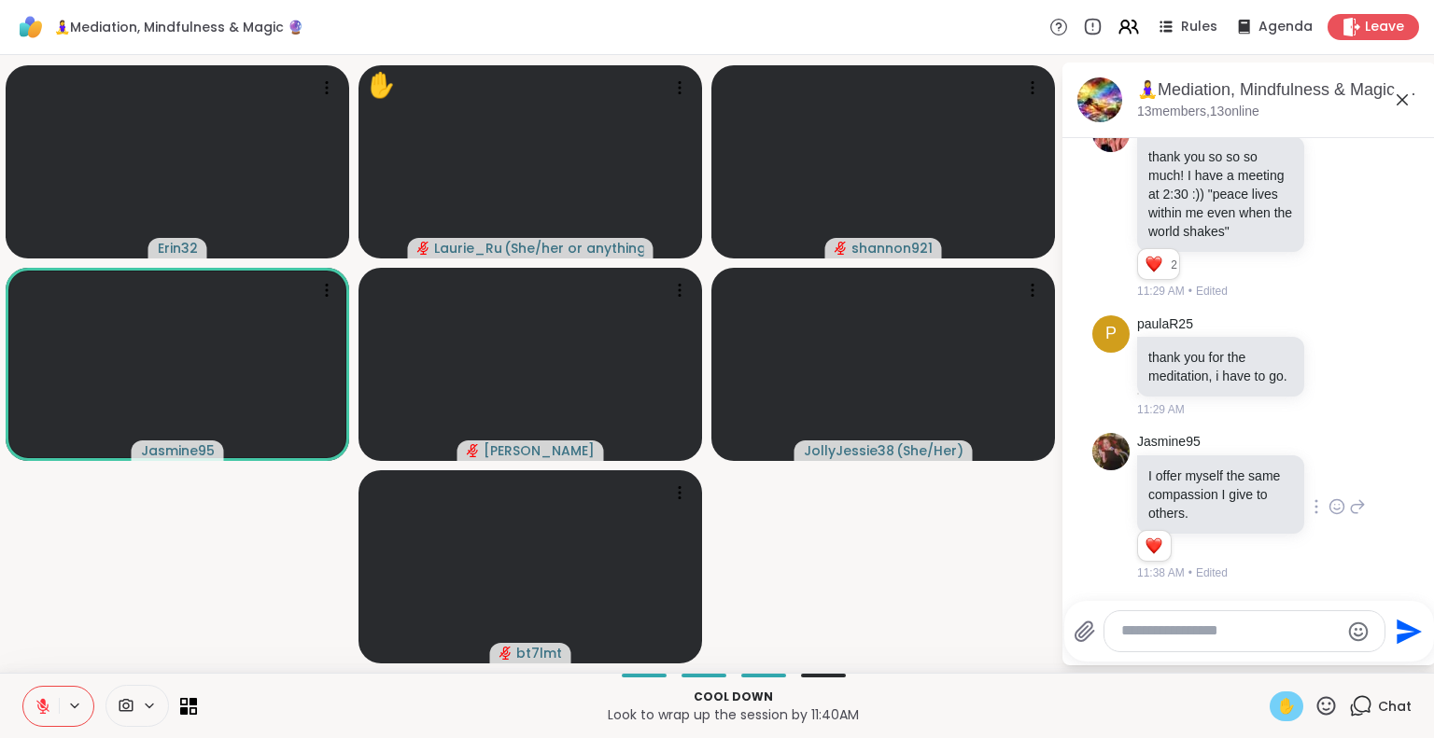
click at [1138, 638] on textarea "Type your message" at bounding box center [1230, 632] width 218 height 20
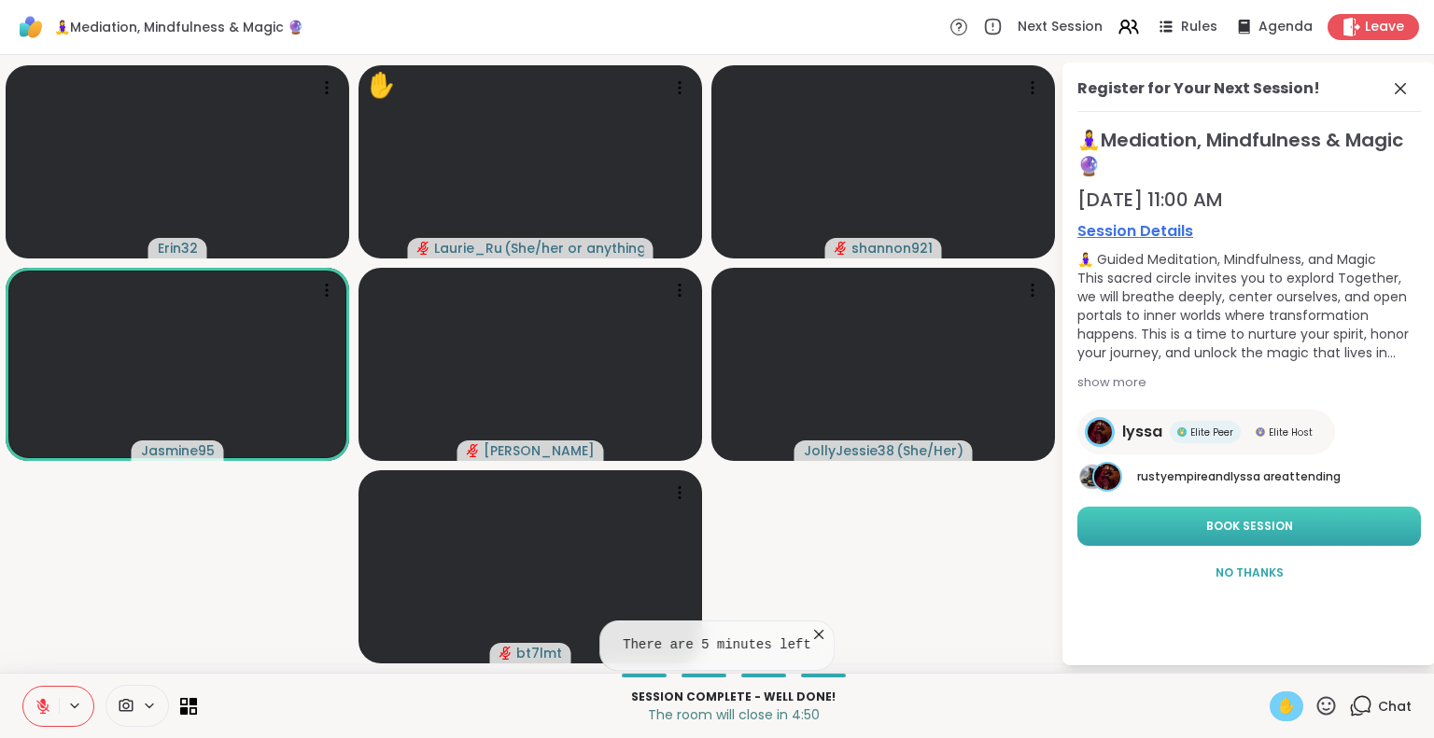
click at [1245, 529] on span "Book Session" at bounding box center [1249, 526] width 87 height 17
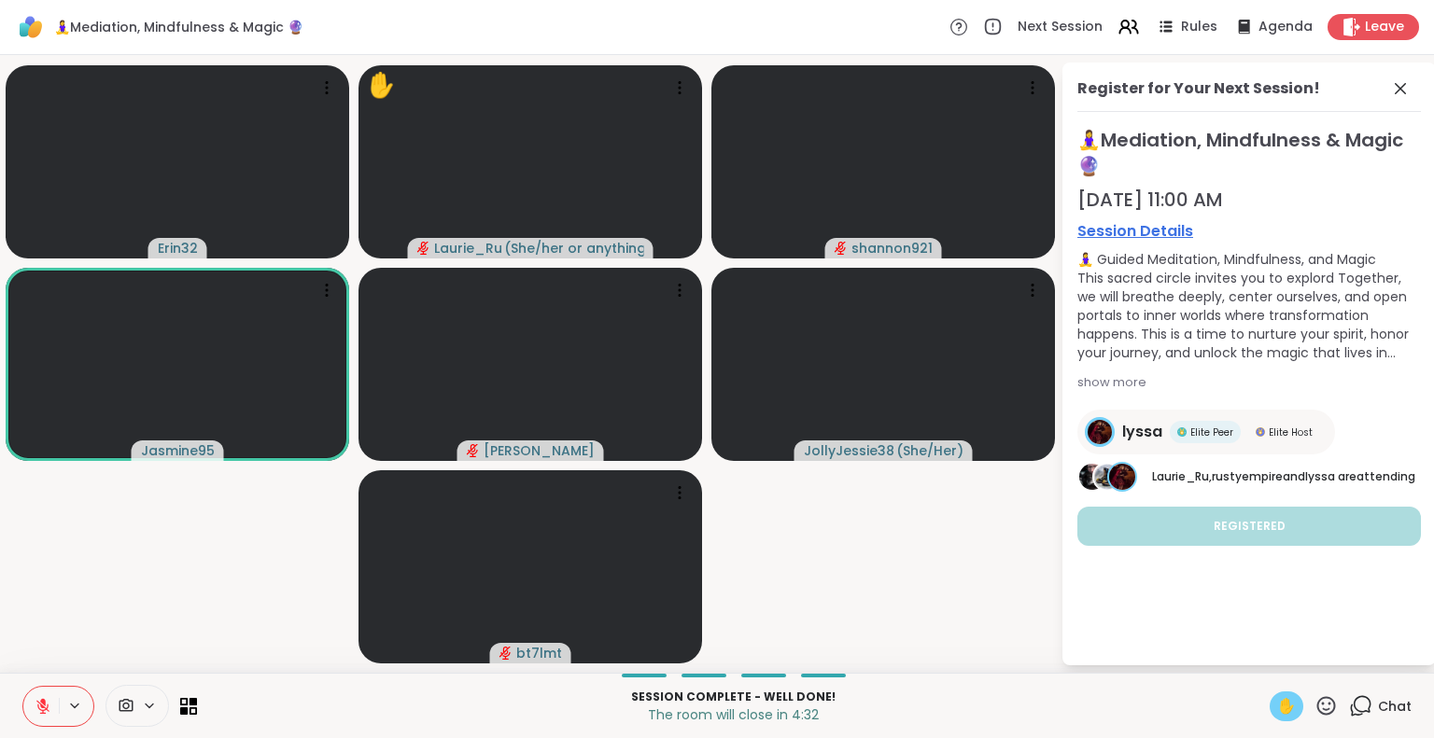
click at [1316, 707] on icon at bounding box center [1325, 706] width 23 height 23
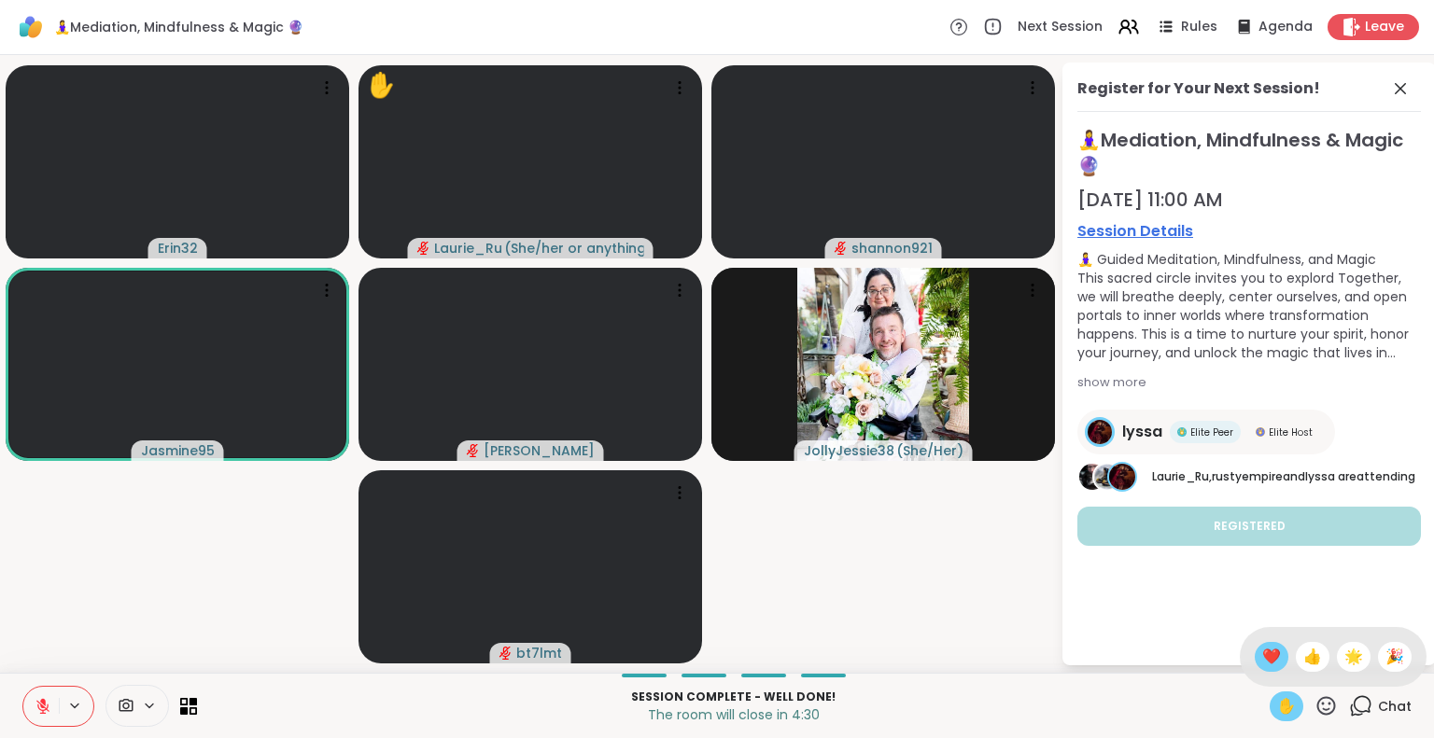
click at [1262, 658] on span "❤️" at bounding box center [1271, 657] width 19 height 22
click at [1315, 708] on icon at bounding box center [1325, 706] width 23 height 23
click at [1262, 657] on span "❤️" at bounding box center [1271, 657] width 19 height 22
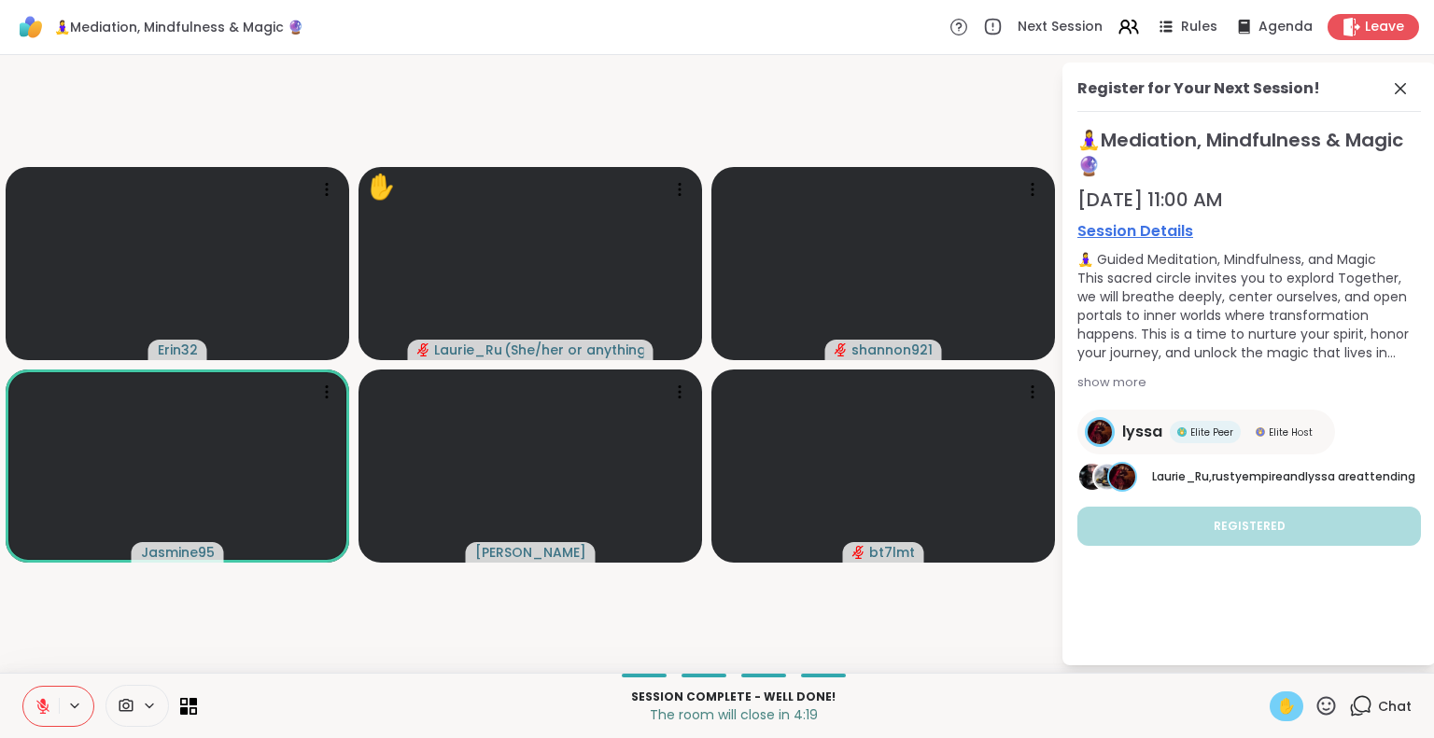
click at [1314, 705] on icon at bounding box center [1325, 706] width 23 height 23
click at [1262, 659] on span "❤️" at bounding box center [1271, 657] width 19 height 22
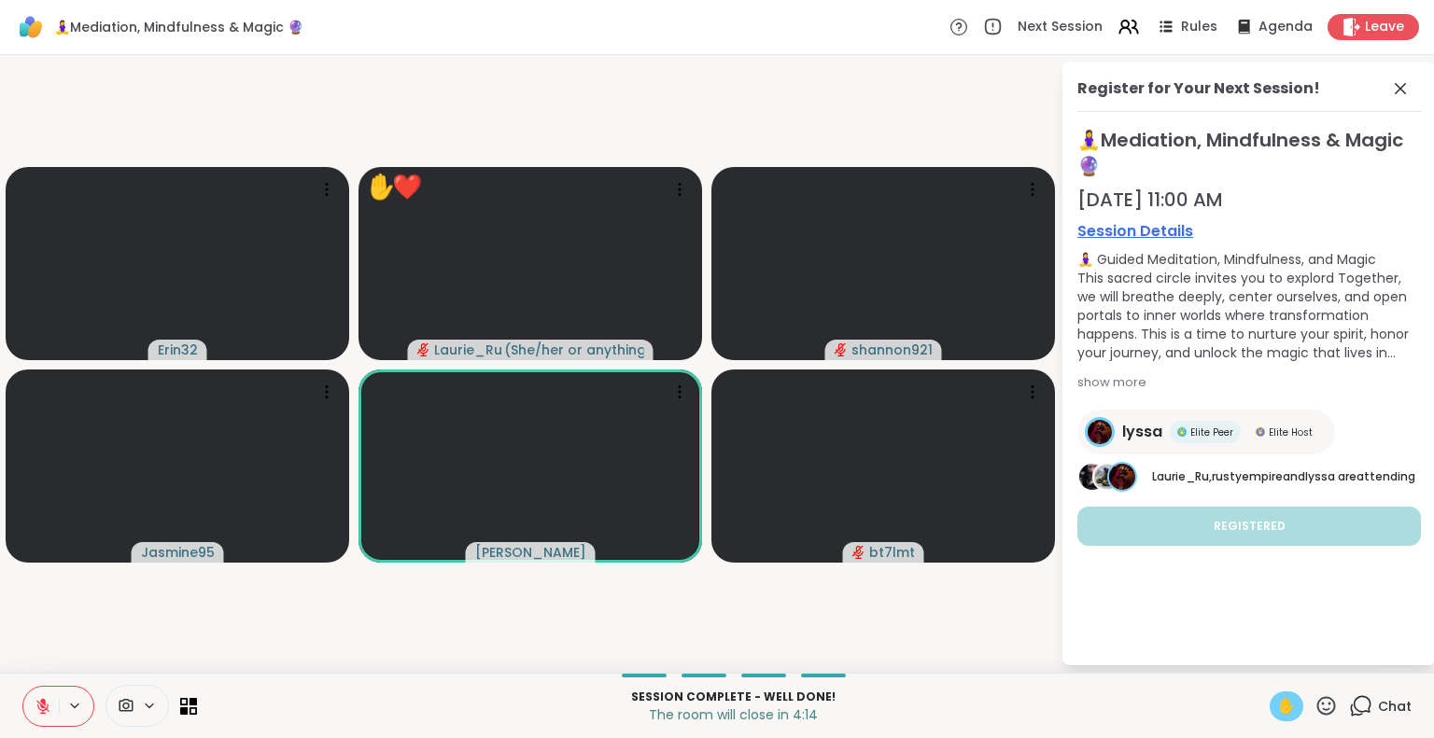
drag, startPoint x: 1337, startPoint y: 734, endPoint x: 1315, endPoint y: 705, distance: 36.0
click at [1315, 705] on div "Session Complete - well done! The room will close in 4:14 ✋ Chat" at bounding box center [717, 705] width 1434 height 65
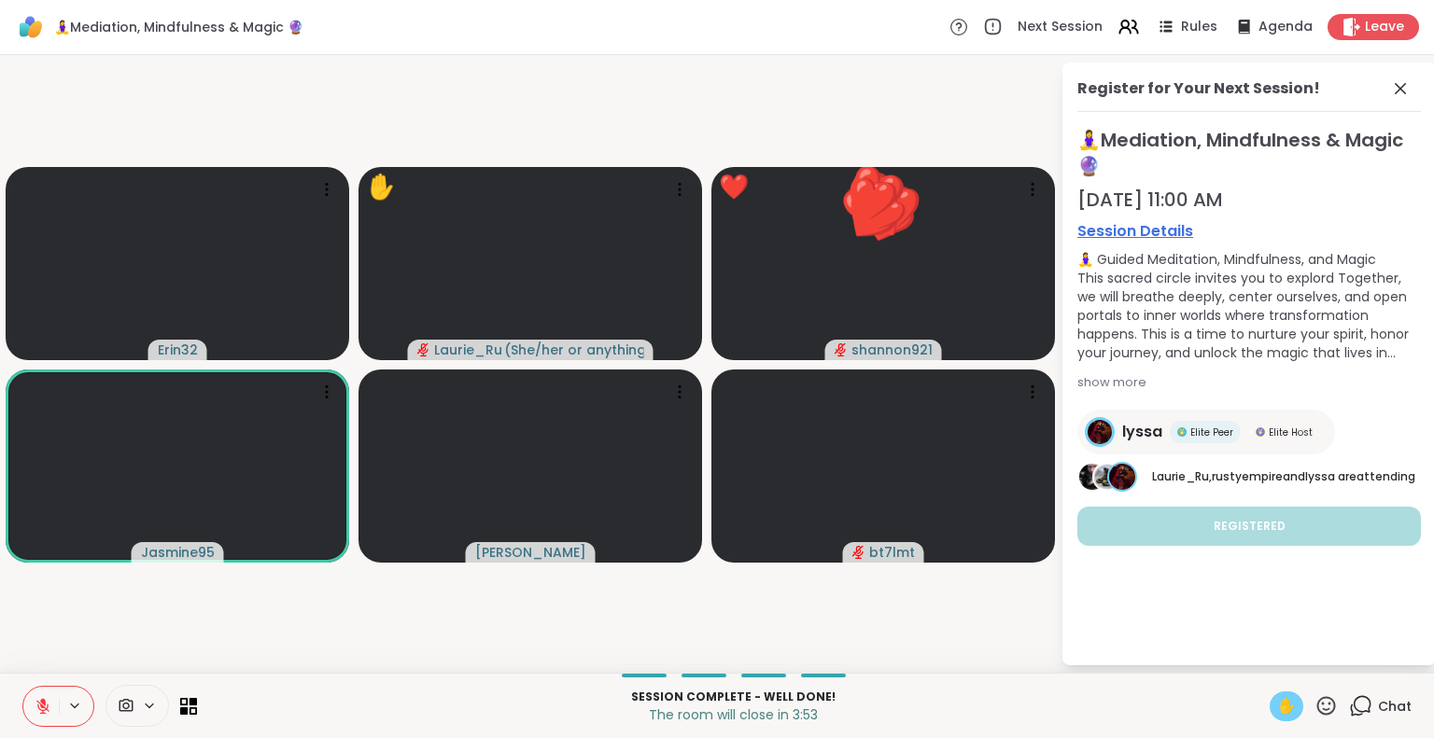
click at [42, 710] on icon at bounding box center [42, 706] width 13 height 13
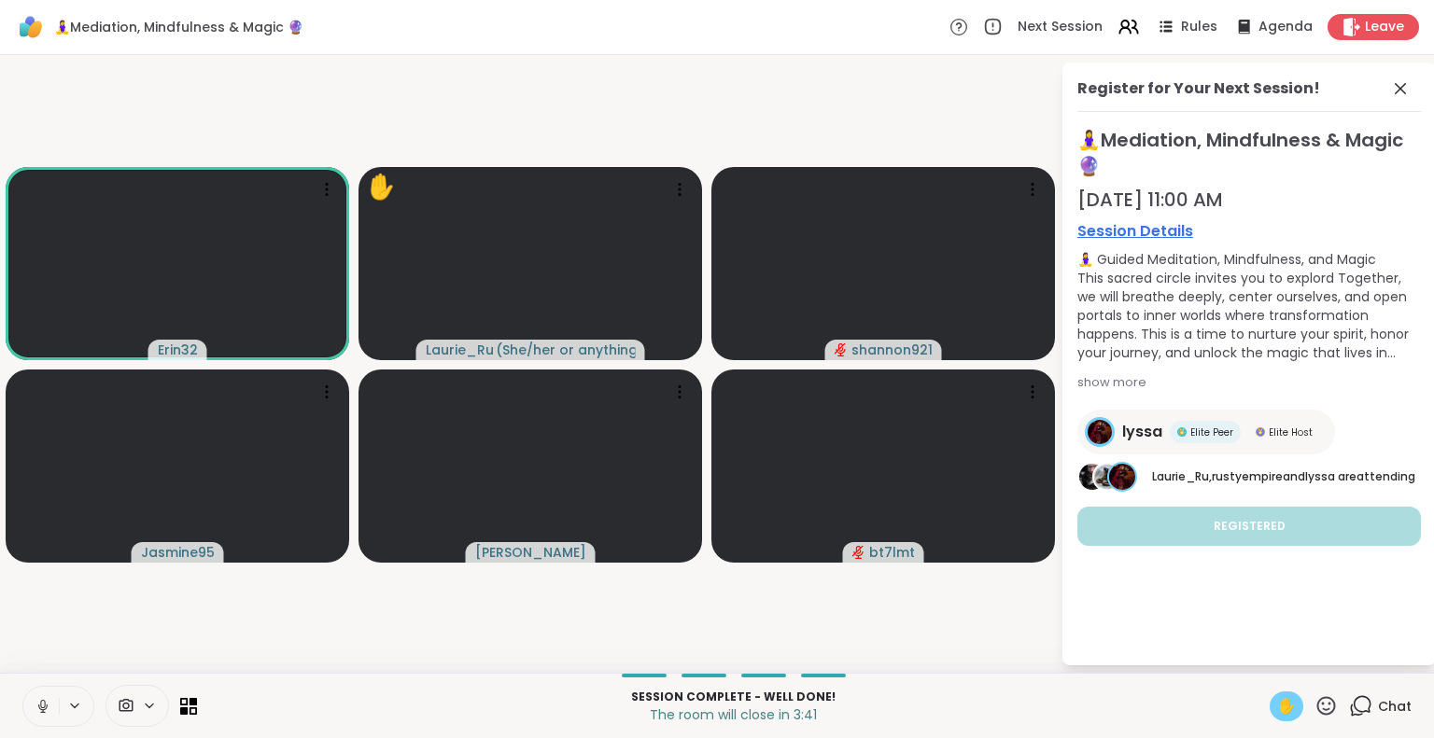
click at [42, 710] on icon at bounding box center [42, 712] width 1 height 4
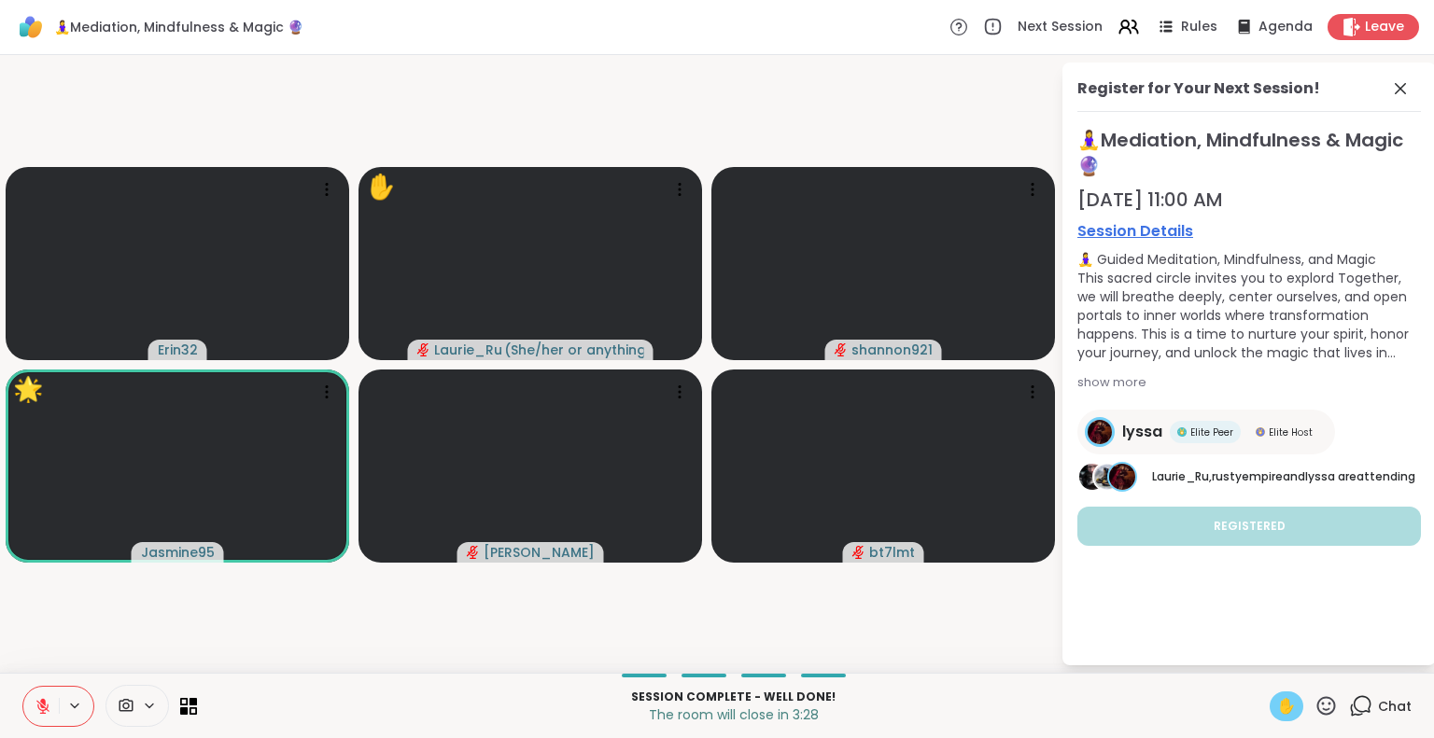
click at [1318, 706] on icon at bounding box center [1325, 706] width 23 height 23
click at [1262, 649] on span "❤️" at bounding box center [1271, 657] width 19 height 22
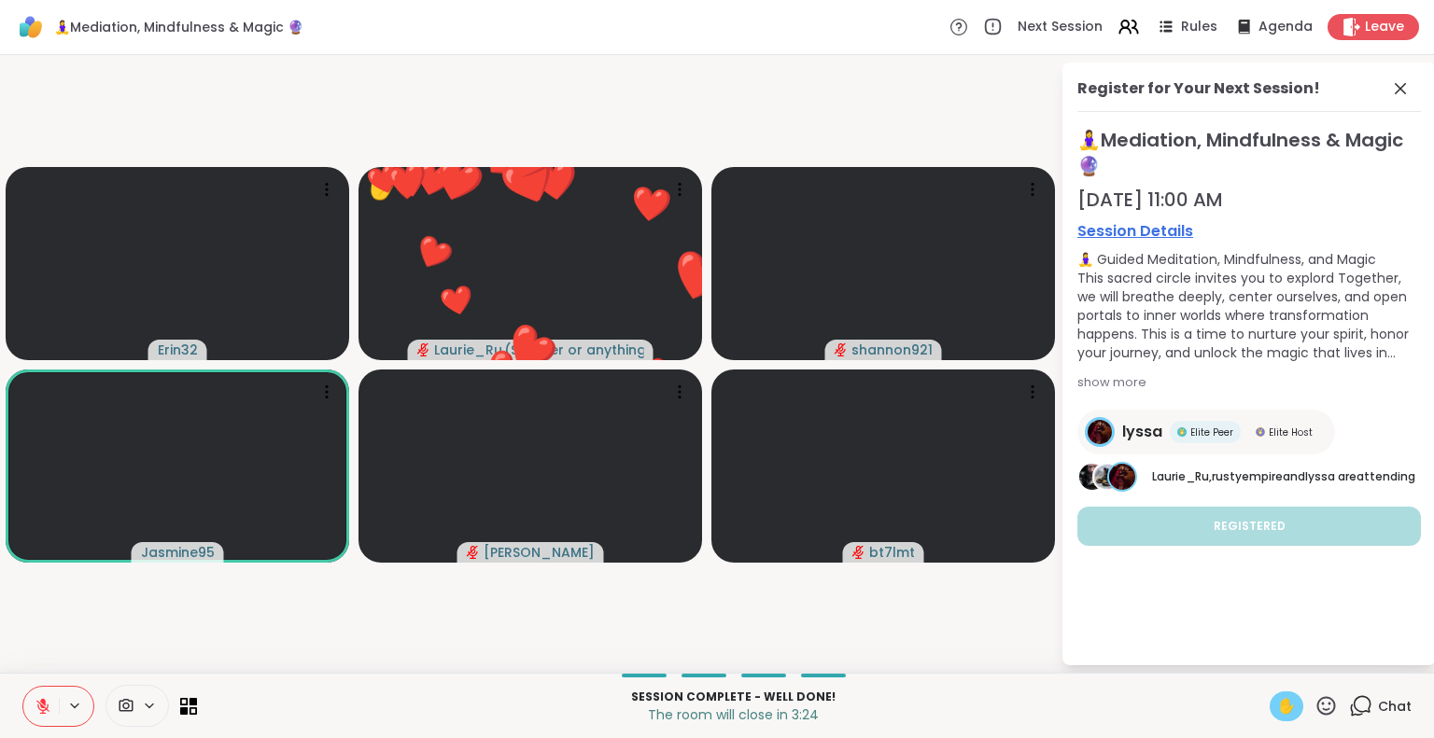
click at [1314, 705] on icon at bounding box center [1325, 706] width 23 height 23
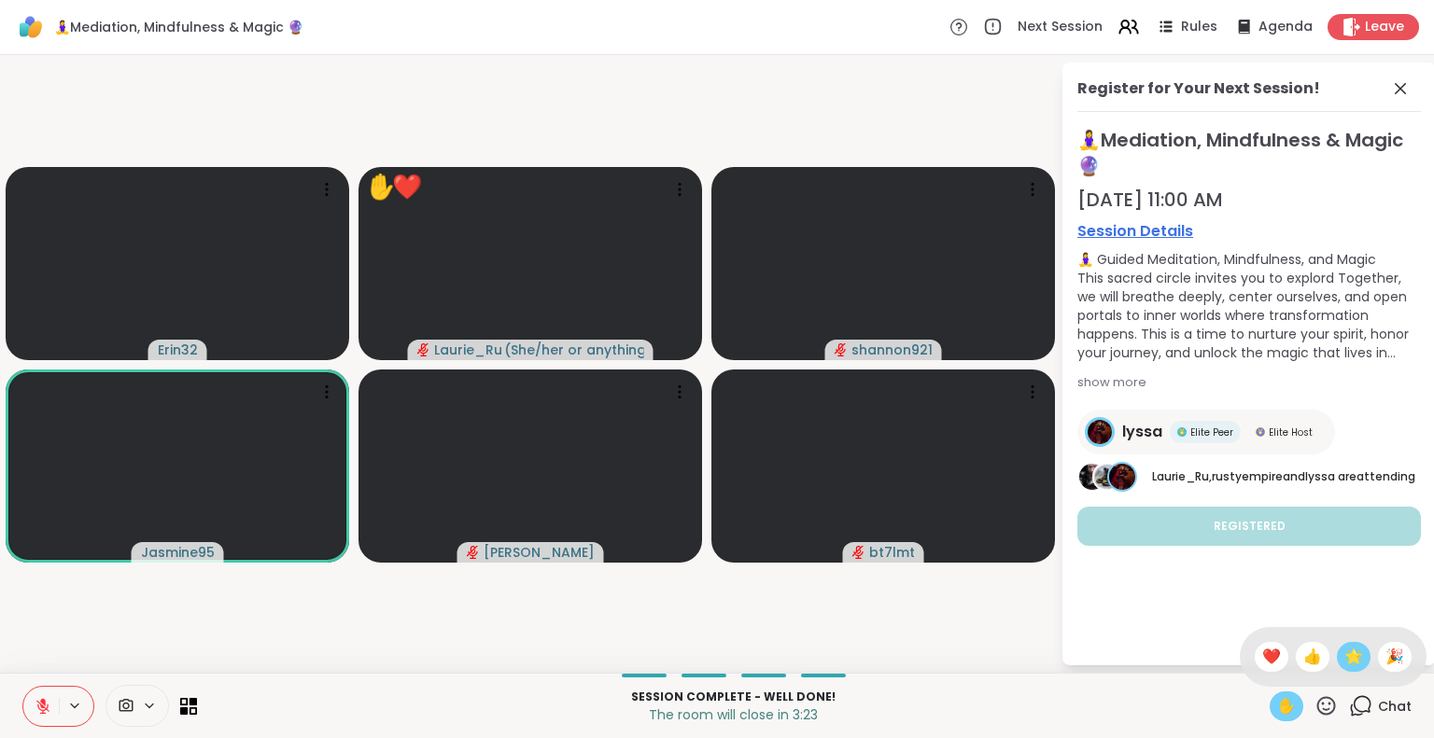
click at [1344, 653] on span "🌟" at bounding box center [1353, 657] width 19 height 22
click at [1365, 29] on span "Leave" at bounding box center [1385, 28] width 41 height 20
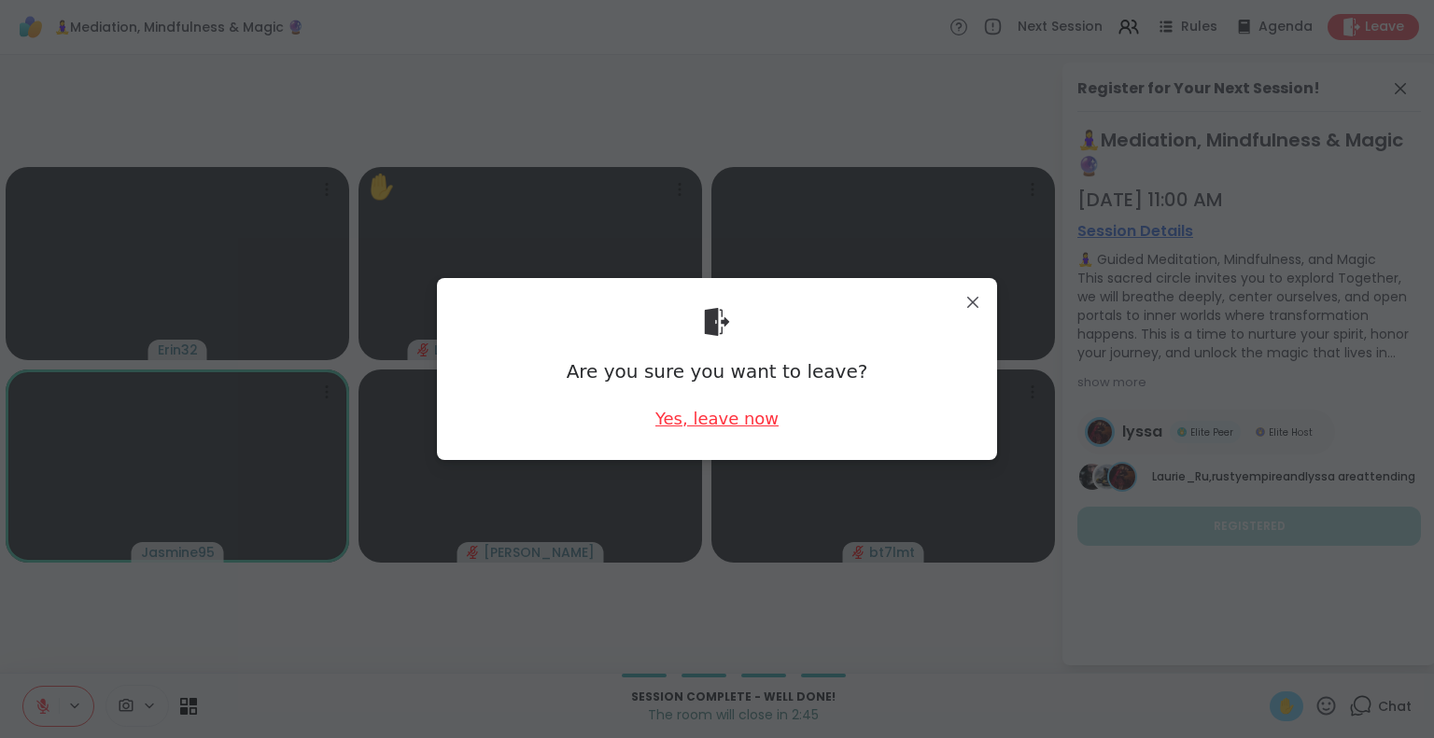
click at [713, 416] on div "Yes, leave now" at bounding box center [716, 418] width 123 height 23
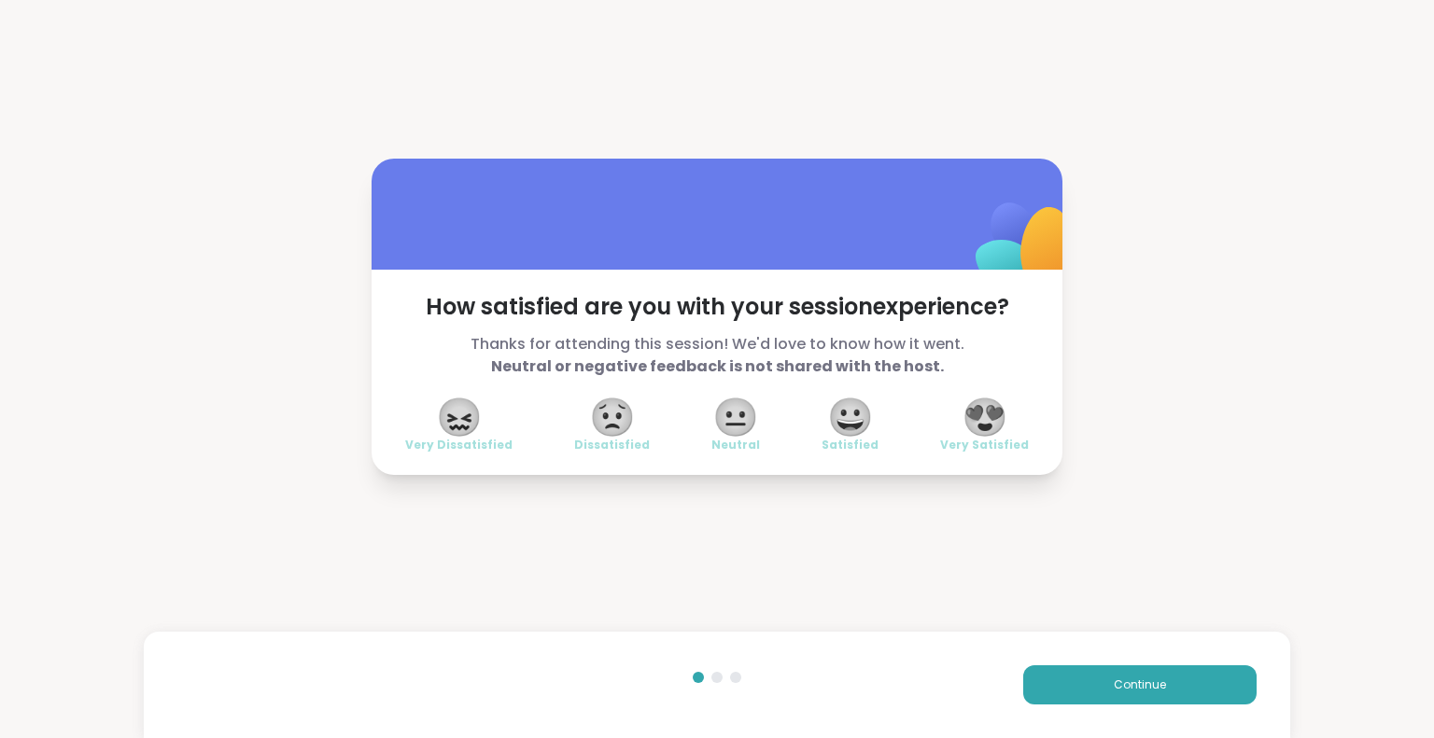
click at [969, 423] on span "😍" at bounding box center [985, 418] width 47 height 34
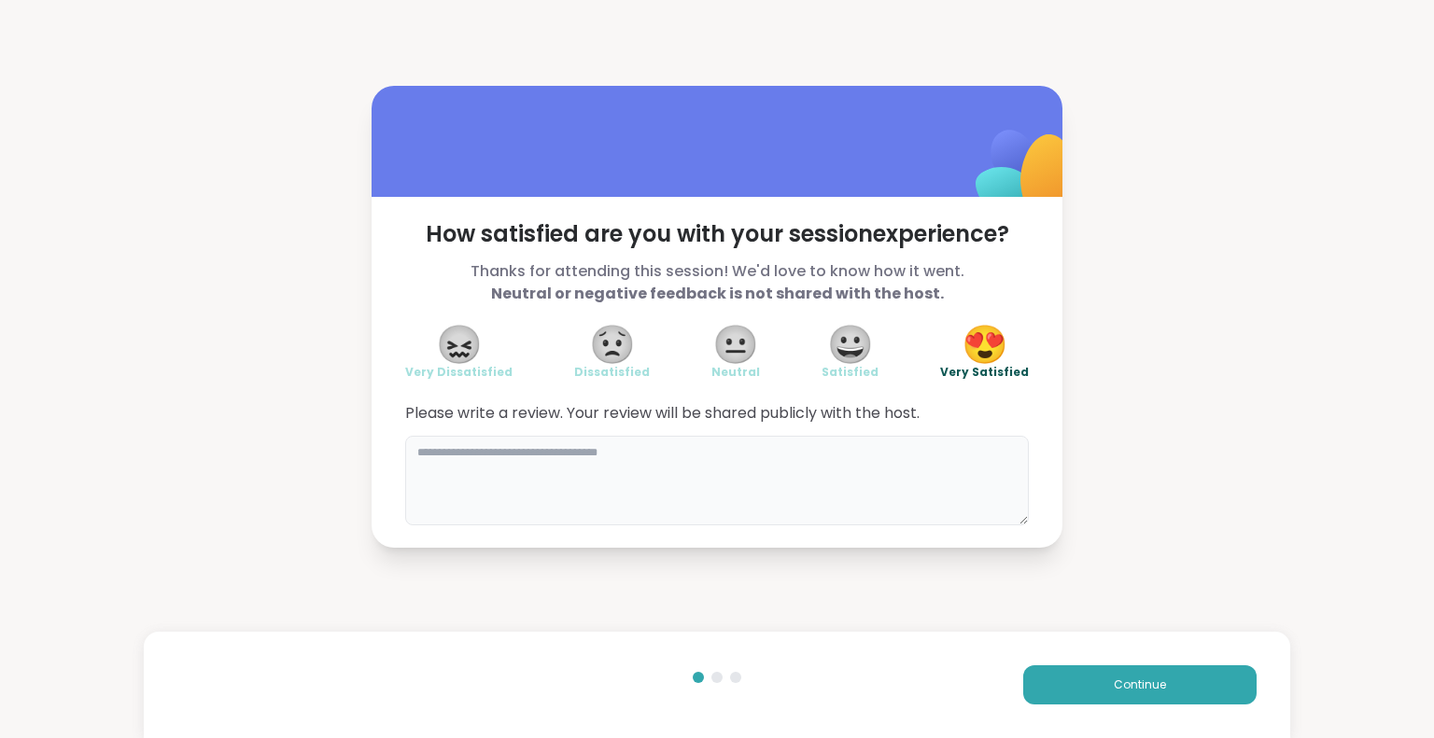
click at [896, 493] on textarea at bounding box center [717, 481] width 624 height 90
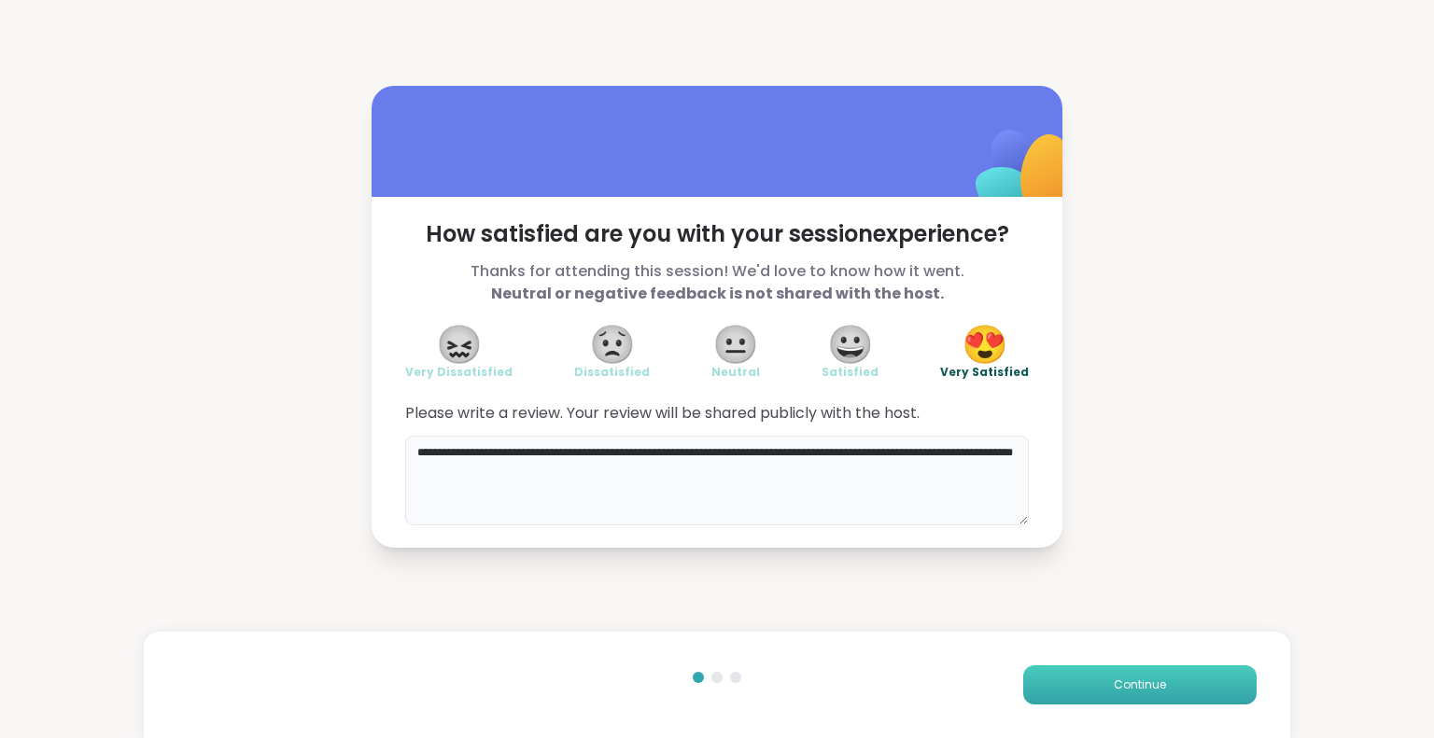
type textarea "**********"
click at [1123, 697] on button "Continue" at bounding box center [1139, 685] width 233 height 39
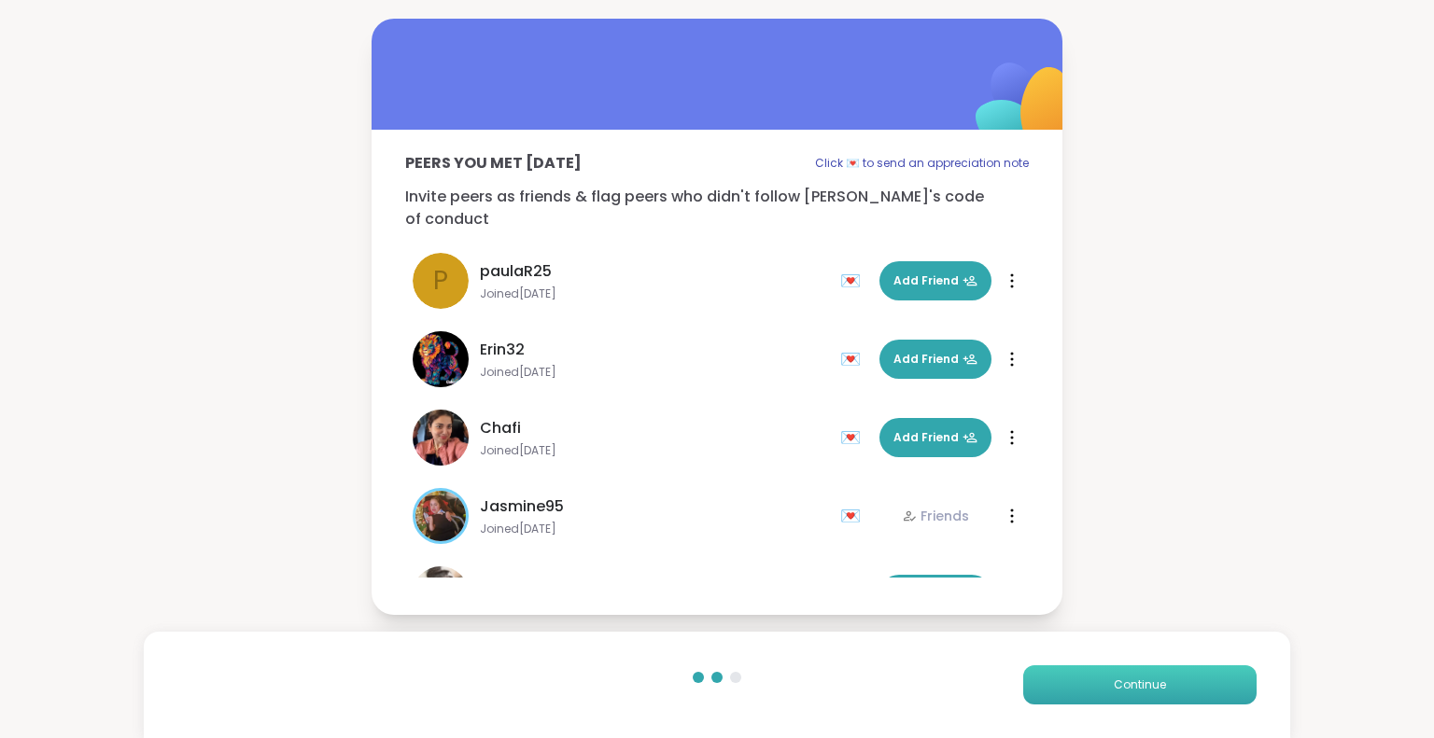
click at [1098, 678] on button "Continue" at bounding box center [1139, 685] width 233 height 39
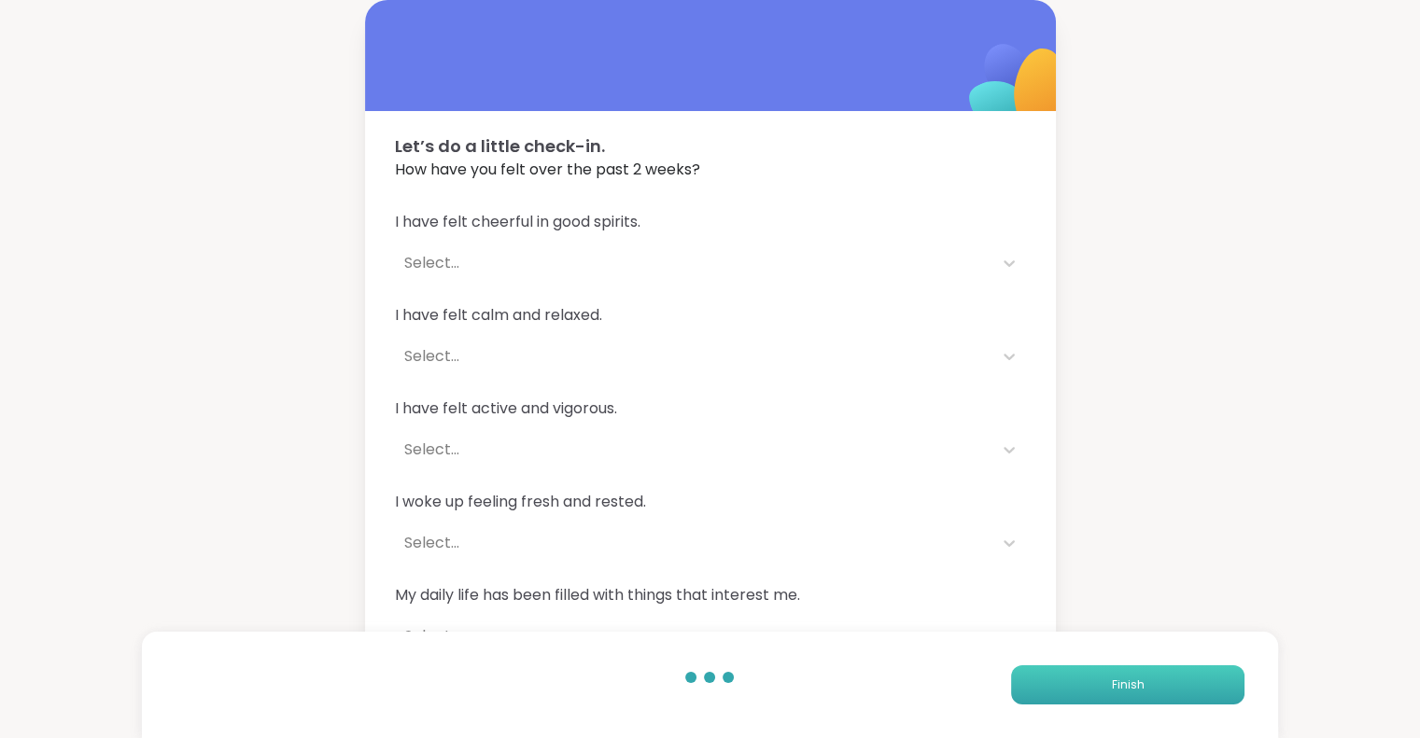
click at [1098, 678] on button "Finish" at bounding box center [1127, 685] width 233 height 39
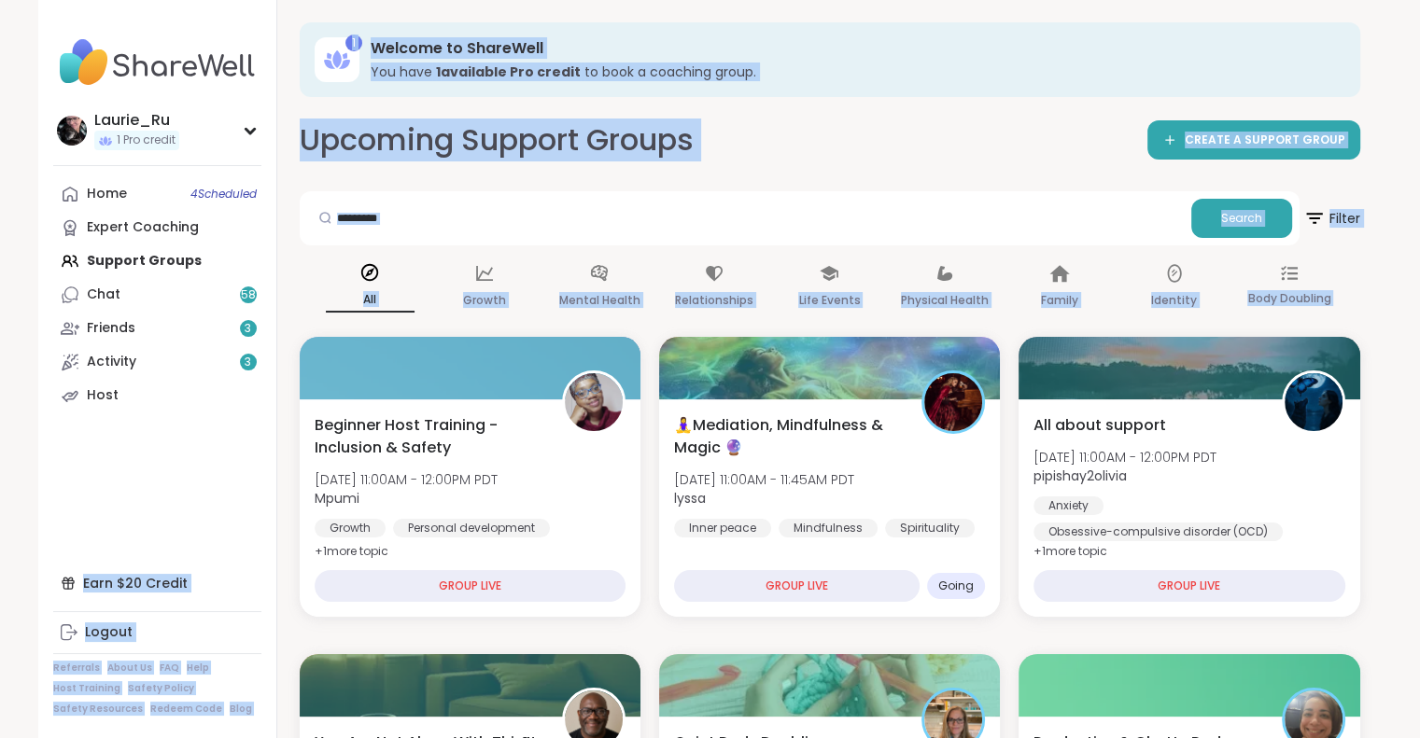
drag, startPoint x: 1098, startPoint y: 678, endPoint x: 176, endPoint y: 497, distance: 939.1
click at [119, 368] on div "Activity 3" at bounding box center [111, 362] width 49 height 19
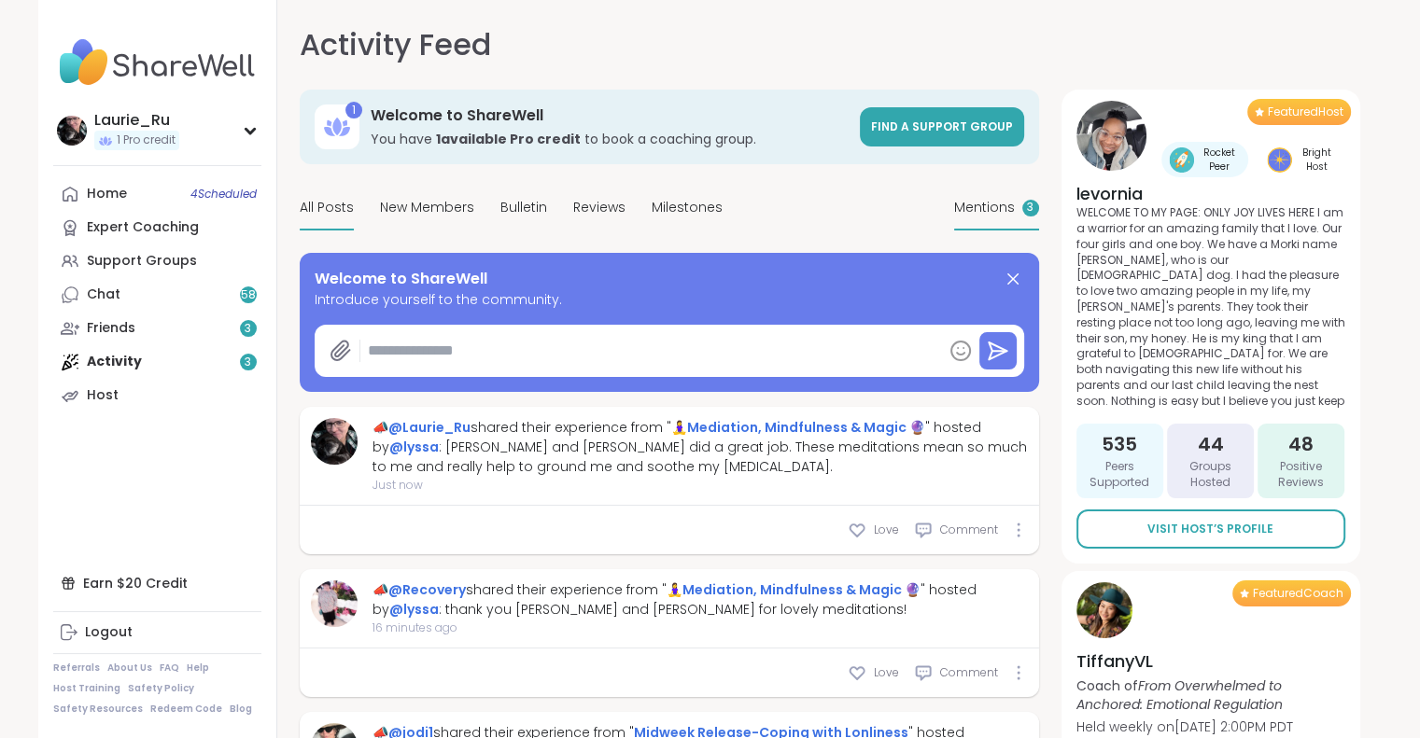
click at [986, 205] on span "Mentions" at bounding box center [984, 208] width 61 height 20
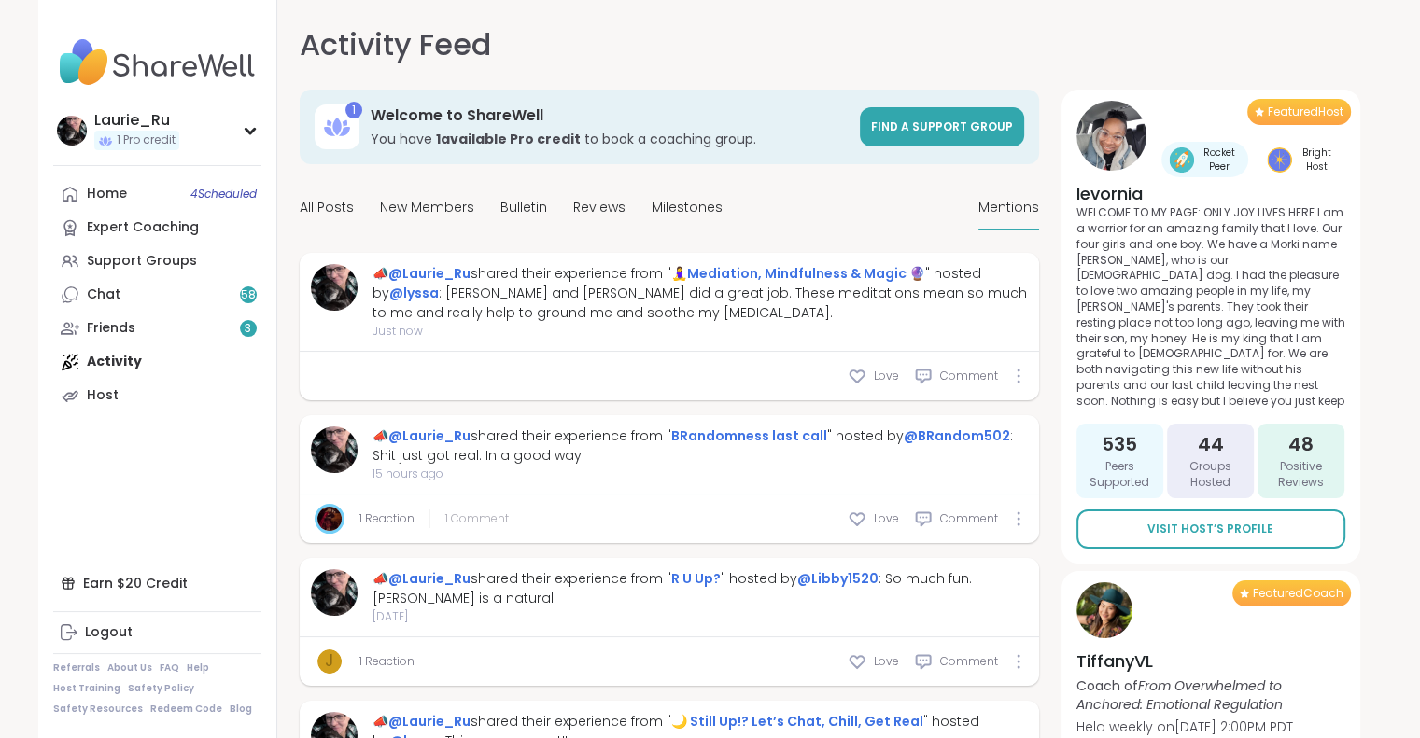
click at [493, 514] on span "1 Comment" at bounding box center [476, 519] width 63 height 17
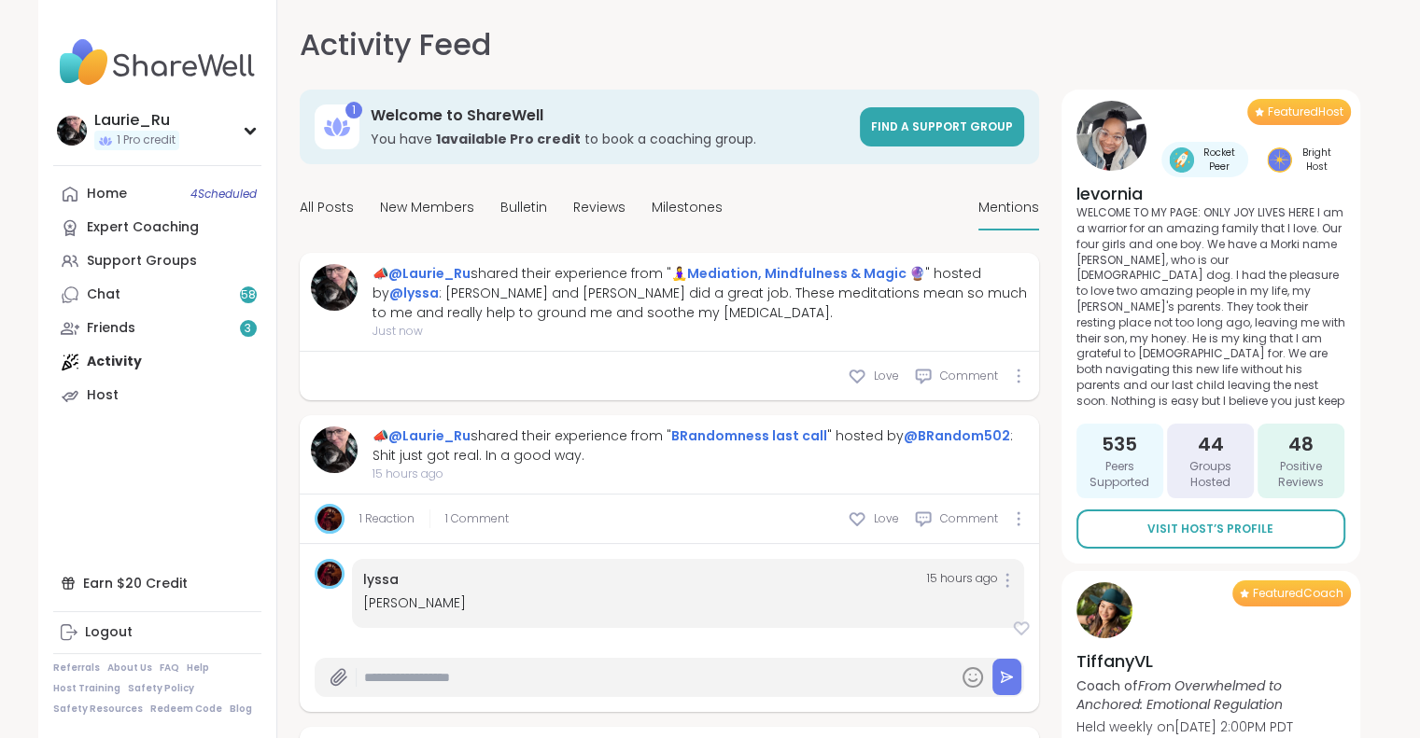
click at [1020, 630] on icon at bounding box center [1021, 628] width 19 height 19
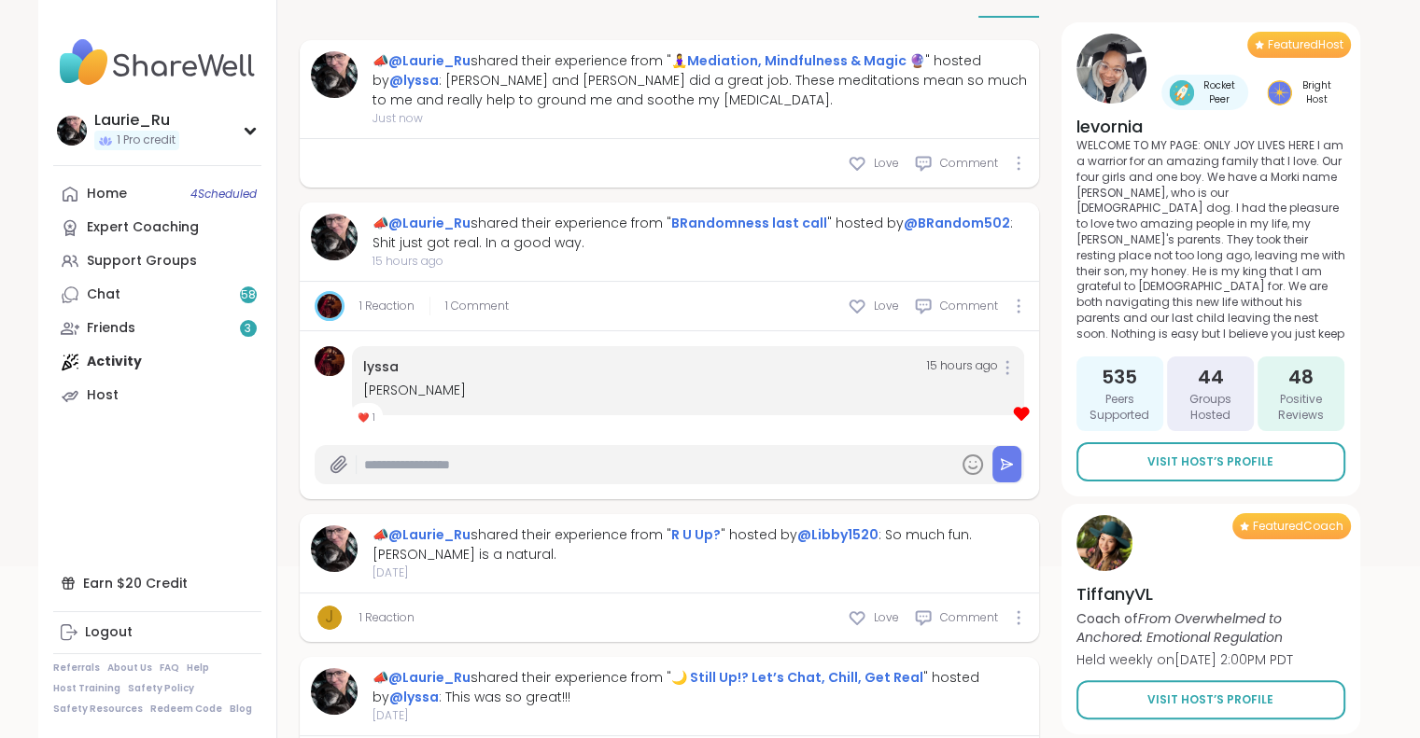
scroll to position [224, 0]
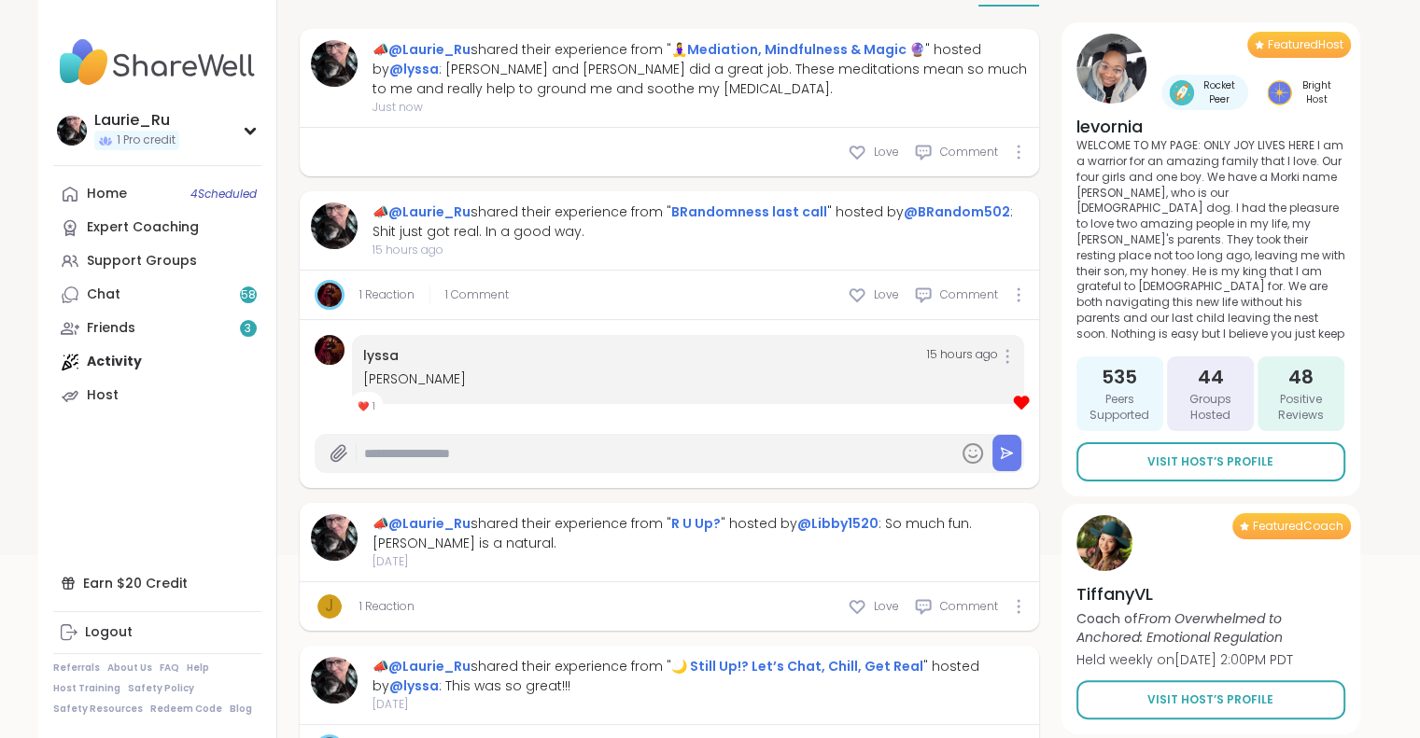
click at [328, 607] on span "j" at bounding box center [329, 607] width 8 height 24
click at [388, 607] on link "1 Reaction" at bounding box center [386, 606] width 55 height 17
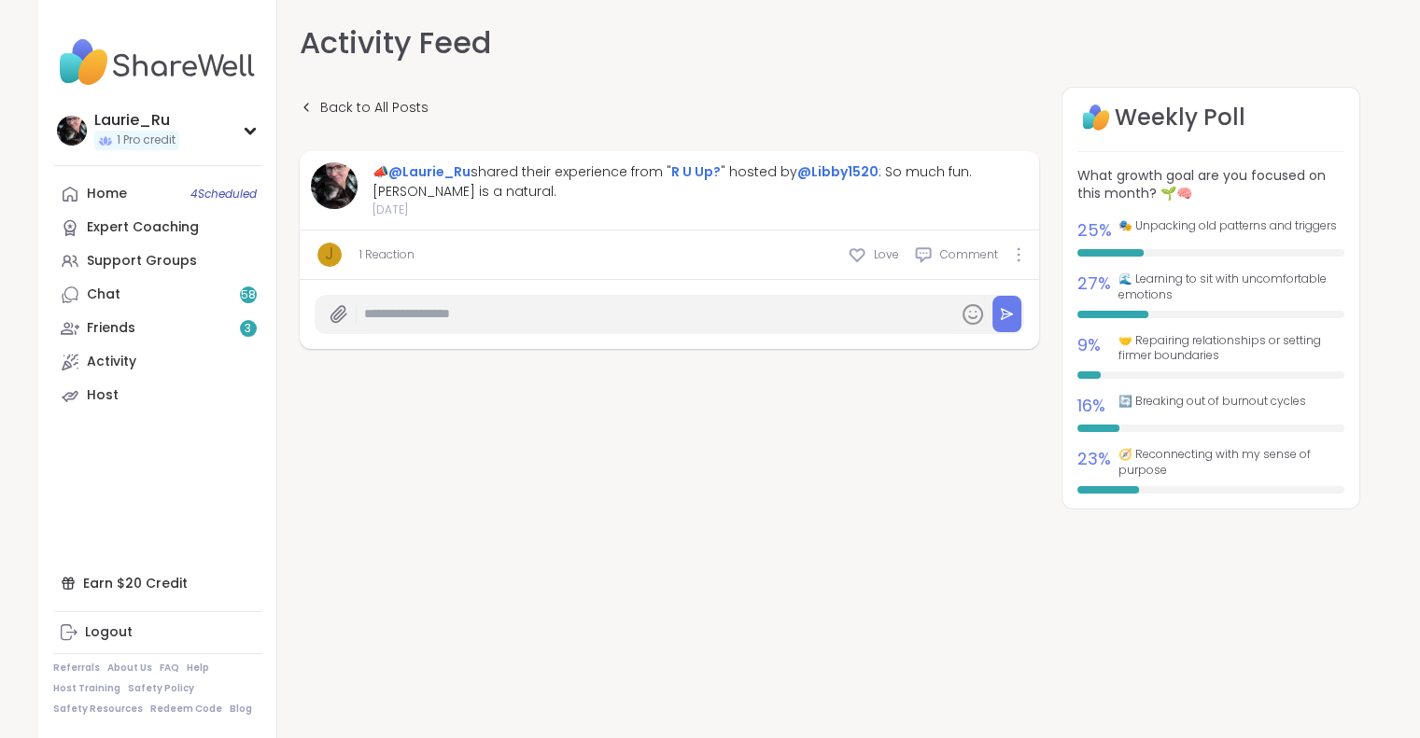
click at [327, 256] on span "j" at bounding box center [329, 255] width 8 height 24
click at [338, 257] on div "j" at bounding box center [329, 255] width 24 height 24
click at [370, 256] on link "1 Reaction" at bounding box center [386, 254] width 55 height 17
click at [134, 334] on link "Friends 3" at bounding box center [157, 329] width 208 height 34
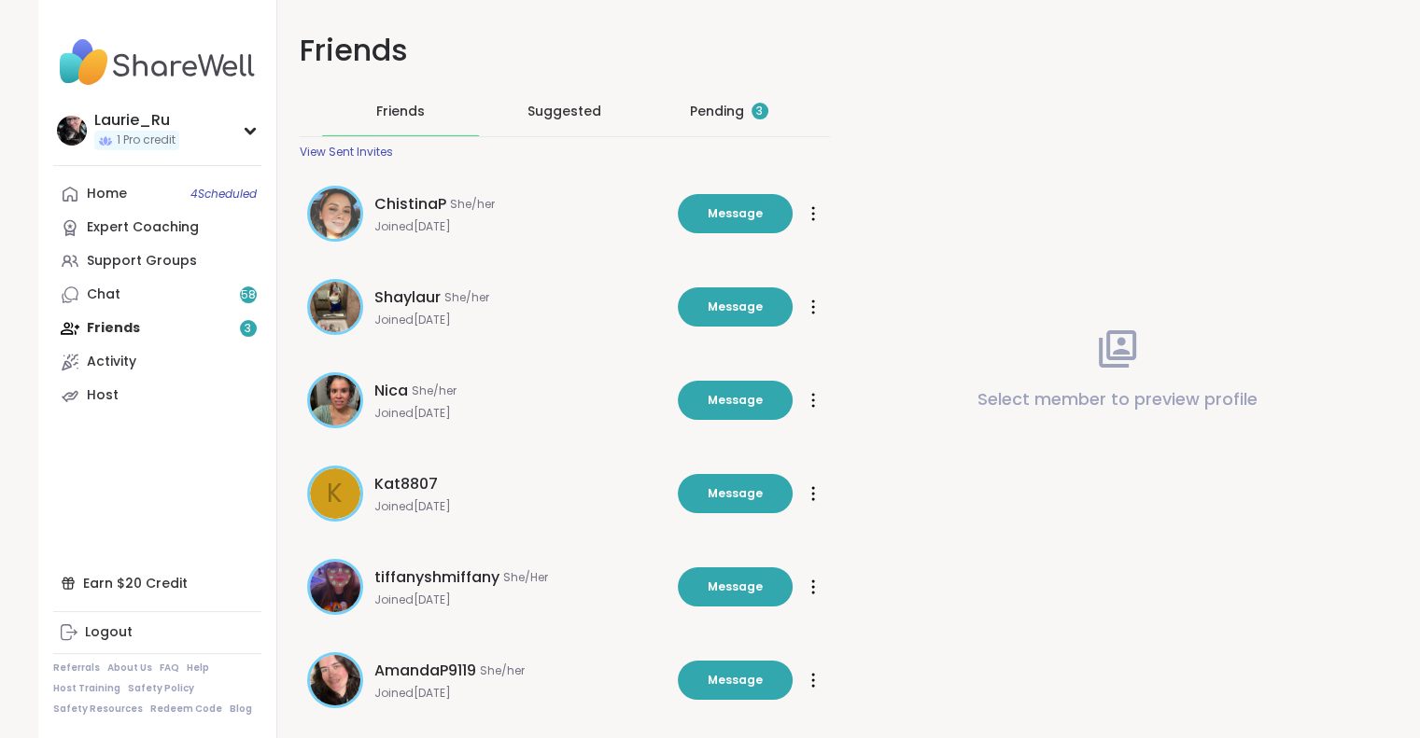
click at [699, 115] on div "Pending 3" at bounding box center [729, 111] width 78 height 19
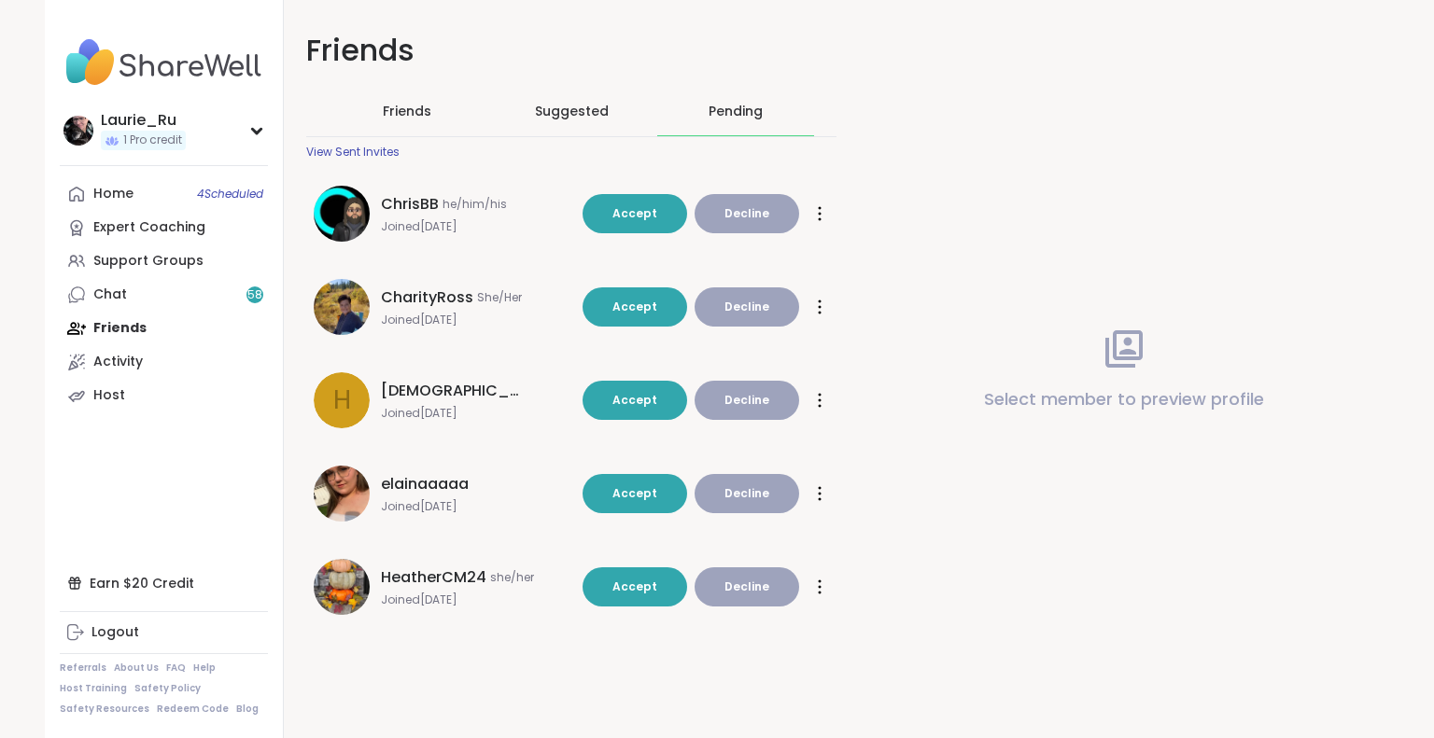
click at [749, 399] on span "Decline" at bounding box center [746, 400] width 45 height 17
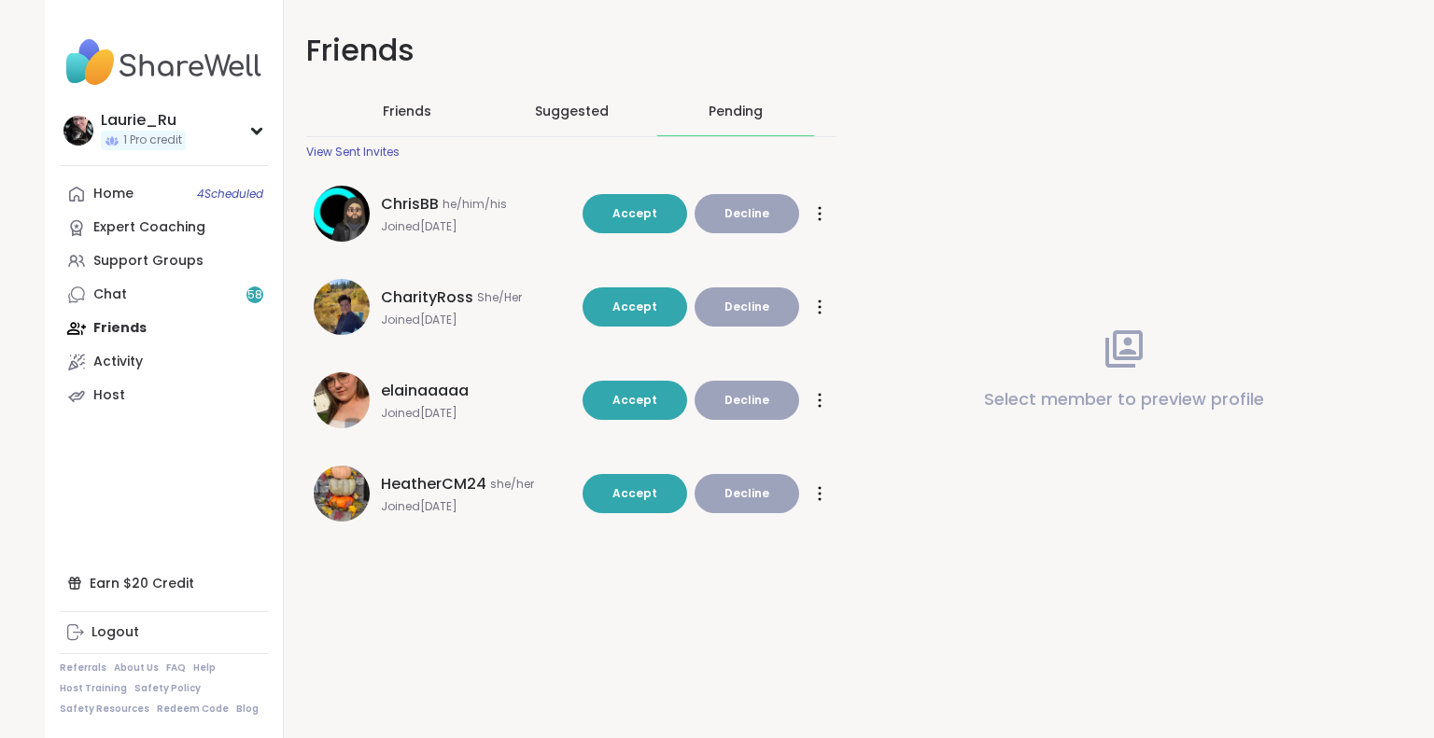
click at [749, 220] on span "Decline" at bounding box center [746, 213] width 45 height 17
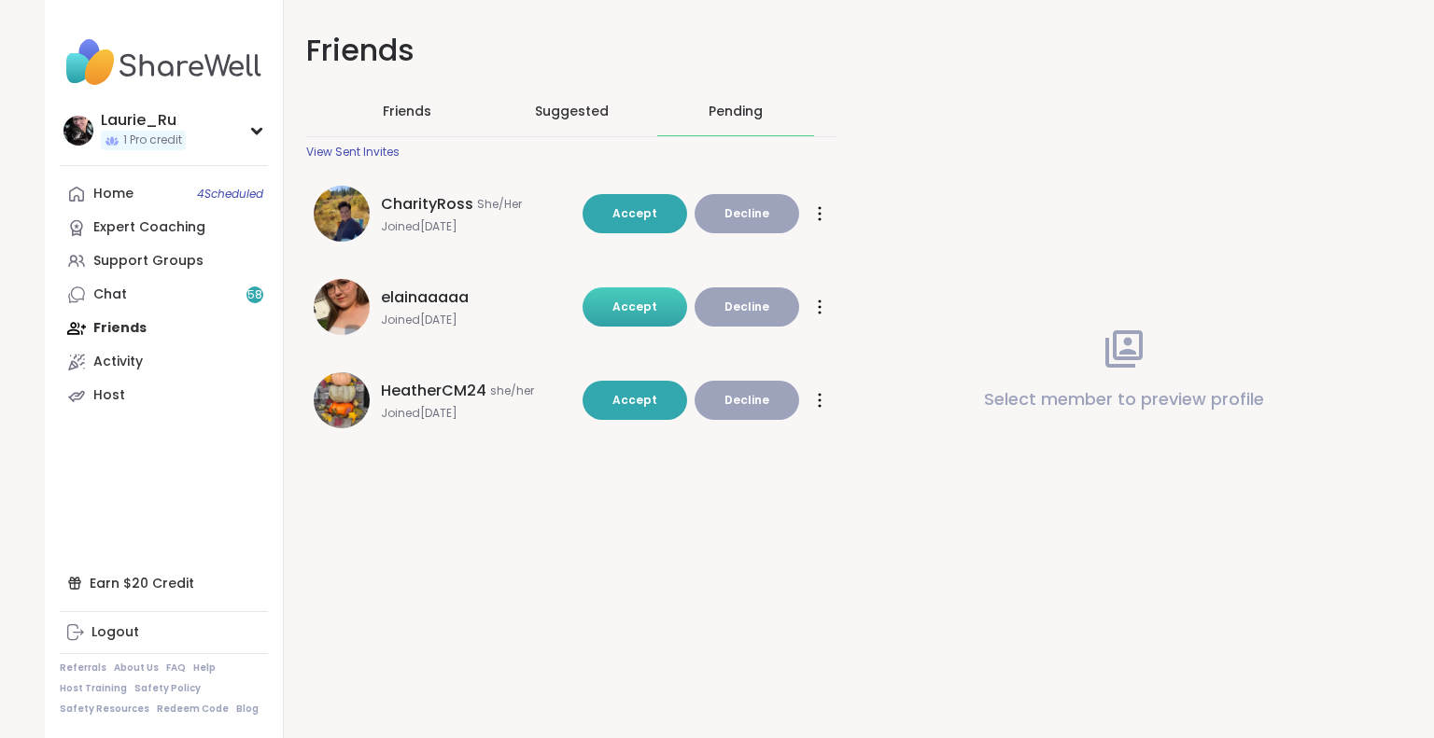
click at [629, 305] on span "Accept" at bounding box center [634, 307] width 45 height 16
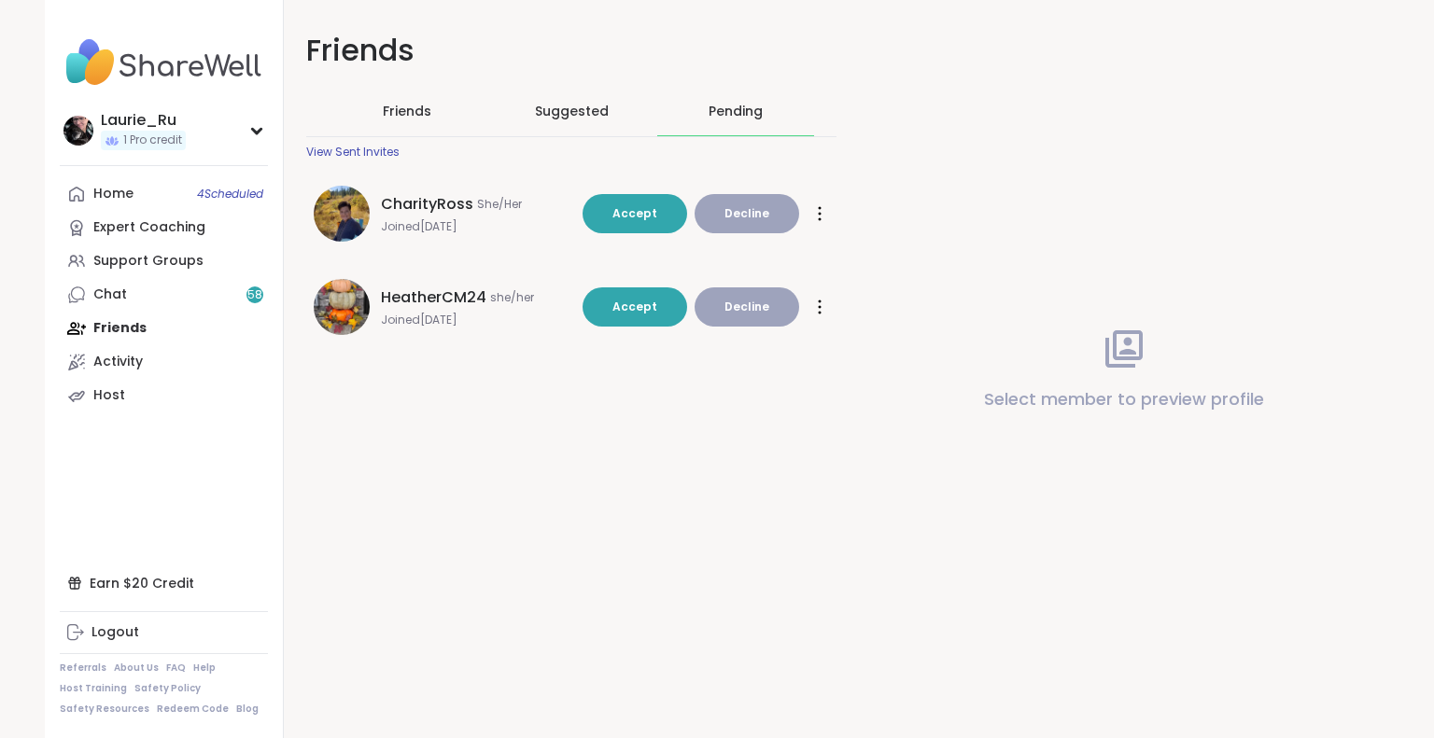
click at [340, 313] on img at bounding box center [342, 307] width 56 height 56
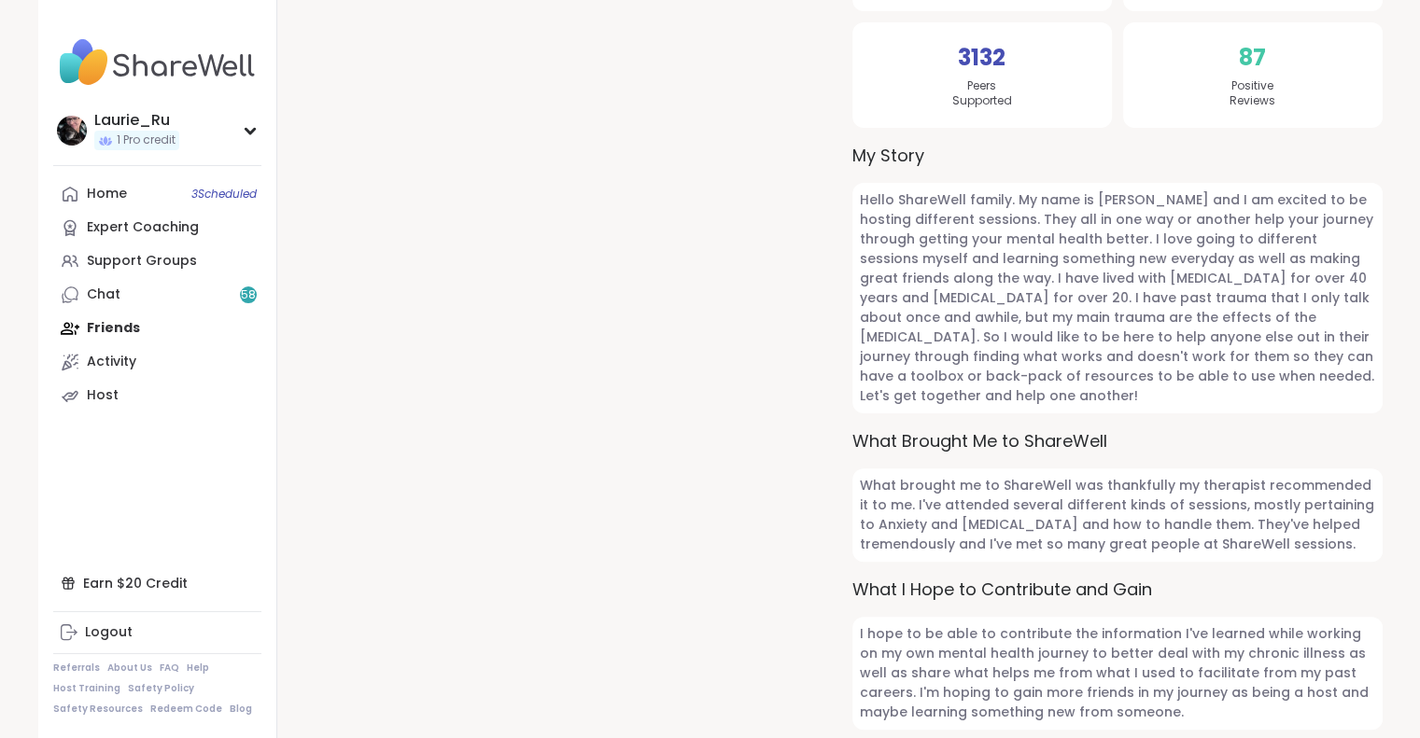
scroll to position [444, 0]
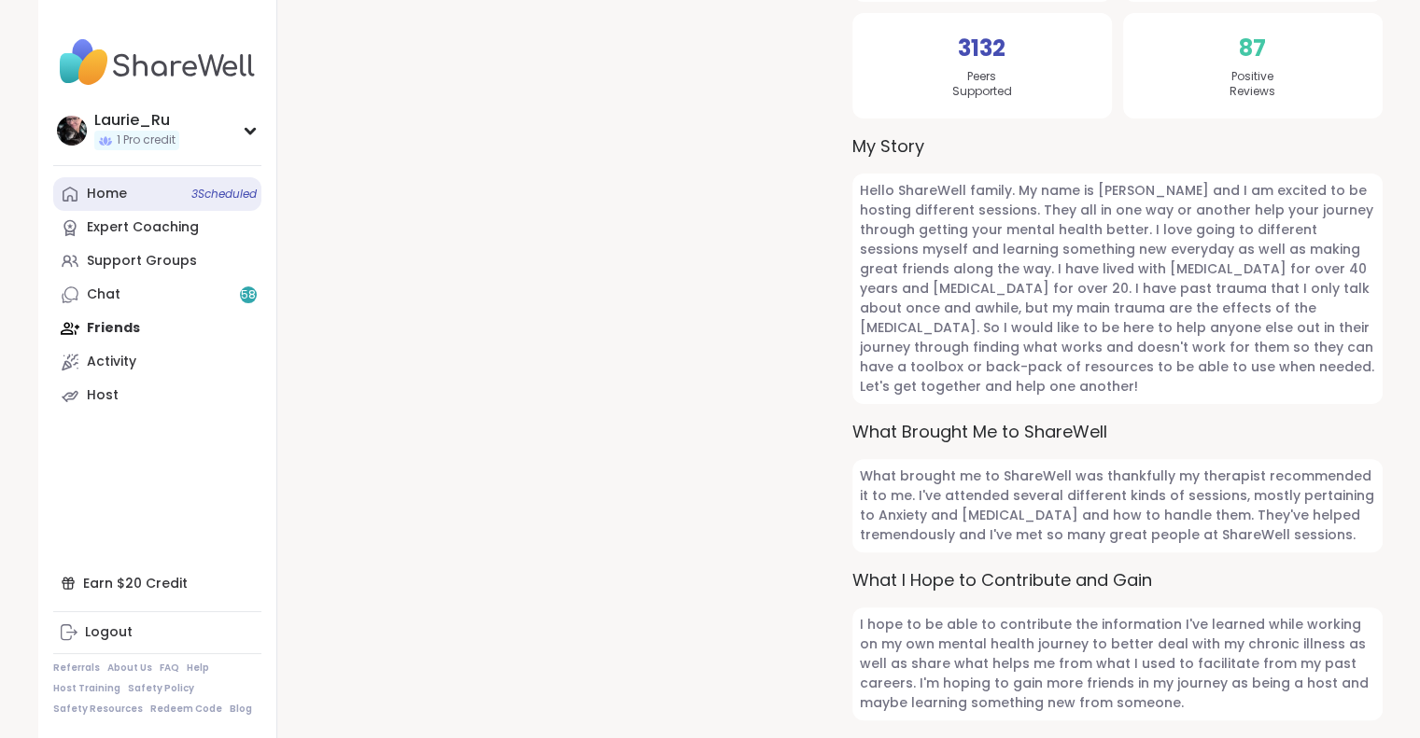
click at [192, 192] on span "3 Scheduled" at bounding box center [223, 194] width 65 height 15
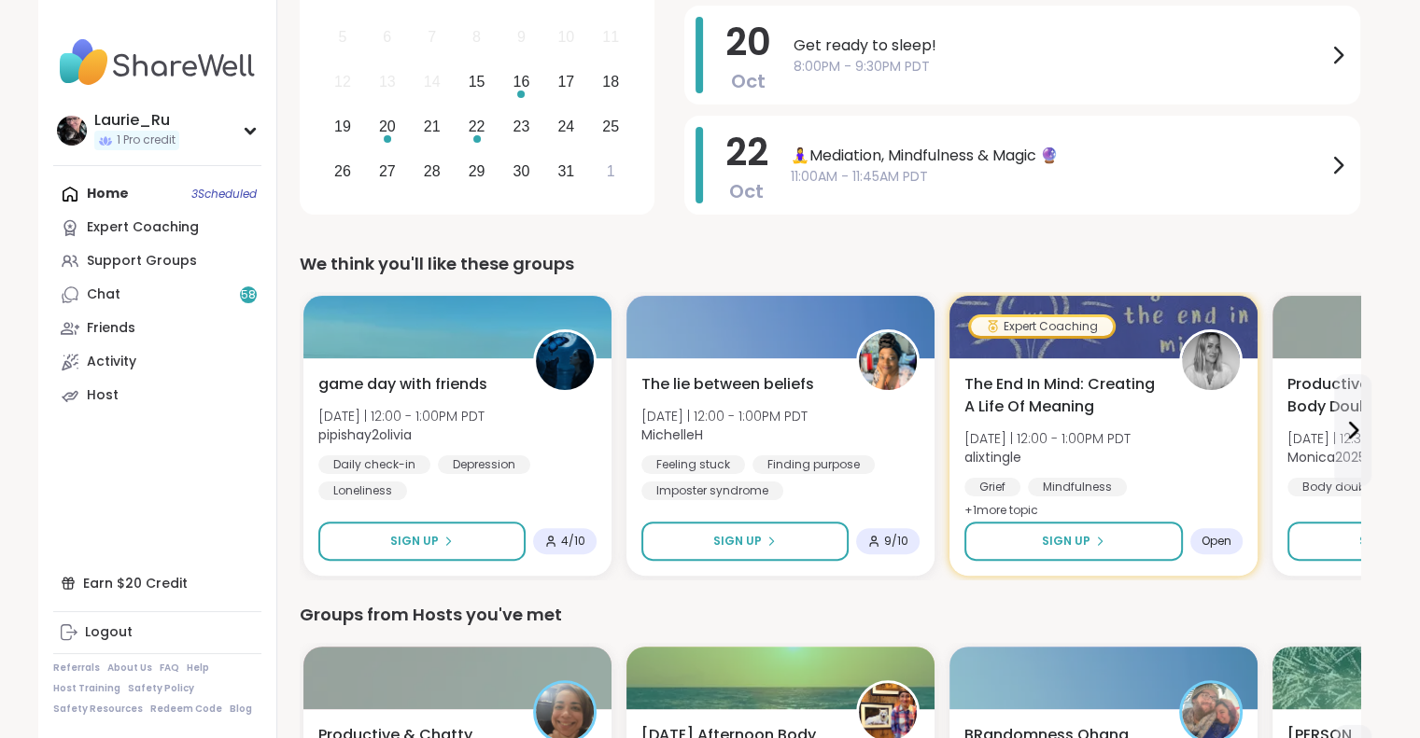
scroll to position [411, 0]
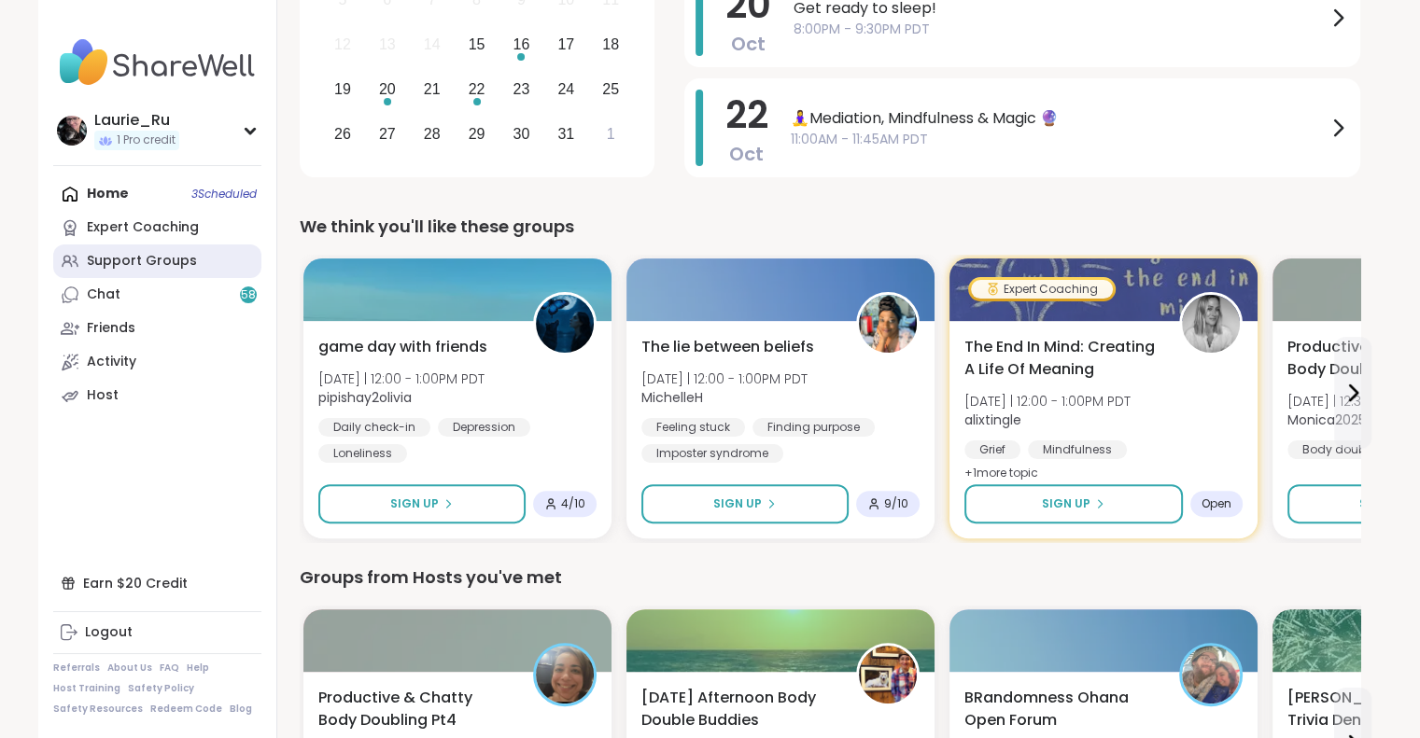
click at [150, 264] on div "Support Groups" at bounding box center [142, 261] width 110 height 19
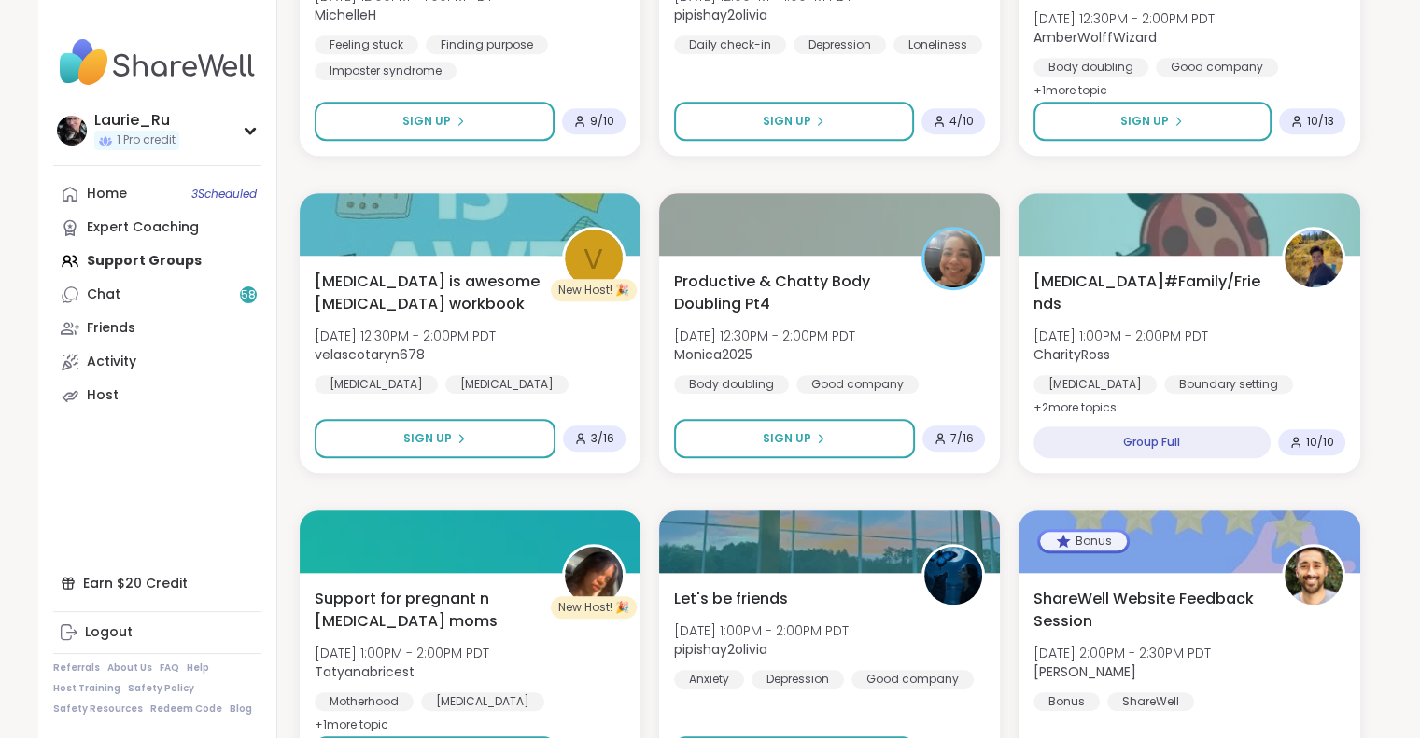
scroll to position [1105, 0]
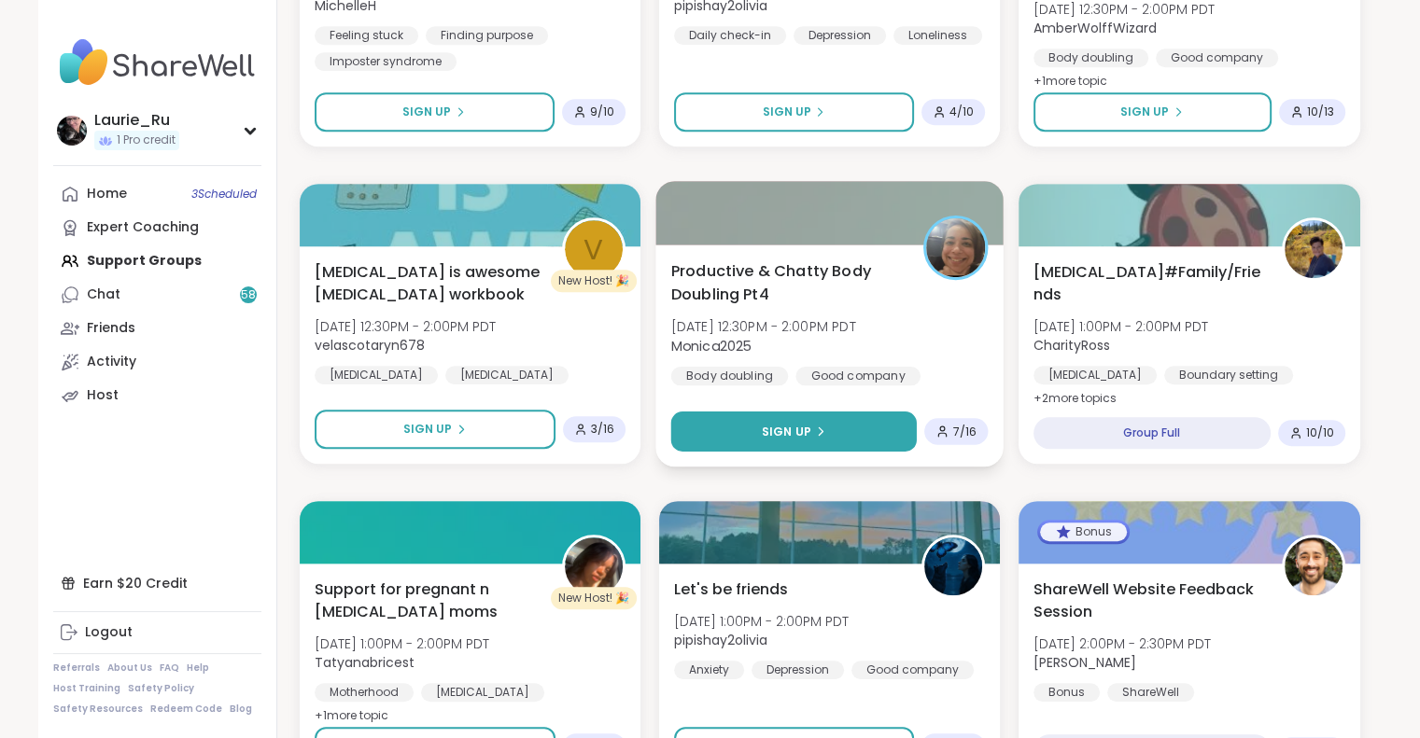
click at [794, 412] on button "Sign Up" at bounding box center [793, 432] width 246 height 40
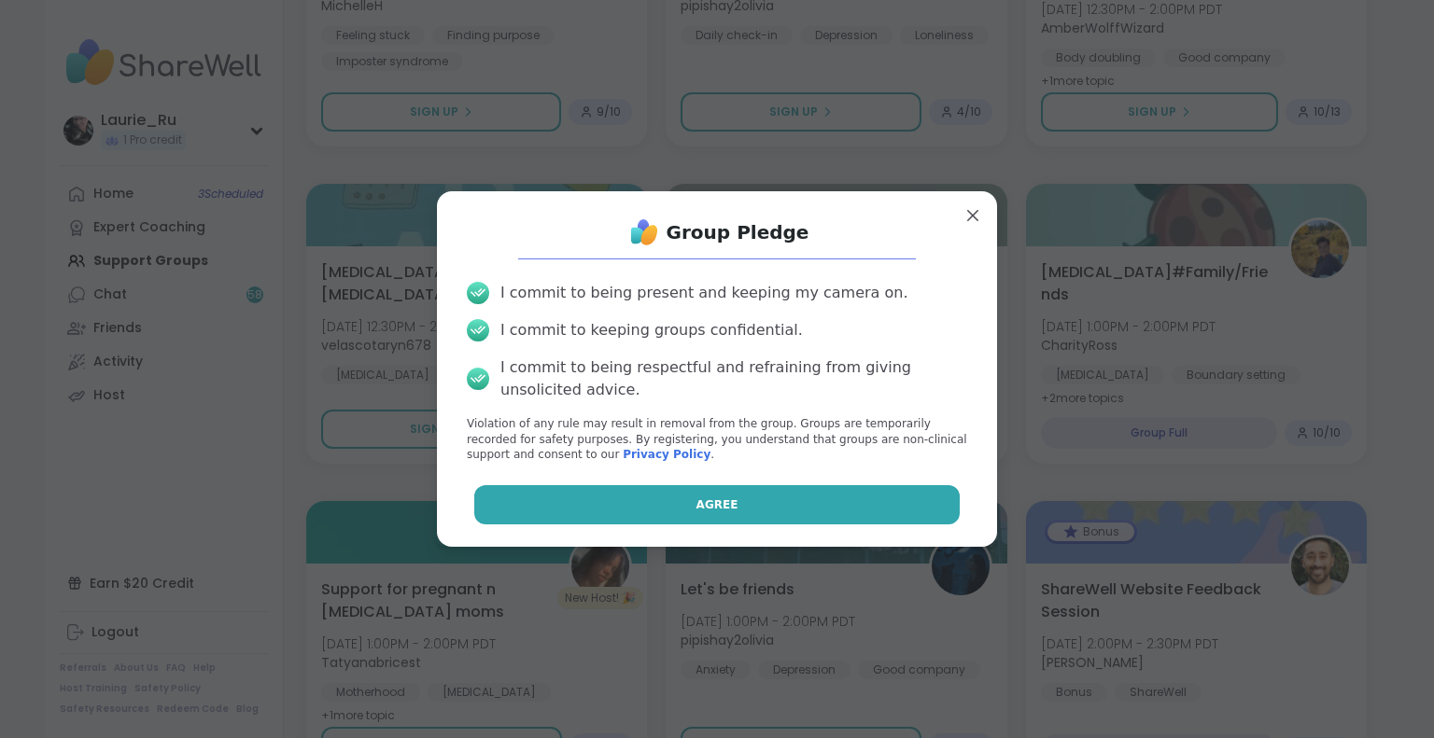
click at [770, 503] on button "Agree" at bounding box center [717, 504] width 486 height 39
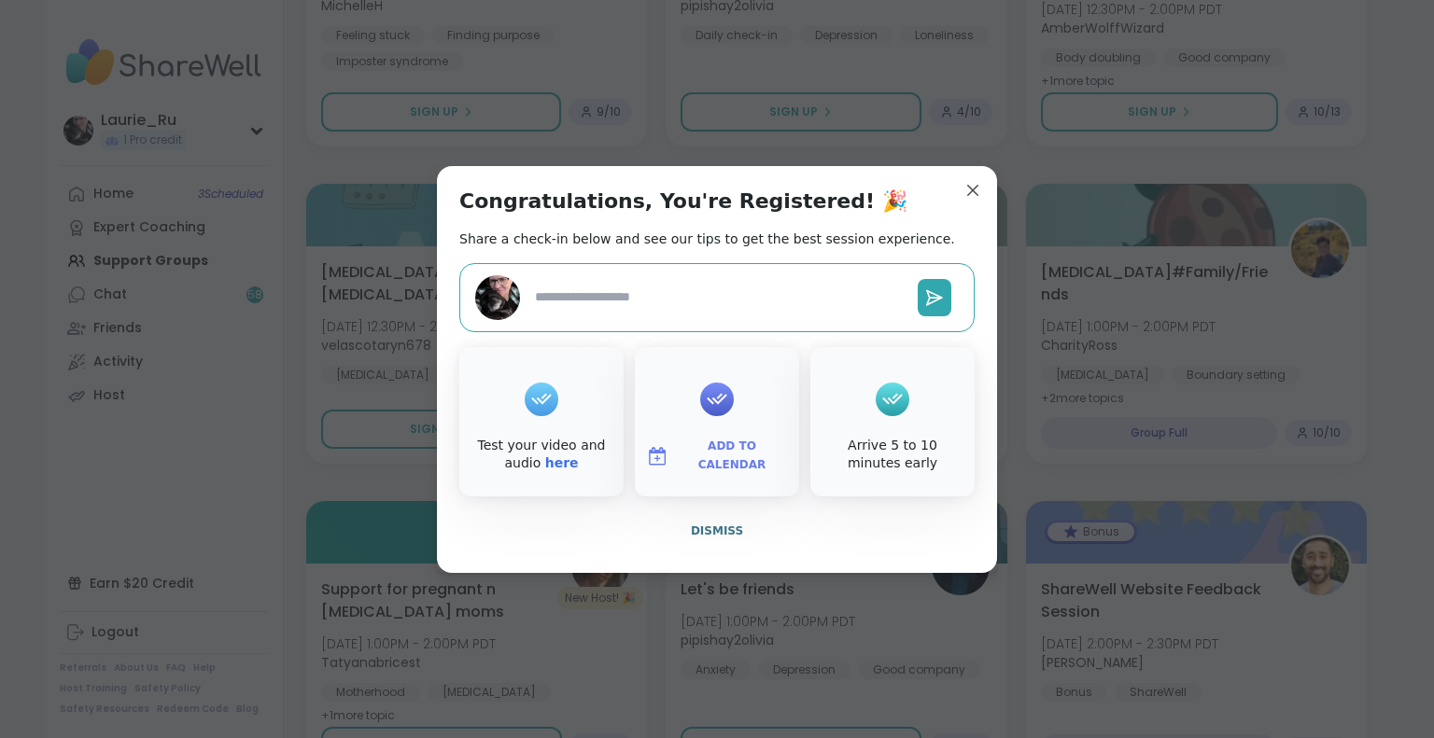
type textarea "*"
